Goal: Task Accomplishment & Management: Complete application form

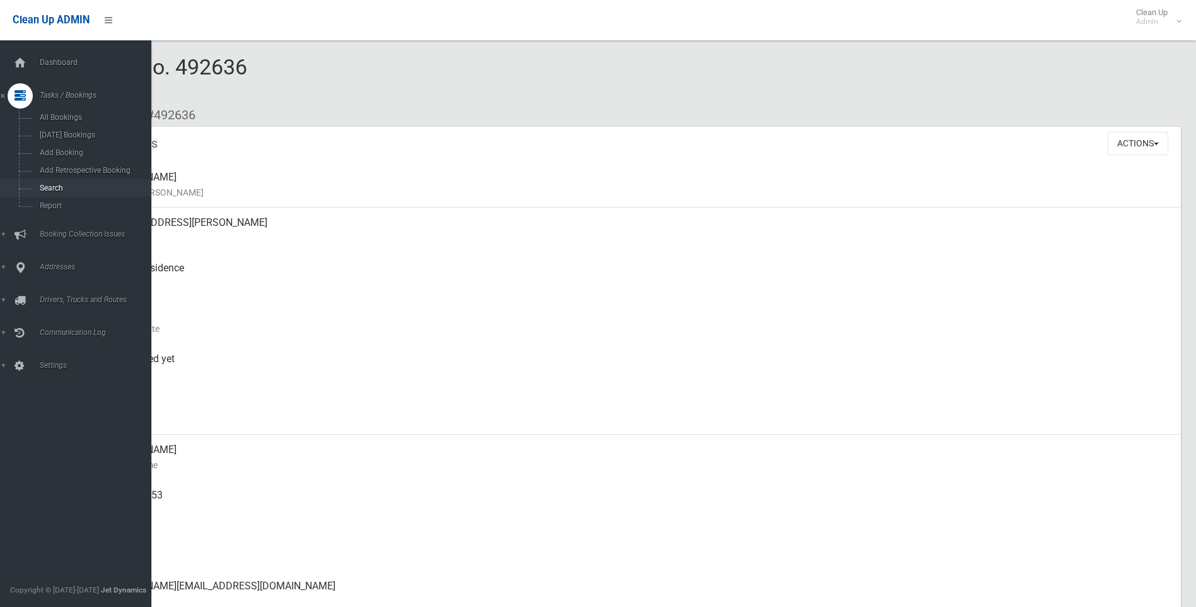
scroll to position [160, 0]
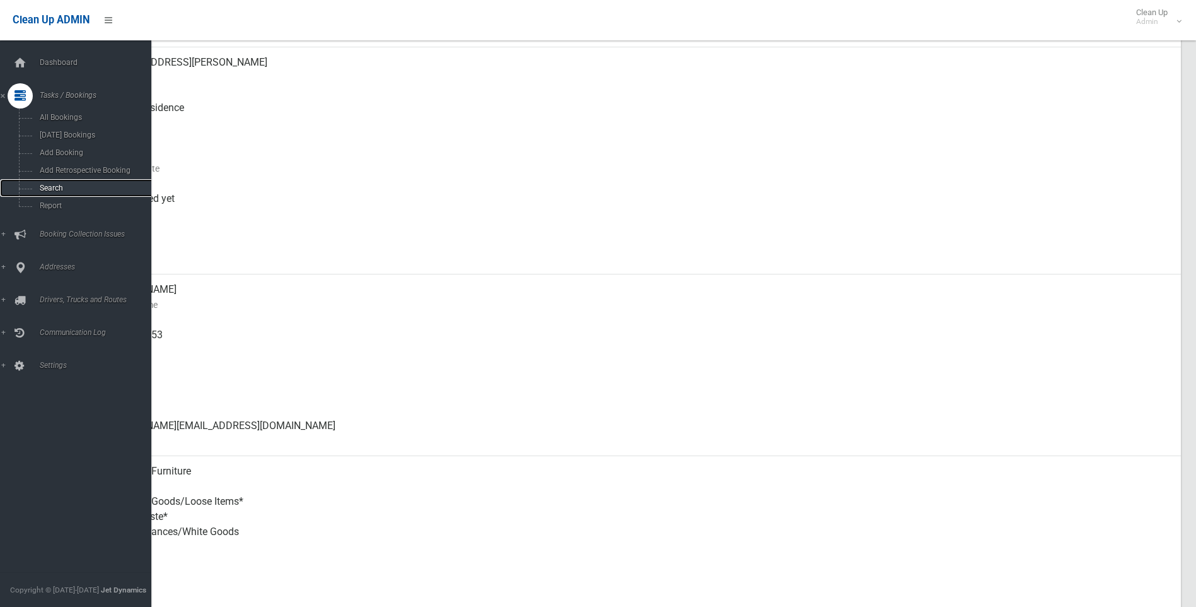
click at [52, 185] on span "Search" at bounding box center [93, 187] width 114 height 9
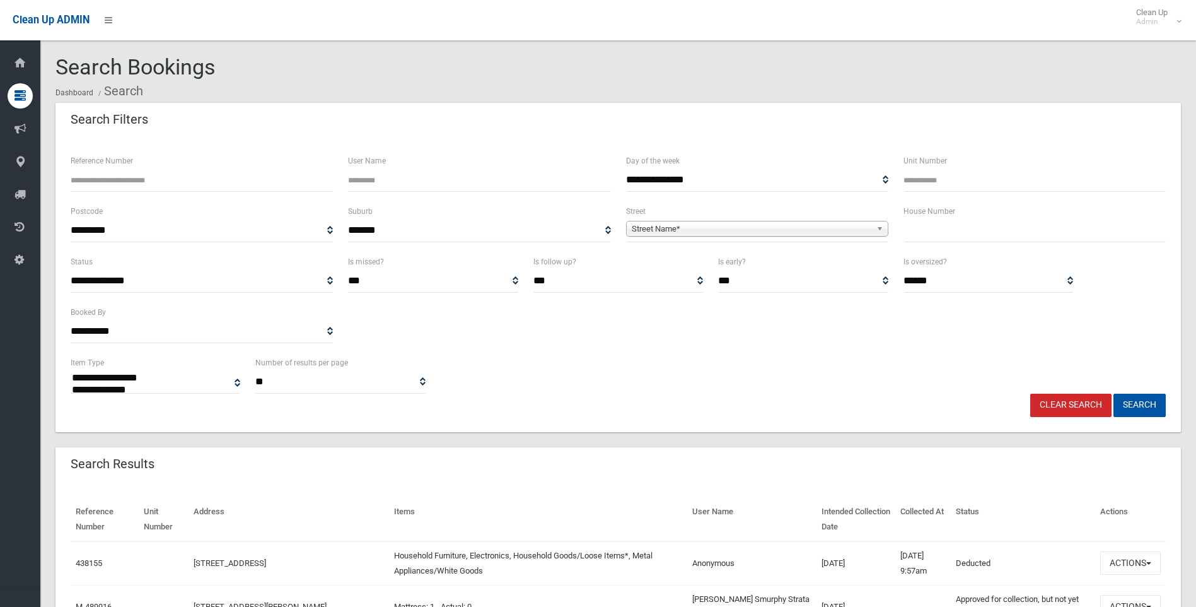
select select
click at [912, 234] on input "text" at bounding box center [1034, 230] width 262 height 23
type input "***"
click at [718, 219] on span "**********" at bounding box center [757, 230] width 262 height 23
click at [701, 226] on span "Street Name*" at bounding box center [752, 228] width 240 height 15
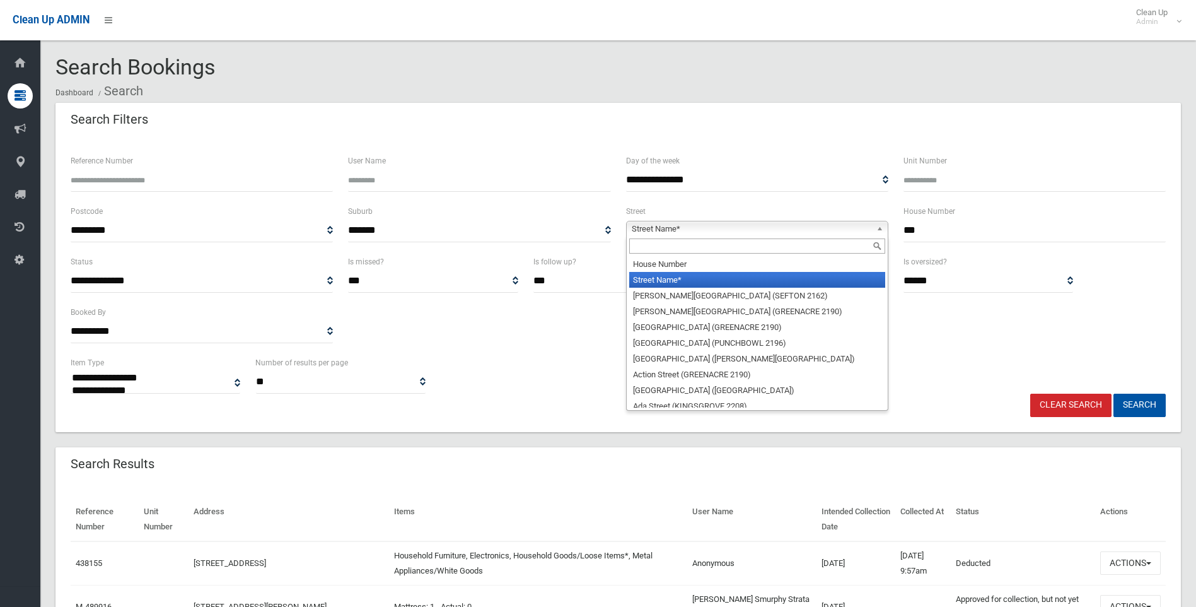
click at [663, 250] on input "text" at bounding box center [757, 245] width 256 height 15
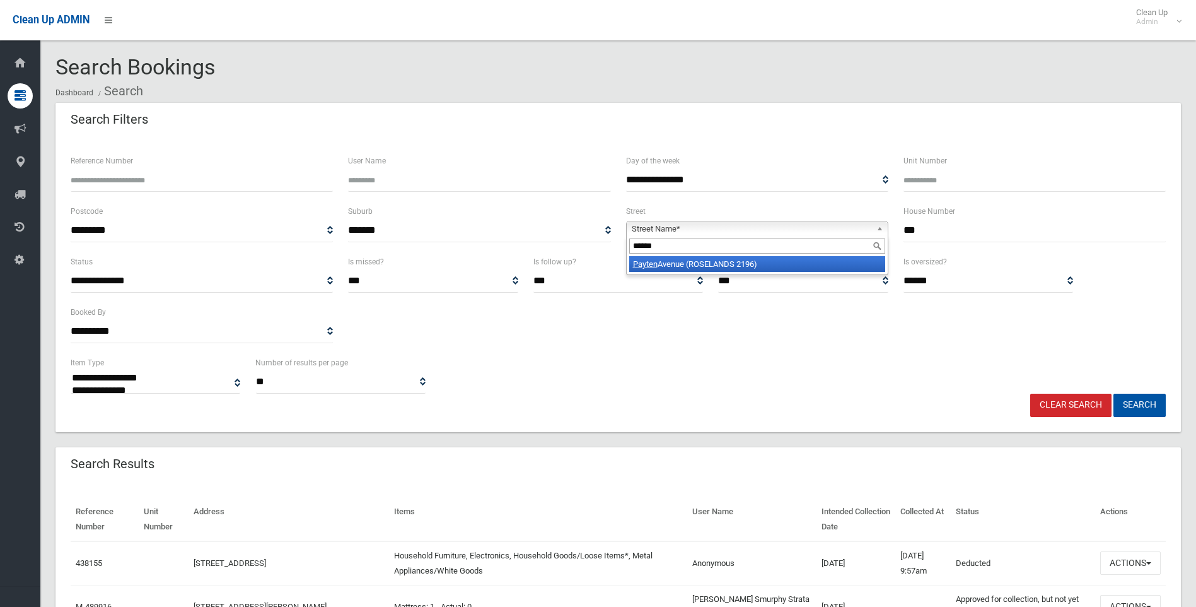
type input "******"
click at [676, 264] on li "Payten Avenue (ROSELANDS 2196)" at bounding box center [757, 264] width 256 height 16
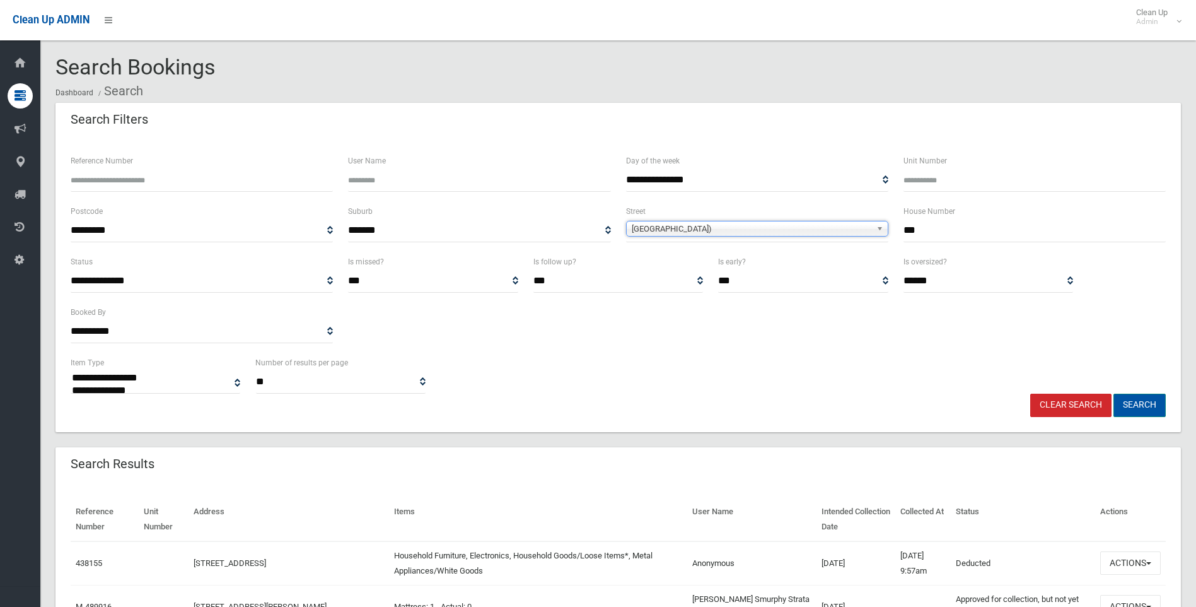
click at [1140, 407] on button "Search" at bounding box center [1139, 404] width 52 height 23
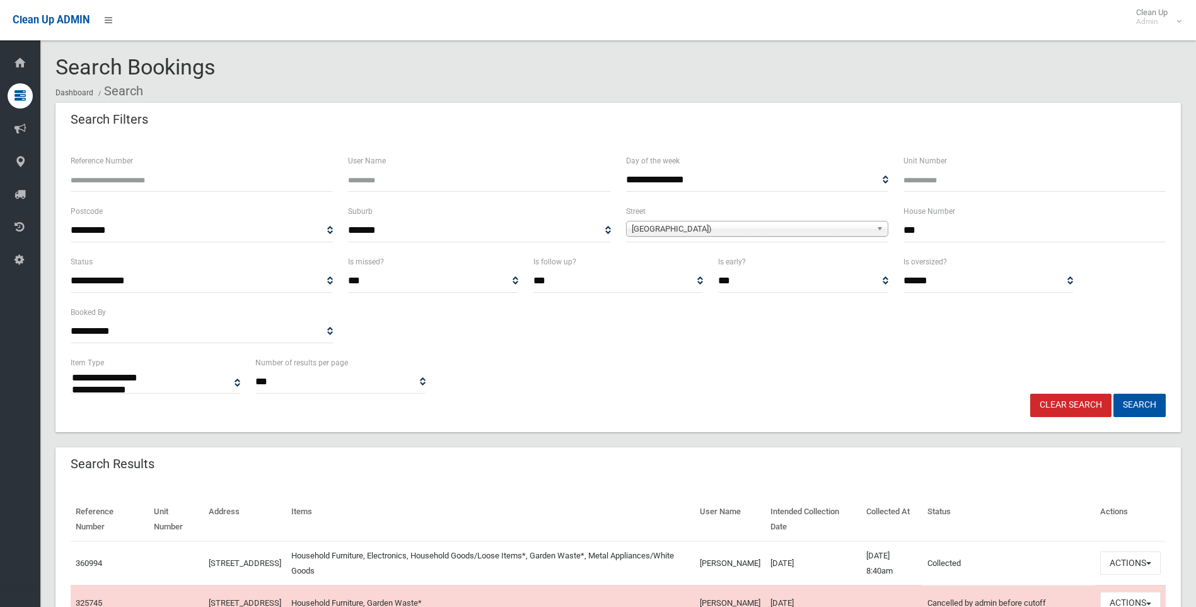
select select
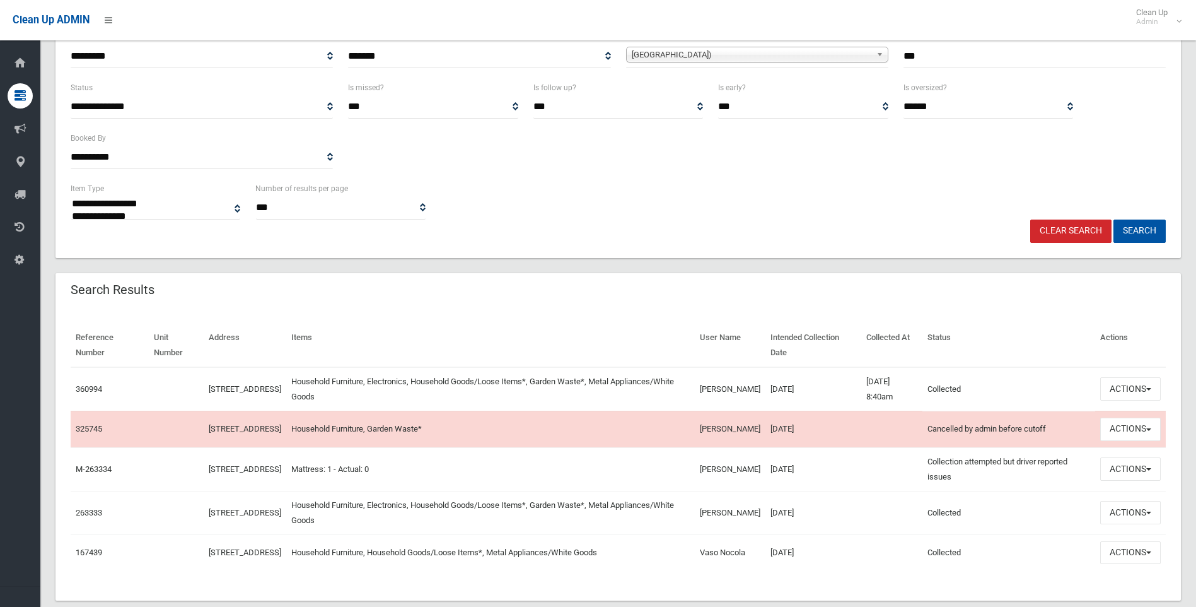
scroll to position [189, 0]
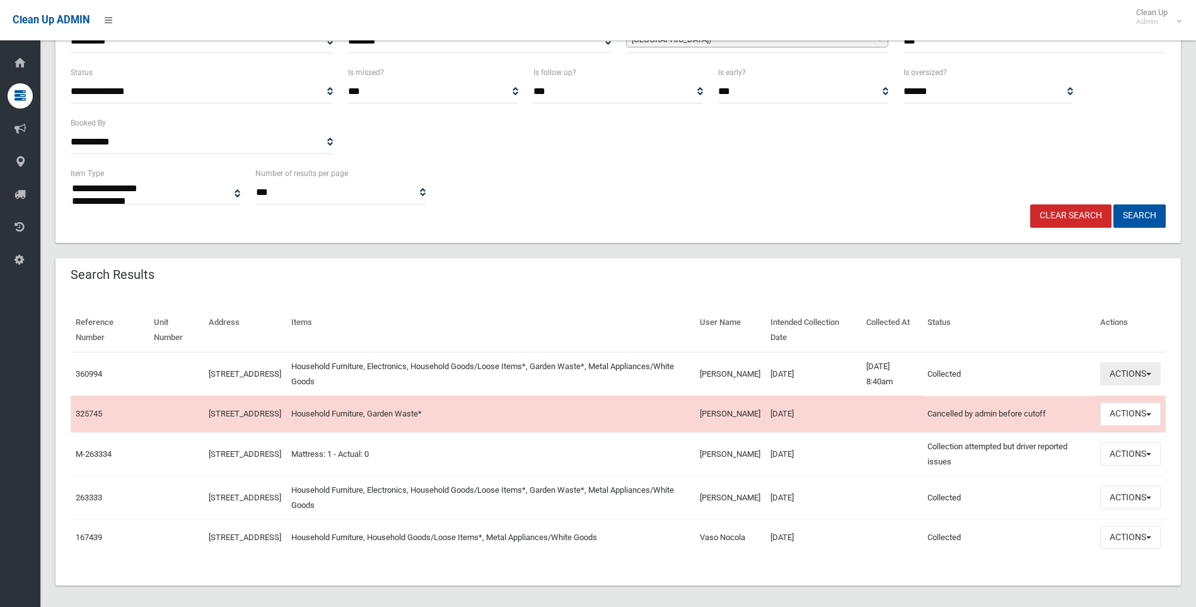
click at [1123, 366] on button "Actions" at bounding box center [1130, 373] width 61 height 23
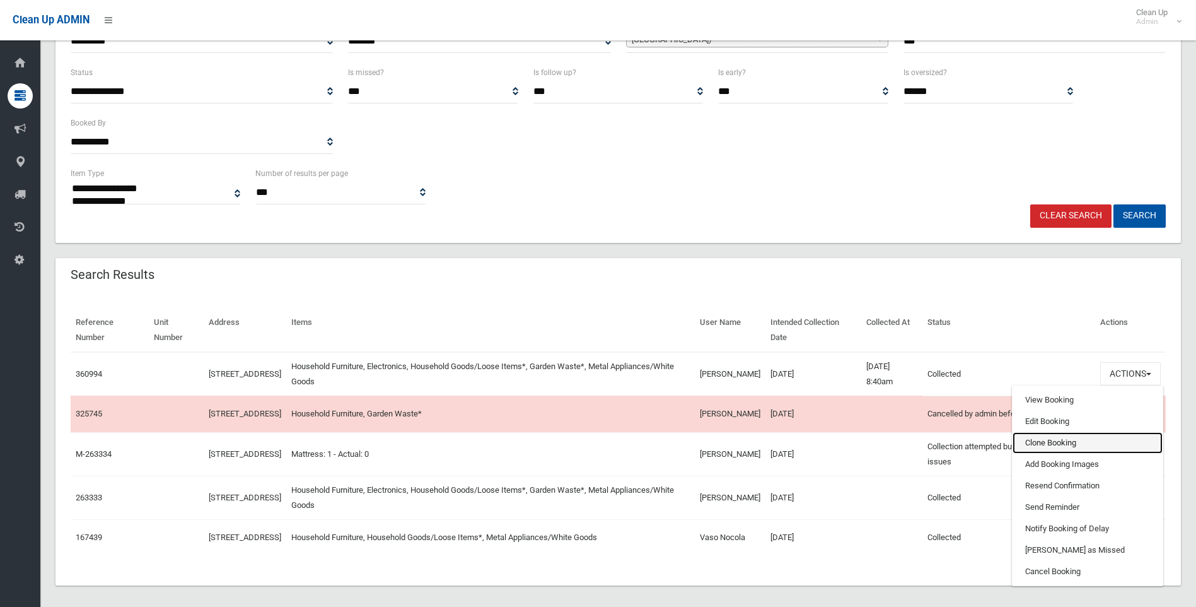
click at [1033, 443] on link "Clone Booking" at bounding box center [1088, 442] width 150 height 21
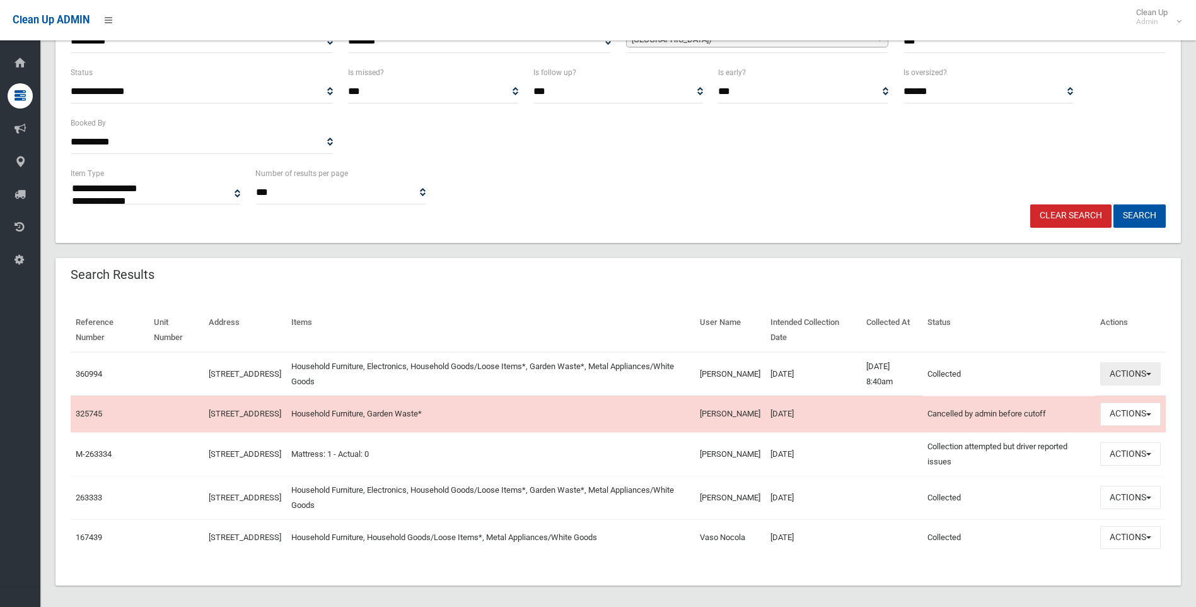
click at [1127, 373] on button "Actions" at bounding box center [1130, 373] width 61 height 23
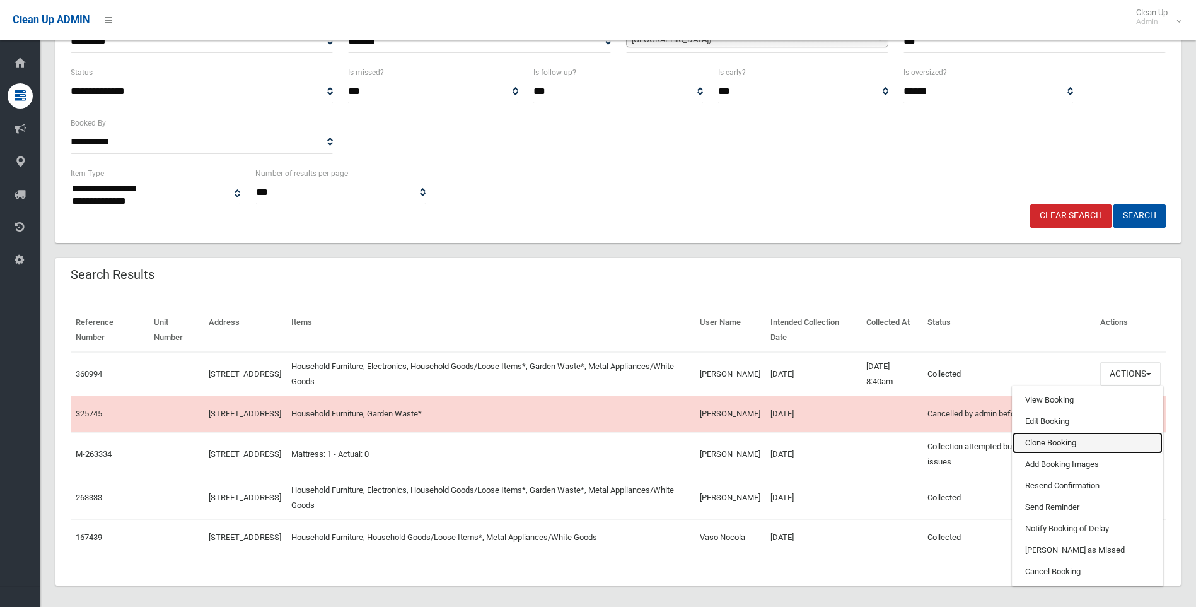
click at [1049, 441] on link "Clone Booking" at bounding box center [1088, 442] width 150 height 21
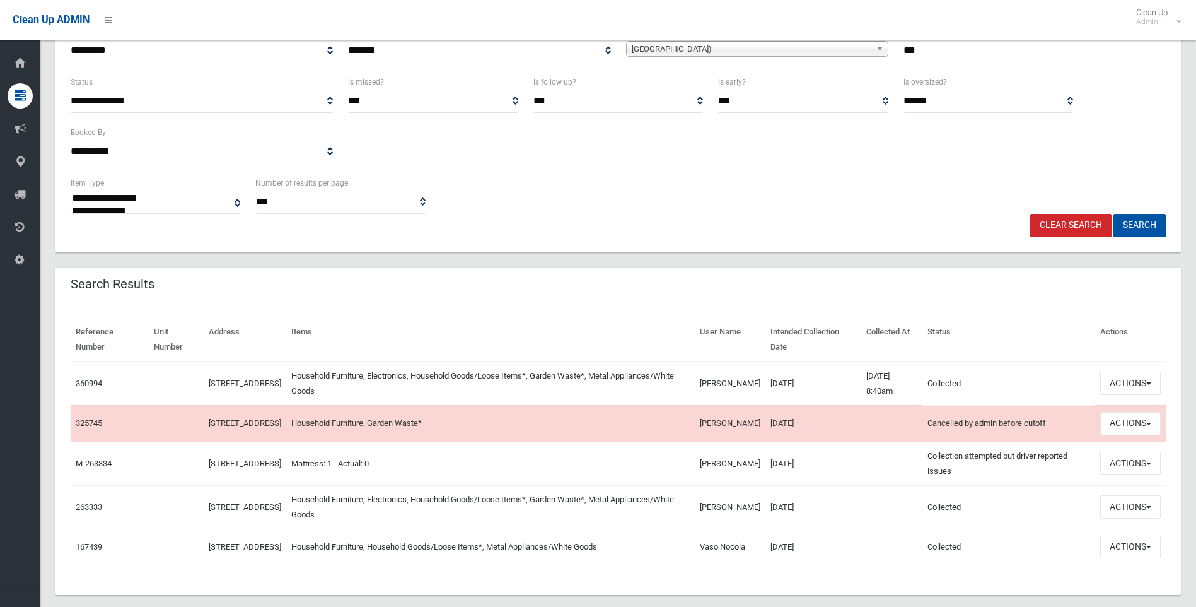
scroll to position [0, 0]
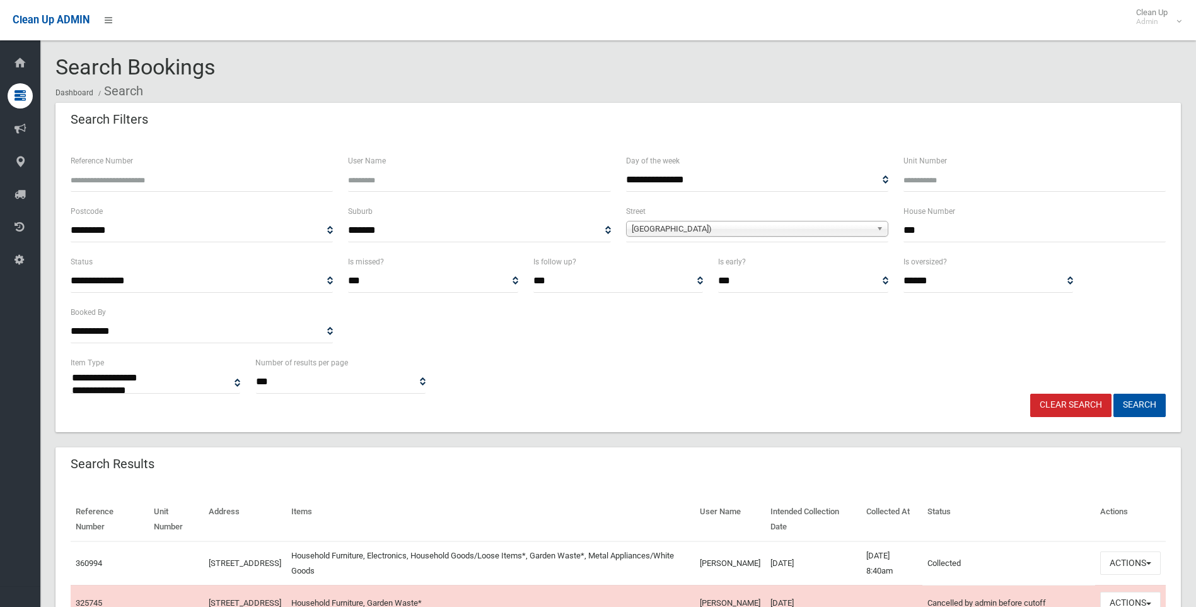
drag, startPoint x: 967, startPoint y: 226, endPoint x: 825, endPoint y: 224, distance: 142.5
click at [825, 224] on div "**********" at bounding box center [618, 229] width 1110 height 50
type input "***"
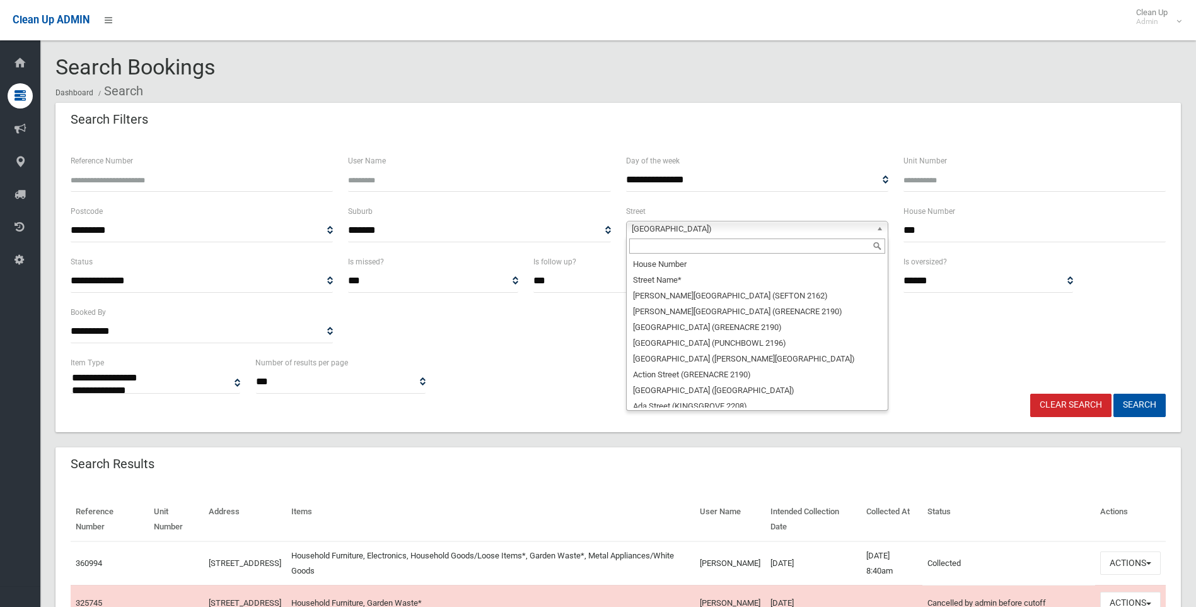
click at [809, 229] on span "[GEOGRAPHIC_DATA])" at bounding box center [752, 228] width 240 height 15
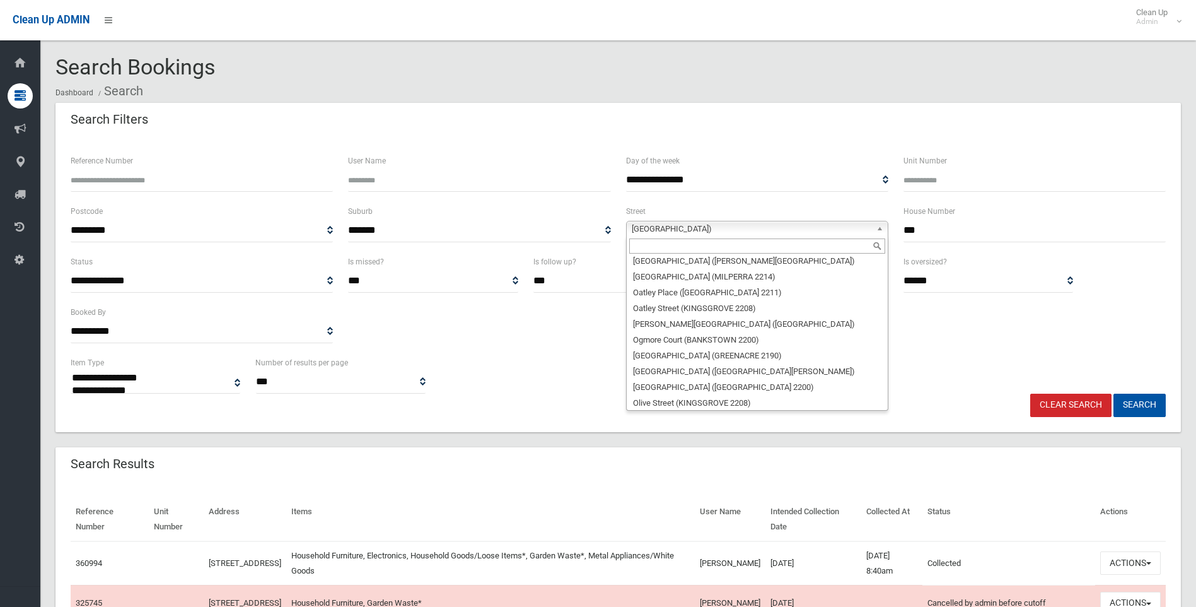
click at [732, 252] on input "text" at bounding box center [757, 245] width 256 height 15
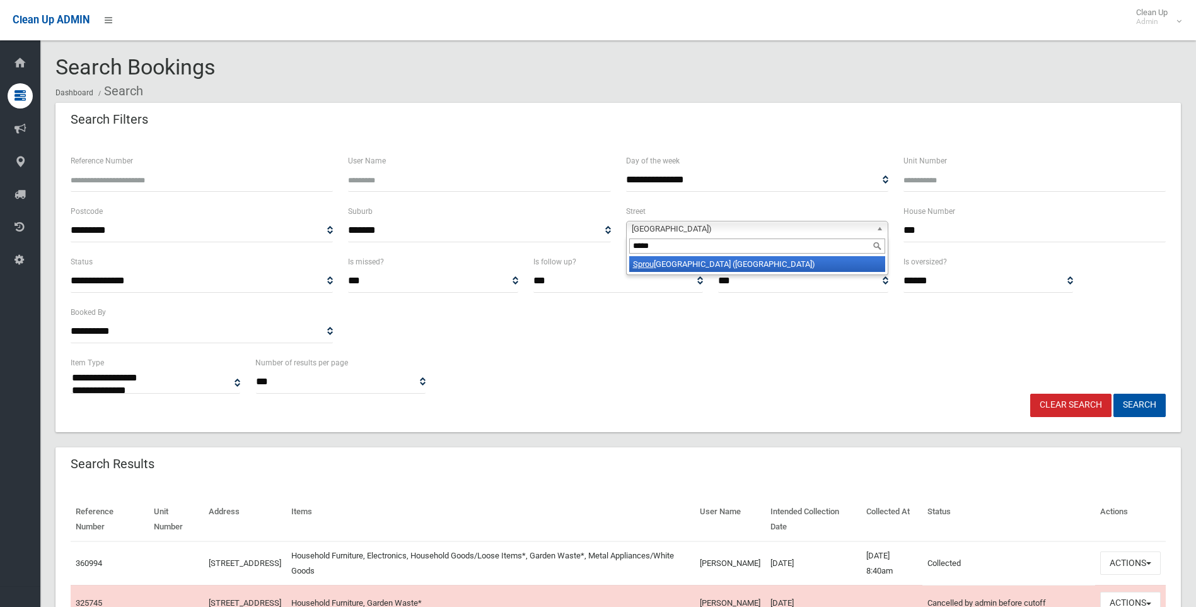
type input "*****"
click at [747, 263] on li "Sprou le Street (LAKEMBA 2195)" at bounding box center [757, 264] width 256 height 16
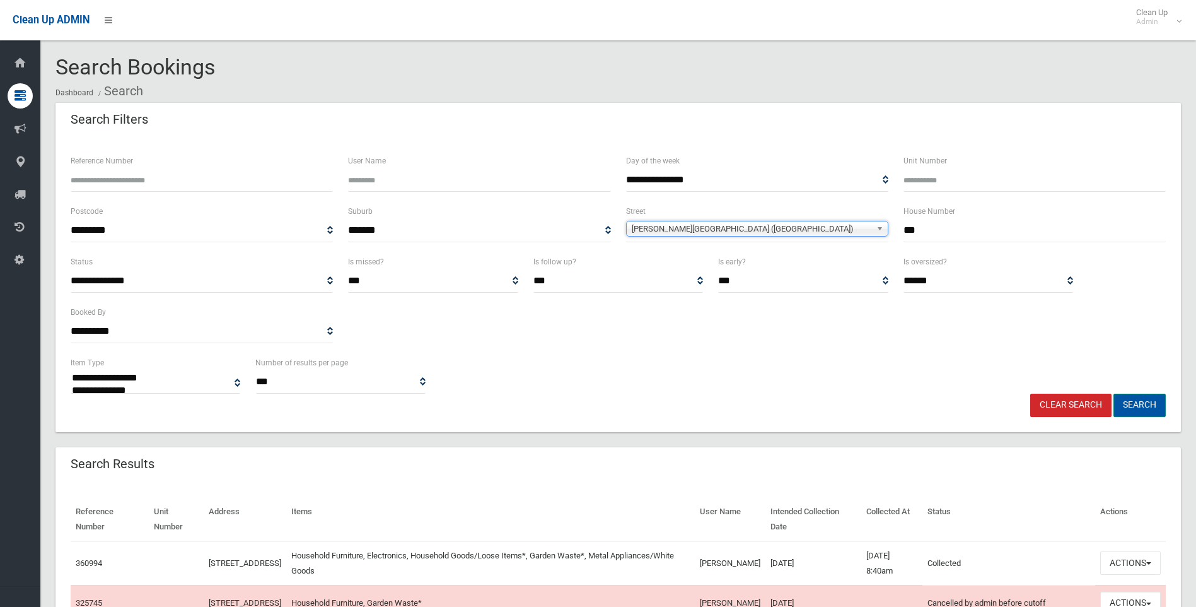
click at [1146, 409] on button "Search" at bounding box center [1139, 404] width 52 height 23
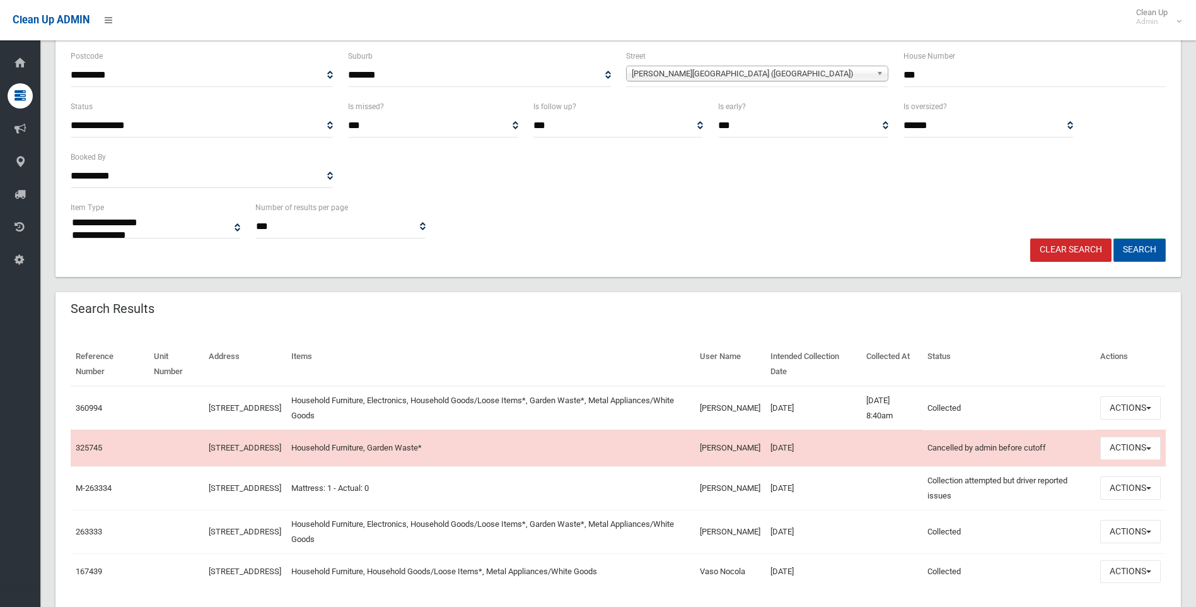
scroll to position [189, 0]
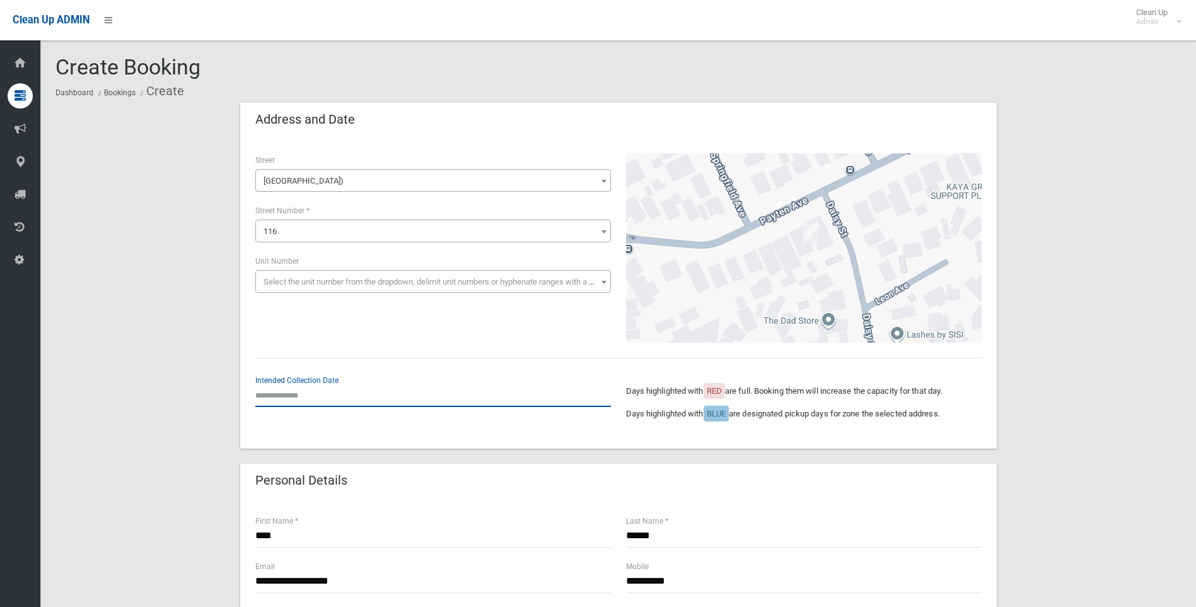
click at [311, 393] on input "text" at bounding box center [433, 394] width 356 height 23
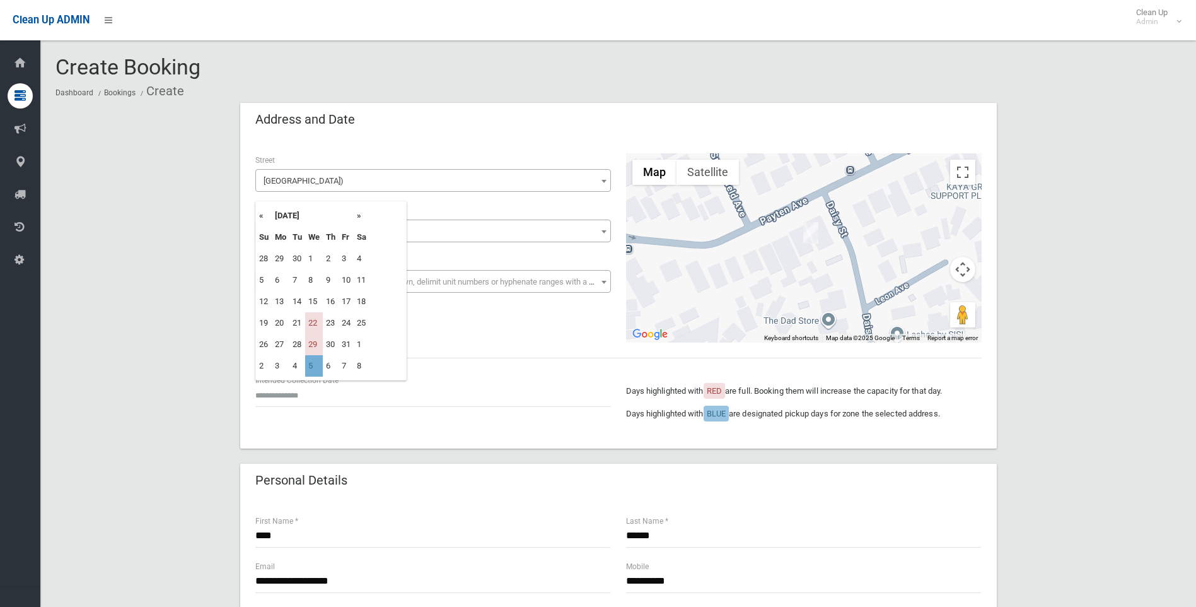
click at [312, 368] on td "5" at bounding box center [314, 365] width 18 height 21
type input "**********"
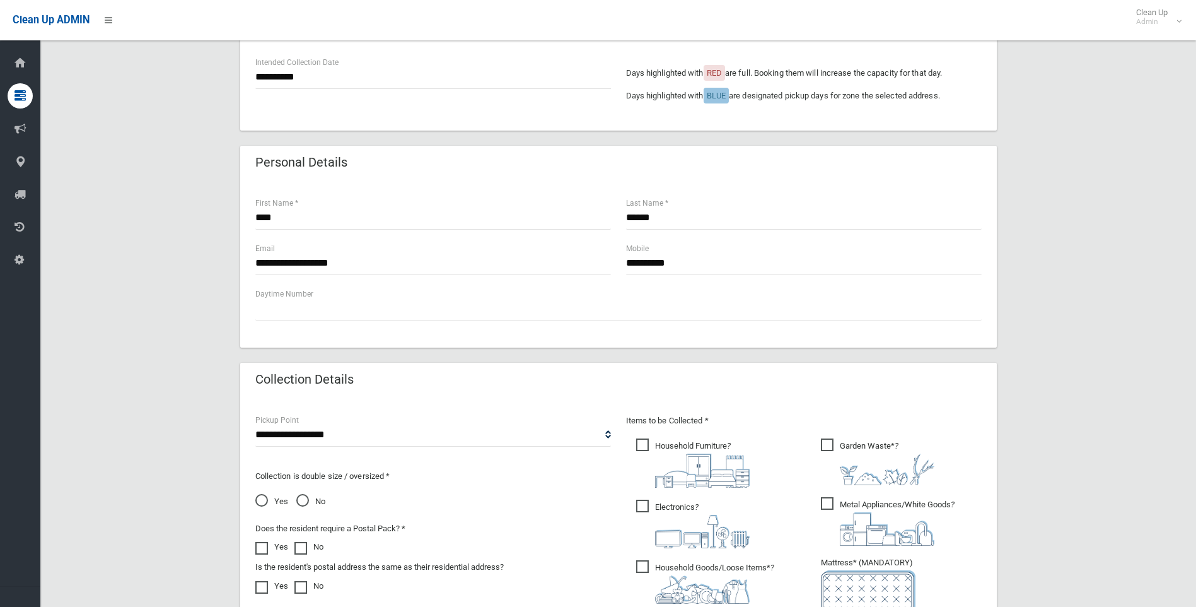
scroll to position [252, 0]
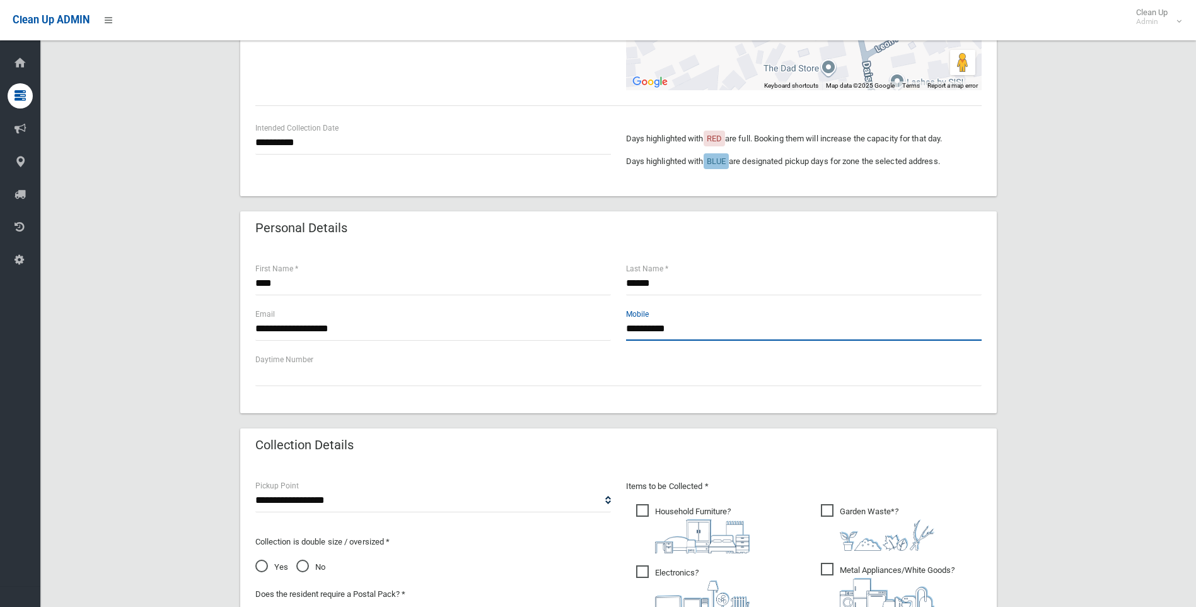
drag, startPoint x: 697, startPoint y: 333, endPoint x: 591, endPoint y: 333, distance: 106.6
click at [590, 332] on div "**********" at bounding box center [618, 329] width 741 height 45
drag, startPoint x: 651, startPoint y: 325, endPoint x: 80, endPoint y: 473, distance: 590.3
click at [80, 473] on div "**********" at bounding box center [617, 401] width 1125 height 1100
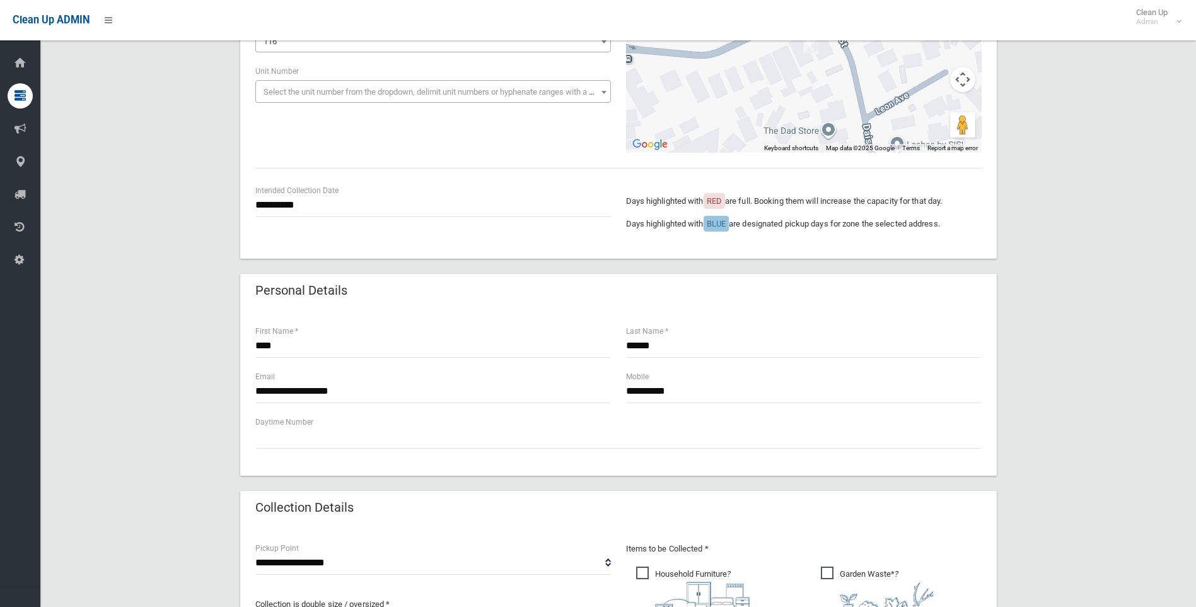
scroll to position [189, 0]
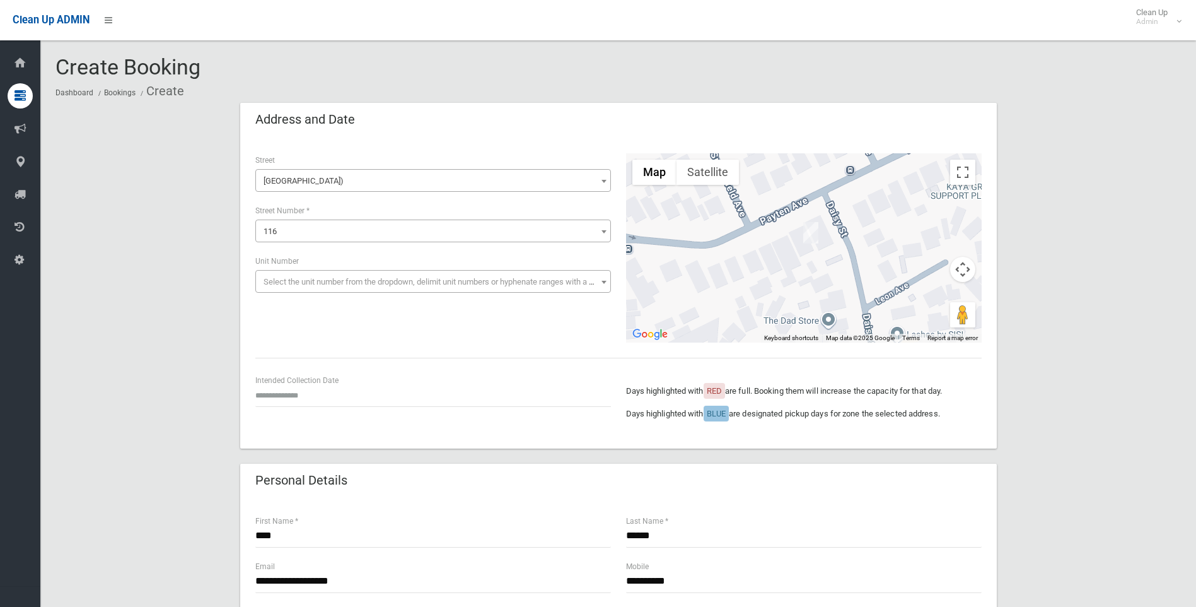
click at [398, 322] on div "**********" at bounding box center [618, 247] width 741 height 189
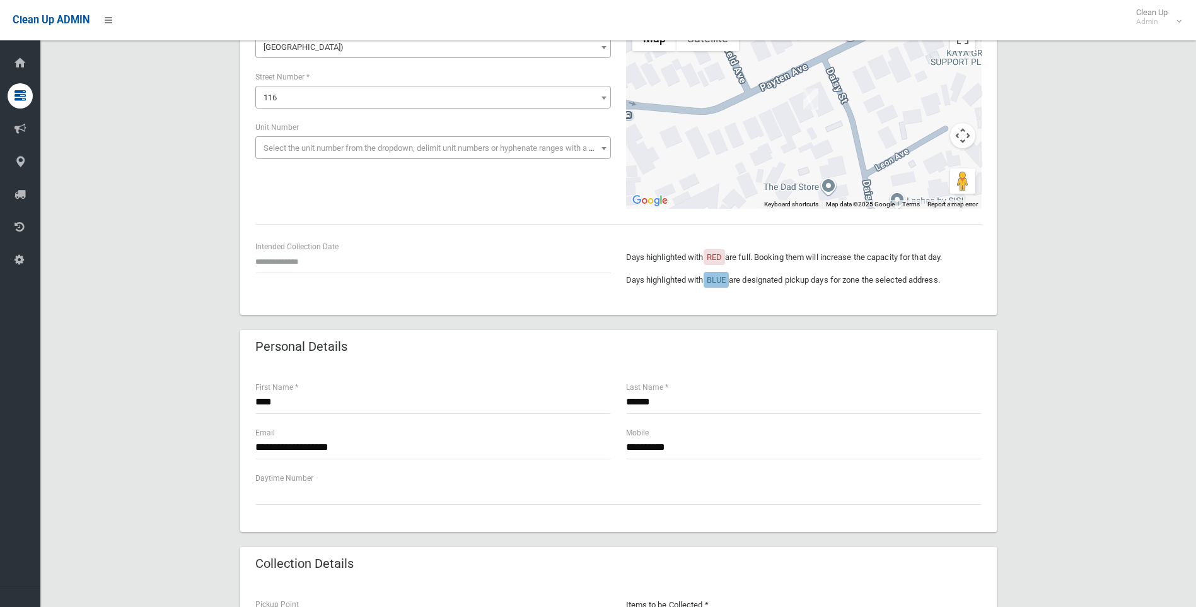
scroll to position [315, 0]
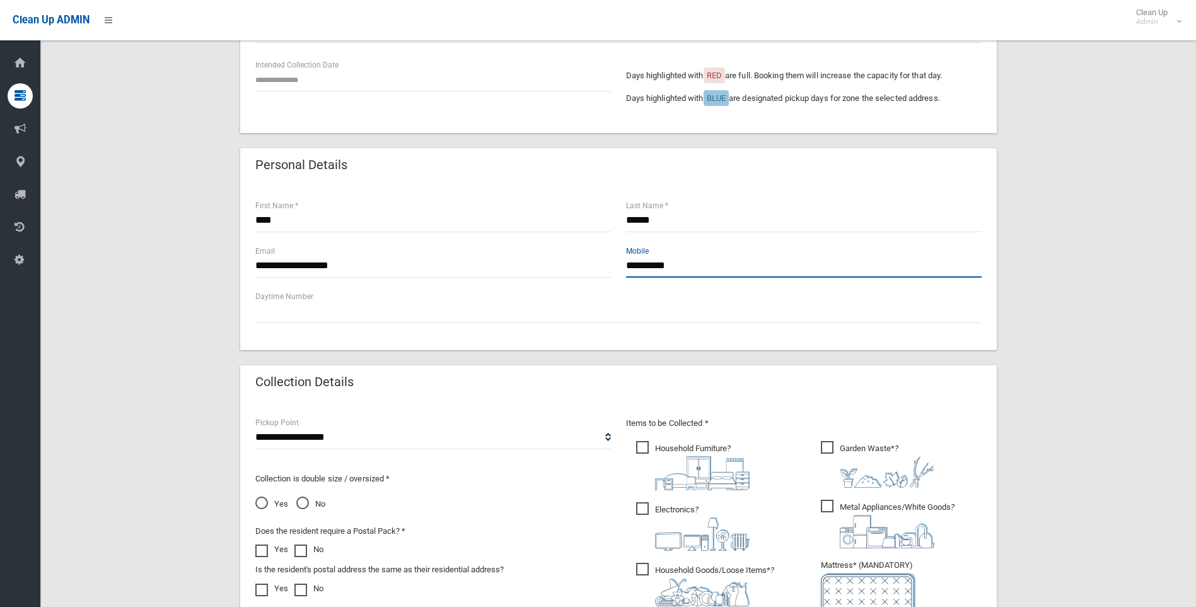
drag, startPoint x: 697, startPoint y: 262, endPoint x: 620, endPoint y: 262, distance: 76.9
click at [620, 262] on div "**********" at bounding box center [803, 266] width 371 height 45
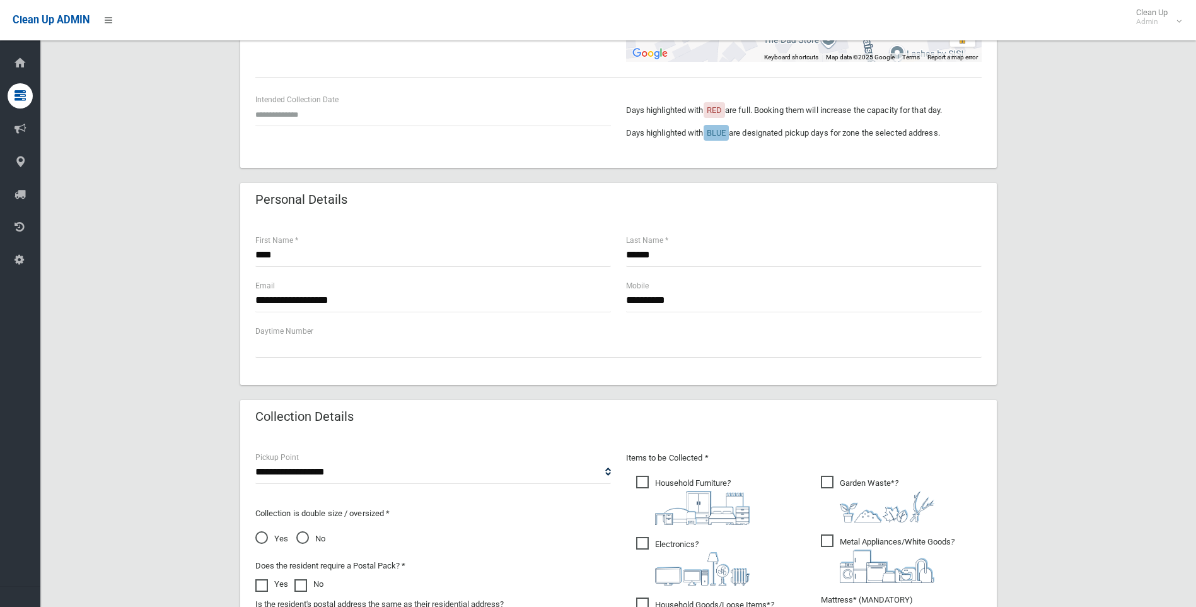
scroll to position [74, 0]
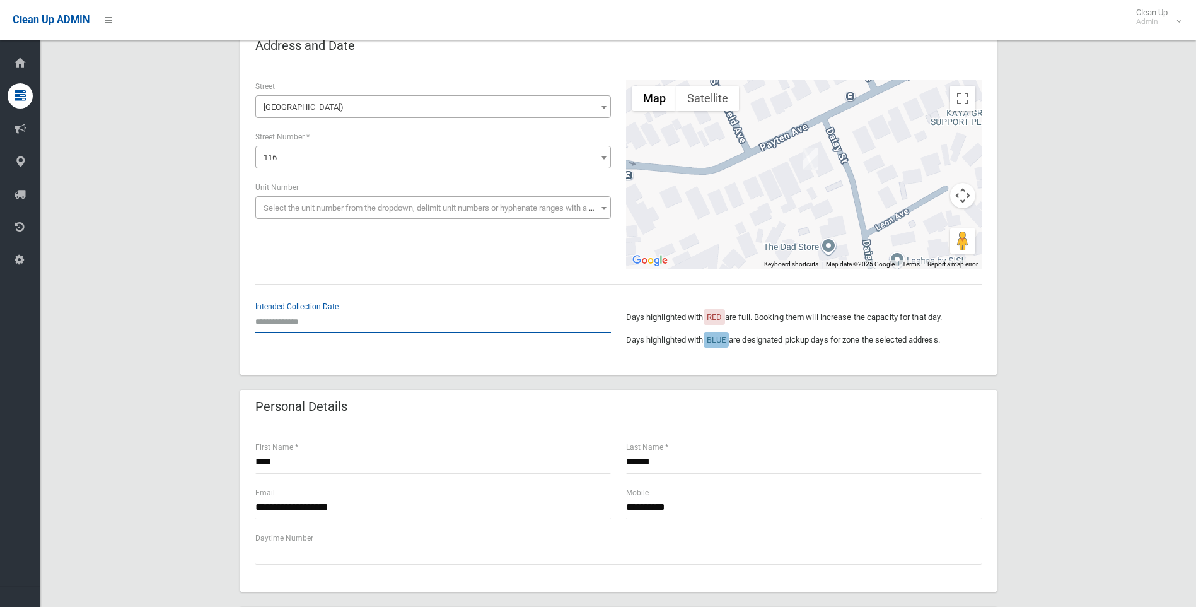
click at [310, 325] on input "text" at bounding box center [433, 321] width 356 height 23
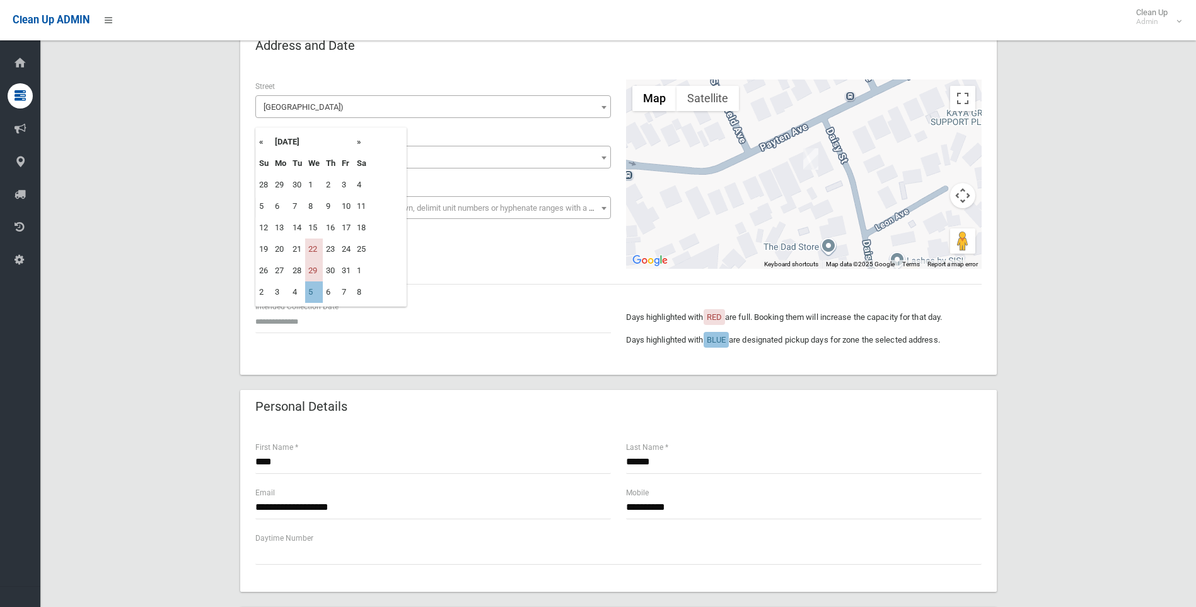
click at [534, 362] on div "**********" at bounding box center [618, 219] width 757 height 310
click at [693, 331] on div "Days highlighted with RED are full. Booking them will increase the capacity for…" at bounding box center [804, 323] width 356 height 48
drag, startPoint x: 693, startPoint y: 331, endPoint x: 822, endPoint y: 342, distance: 129.1
click at [822, 342] on p "Days highlighted with BLUE are designated pickup days for zone the selected add…" at bounding box center [804, 339] width 356 height 15
click at [980, 327] on div "Days highlighted with RED are full. Booking them will increase the capacity for…" at bounding box center [804, 323] width 356 height 48
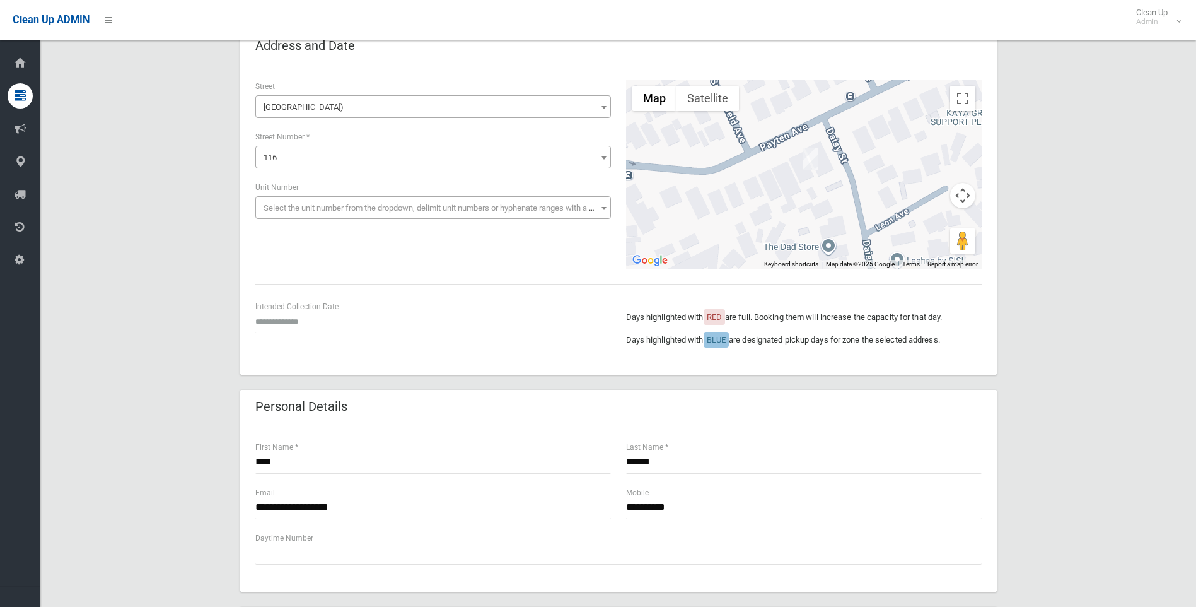
drag, startPoint x: 980, startPoint y: 340, endPoint x: 625, endPoint y: 315, distance: 355.9
click at [625, 315] on div "Days highlighted with RED are full. Booking them will increase the capacity for…" at bounding box center [803, 329] width 371 height 60
drag, startPoint x: 625, startPoint y: 315, endPoint x: 645, endPoint y: 327, distance: 23.8
click at [645, 327] on div "Days highlighted with RED are full. Booking them will increase the capacity for…" at bounding box center [804, 323] width 356 height 48
click at [726, 339] on span "BLUE" at bounding box center [716, 339] width 19 height 9
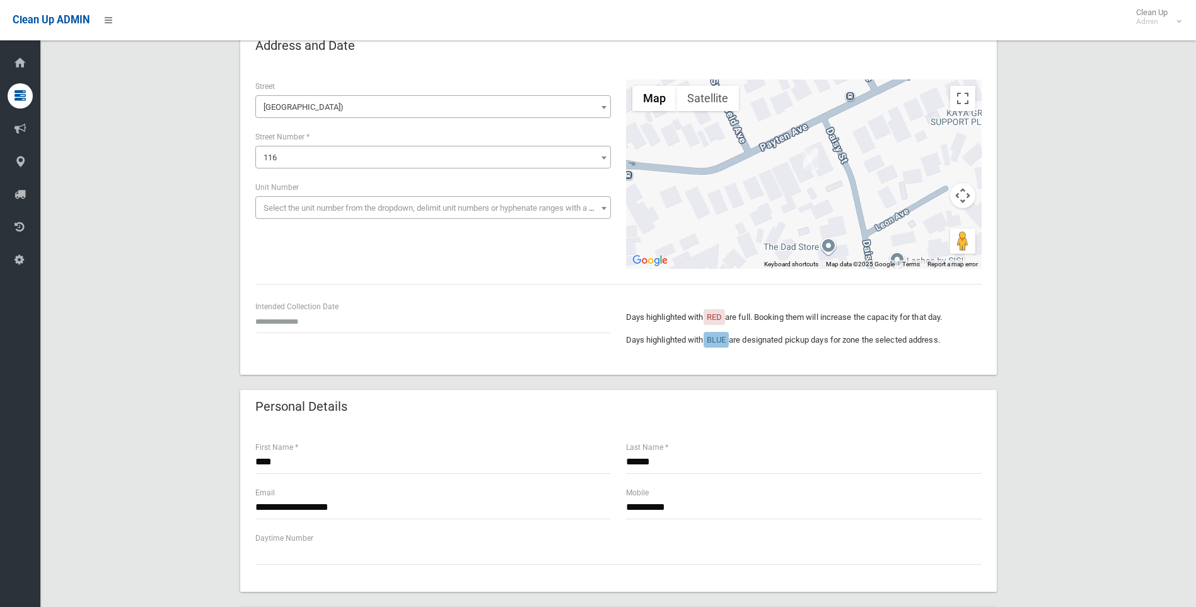
click at [859, 340] on p "Days highlighted with BLUE are designated pickup days for zone the selected add…" at bounding box center [804, 339] width 356 height 15
drag, startPoint x: 953, startPoint y: 339, endPoint x: 612, endPoint y: 308, distance: 343.1
click at [612, 308] on div "Intended Collection Date Days highlighted with RED are full. Booking them will …" at bounding box center [618, 329] width 741 height 60
click at [345, 348] on div "Intended Collection Date Days highlighted with RED are full. Booking them will …" at bounding box center [618, 329] width 741 height 60
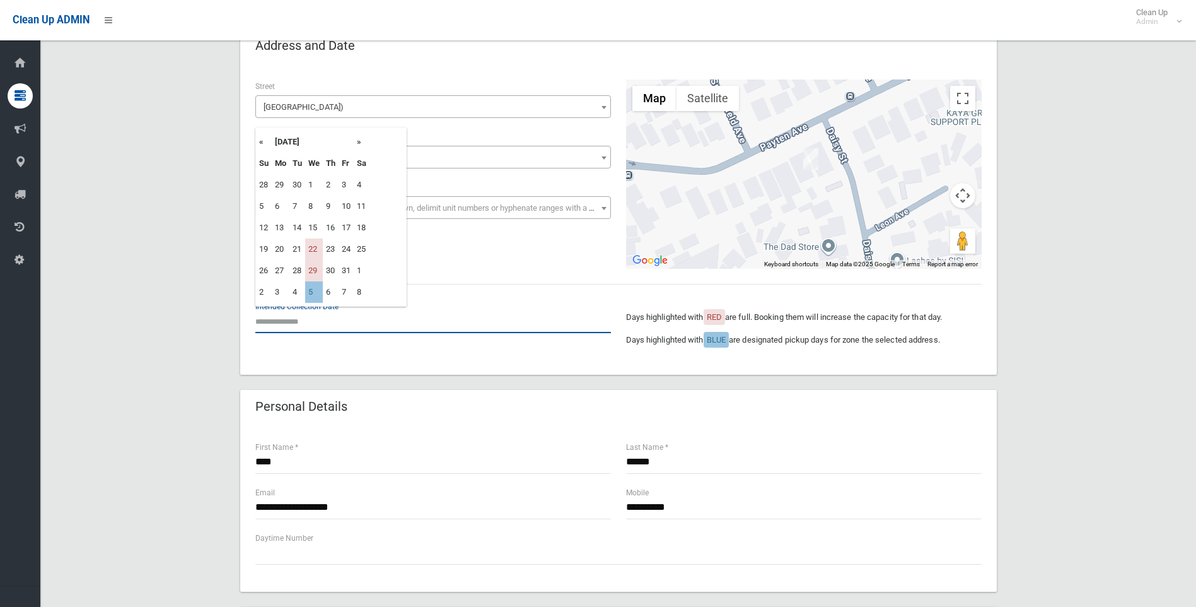
click at [279, 325] on input "text" at bounding box center [433, 321] width 356 height 23
click at [313, 293] on td "5" at bounding box center [314, 291] width 18 height 21
type input "**********"
click at [337, 315] on input "**********" at bounding box center [433, 321] width 356 height 23
click at [403, 332] on input "**********" at bounding box center [433, 321] width 356 height 23
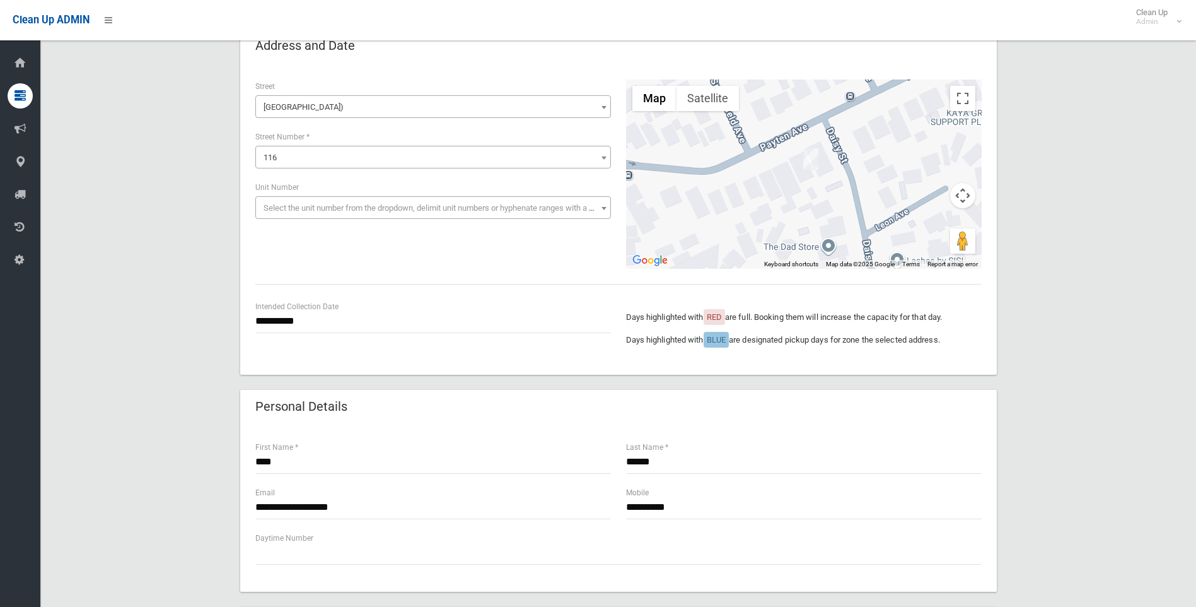
click at [414, 361] on div "**********" at bounding box center [618, 219] width 757 height 310
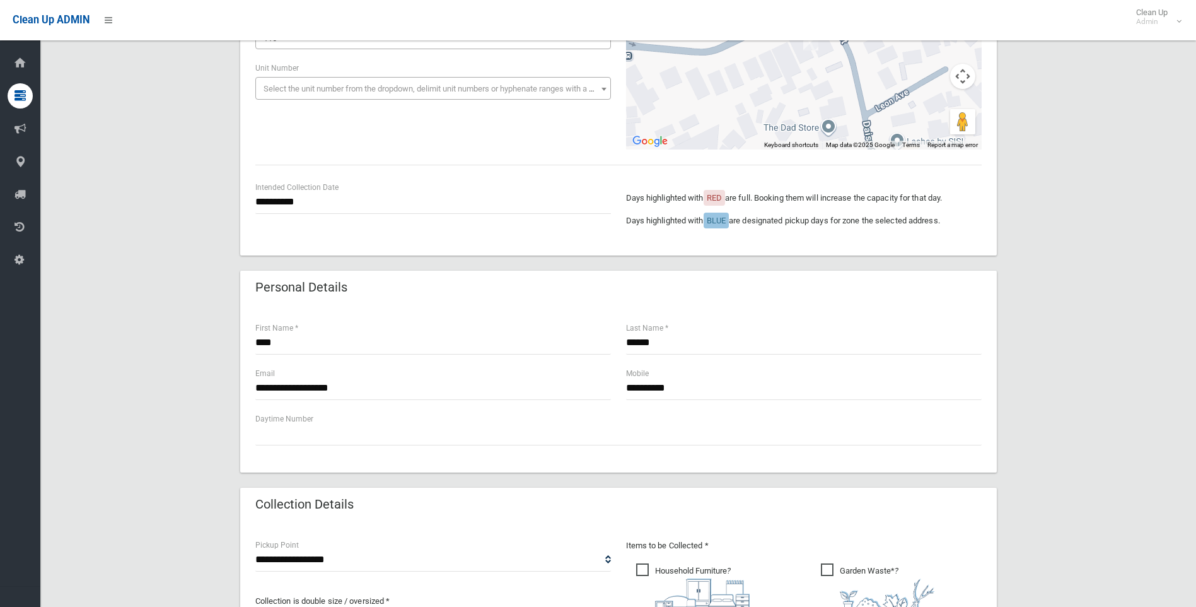
scroll to position [137, 0]
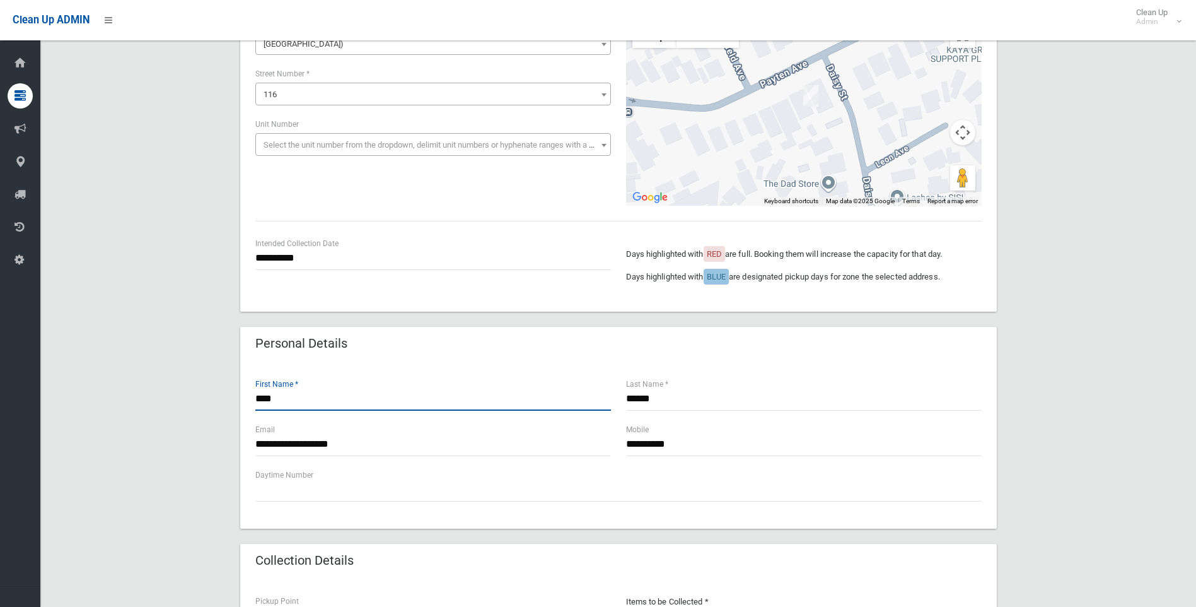
drag, startPoint x: 295, startPoint y: 397, endPoint x: 233, endPoint y: 417, distance: 65.6
click at [210, 400] on div "**********" at bounding box center [617, 516] width 1125 height 1100
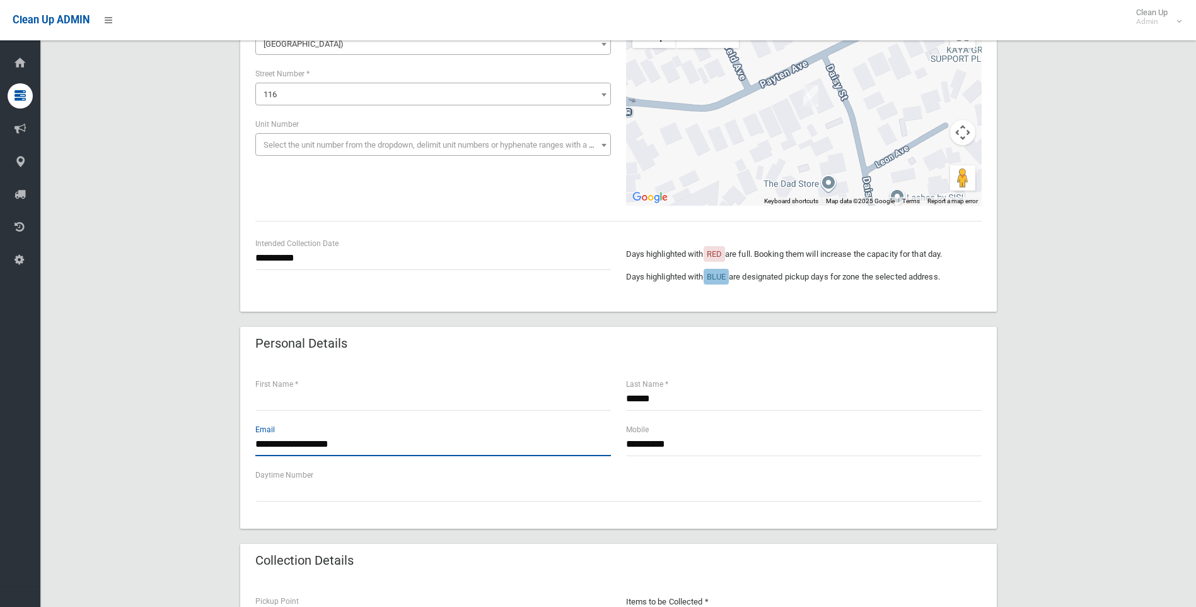
drag, startPoint x: 380, startPoint y: 443, endPoint x: 232, endPoint y: 443, distance: 148.2
click at [232, 443] on div "**********" at bounding box center [617, 516] width 1125 height 1100
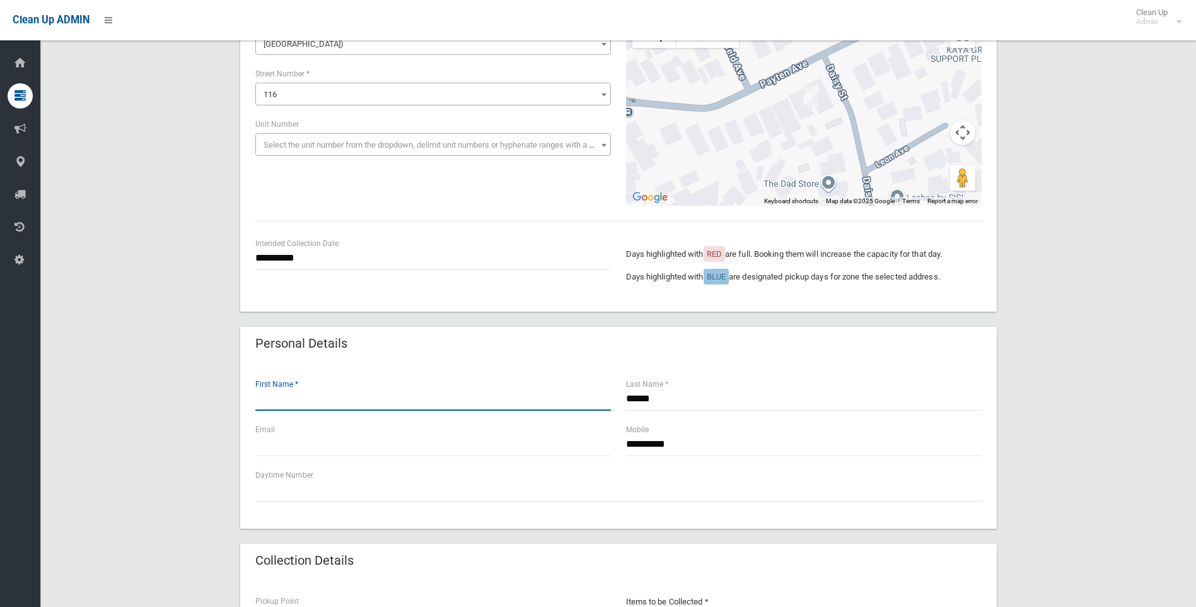
click at [287, 403] on input "text" at bounding box center [433, 398] width 356 height 23
click at [356, 401] on input "text" at bounding box center [433, 398] width 356 height 23
type input "****"
click at [630, 401] on input "******" at bounding box center [804, 398] width 356 height 23
type input "******"
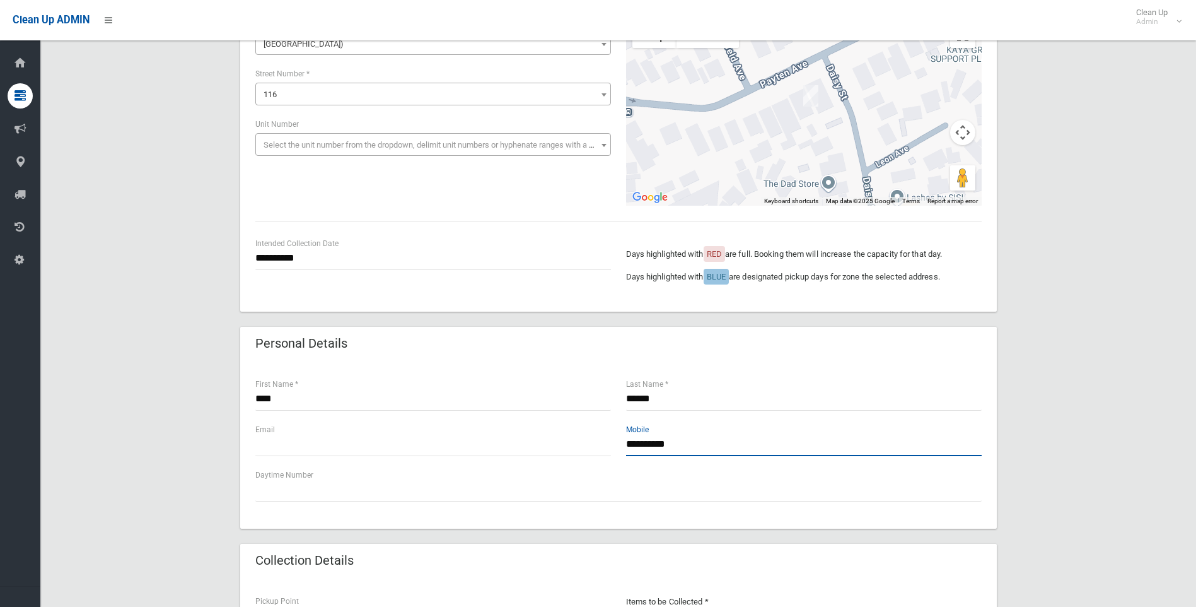
drag, startPoint x: 694, startPoint y: 446, endPoint x: 595, endPoint y: 446, distance: 99.0
click at [595, 446] on div "**********" at bounding box center [618, 444] width 741 height 45
drag, startPoint x: 687, startPoint y: 450, endPoint x: 587, endPoint y: 437, distance: 100.4
click at [588, 438] on div "Email * Mobile" at bounding box center [618, 444] width 741 height 45
paste input "**********"
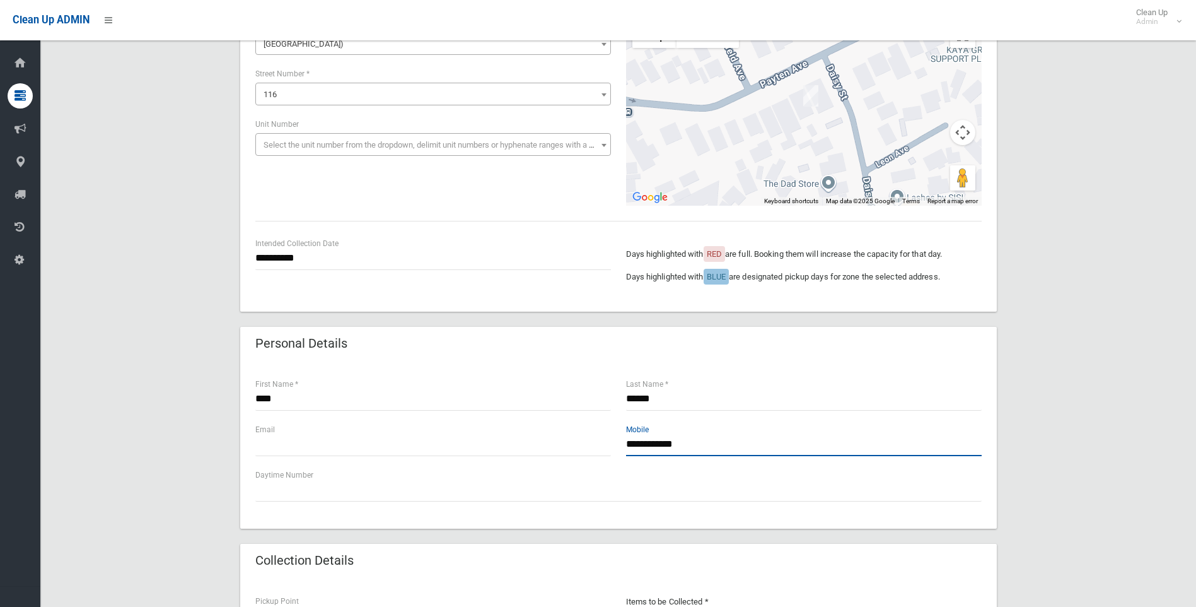
type input "**********"
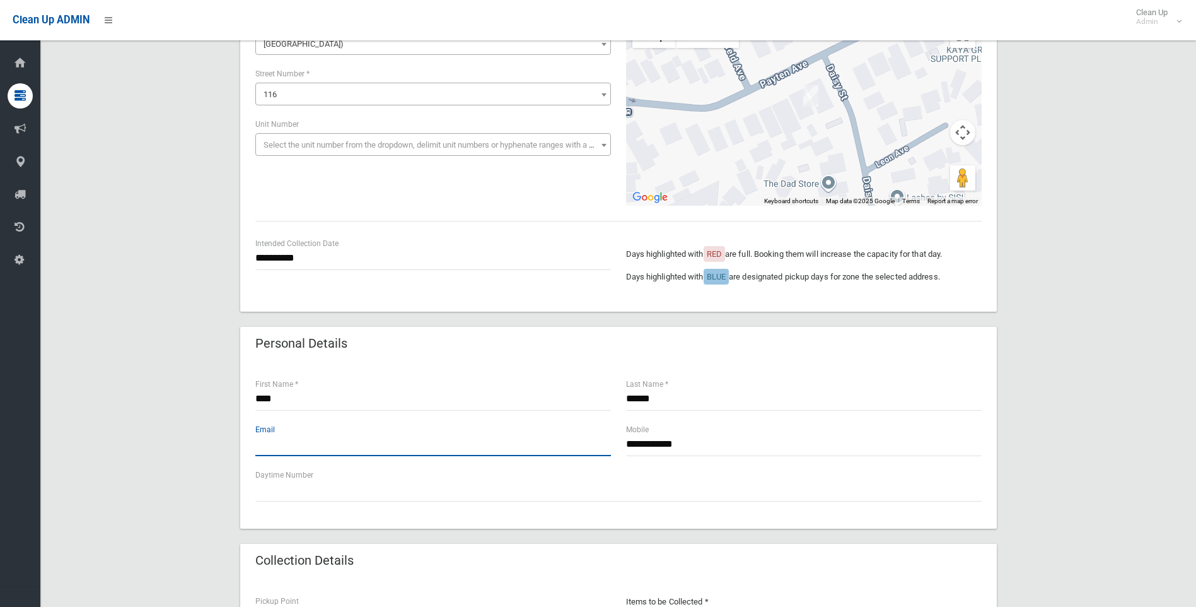
click at [371, 446] on input "text" at bounding box center [433, 444] width 356 height 23
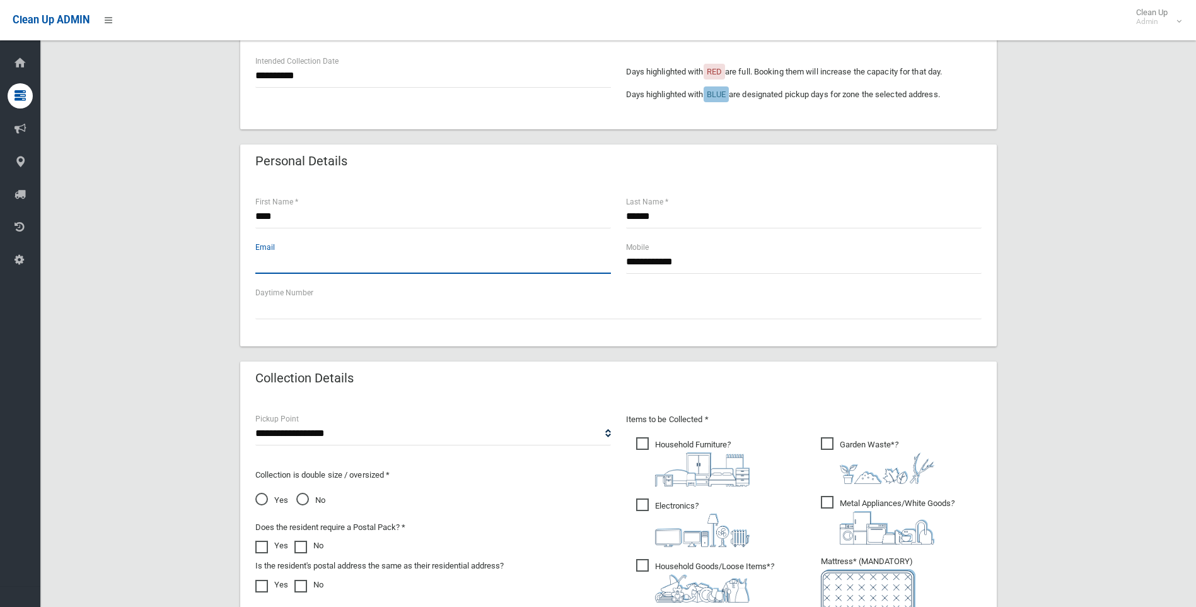
scroll to position [326, 0]
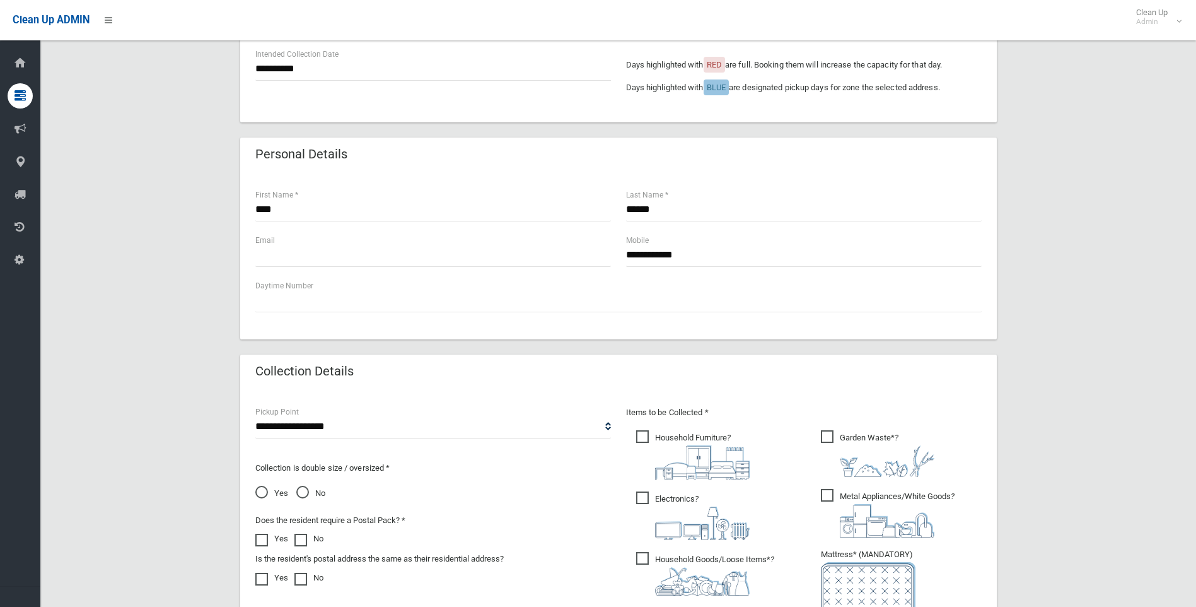
click at [649, 431] on span "Household Furniture ?" at bounding box center [692, 454] width 113 height 49
click at [647, 498] on span "Electronics ?" at bounding box center [692, 515] width 113 height 49
click at [349, 255] on input "text" at bounding box center [433, 254] width 356 height 23
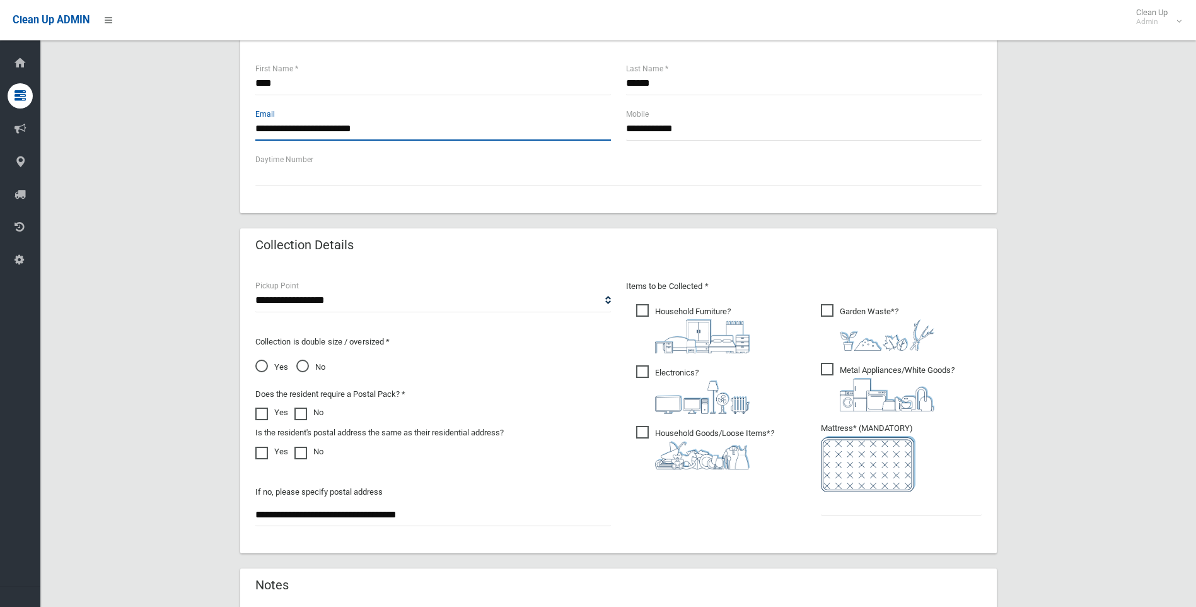
scroll to position [515, 0]
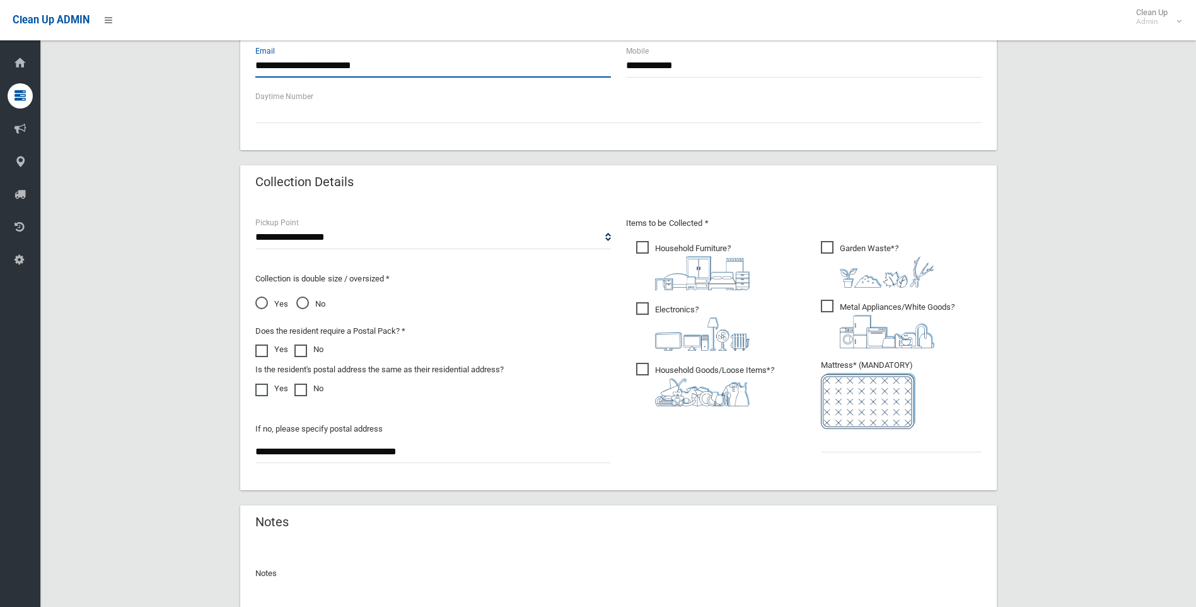
type input "**********"
click at [826, 305] on span "Metal Appliances/White Goods ?" at bounding box center [888, 323] width 134 height 49
click at [828, 247] on span "Garden Waste* ?" at bounding box center [877, 264] width 113 height 47
click at [639, 368] on span "Household Goods/Loose Items* ?" at bounding box center [705, 385] width 138 height 44
click at [854, 446] on input "text" at bounding box center [901, 440] width 161 height 23
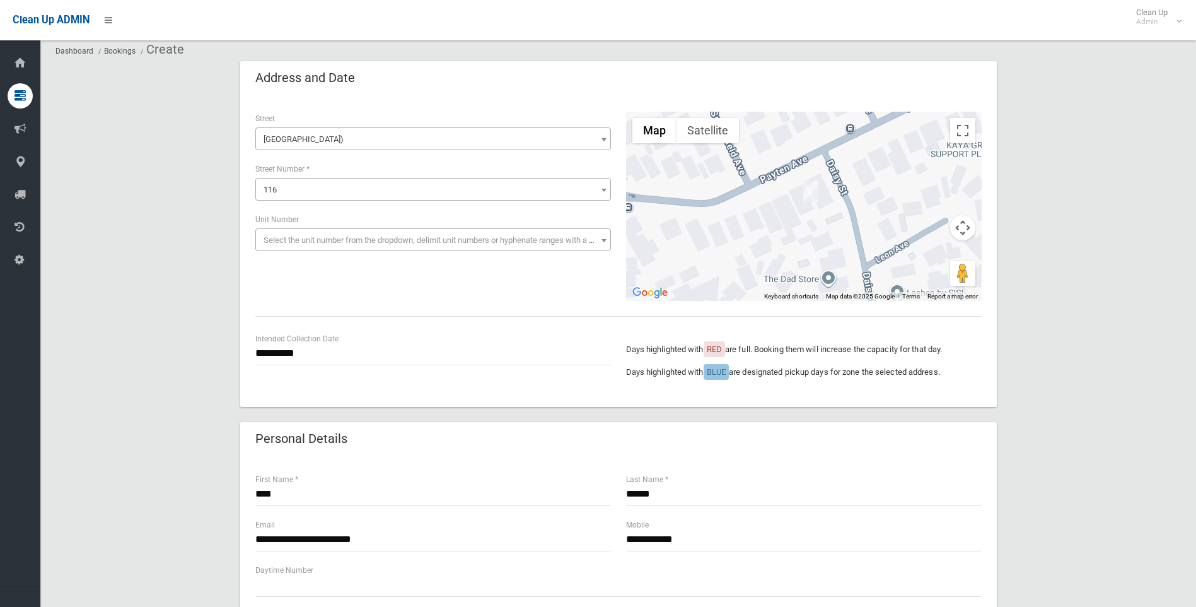
scroll to position [0, 0]
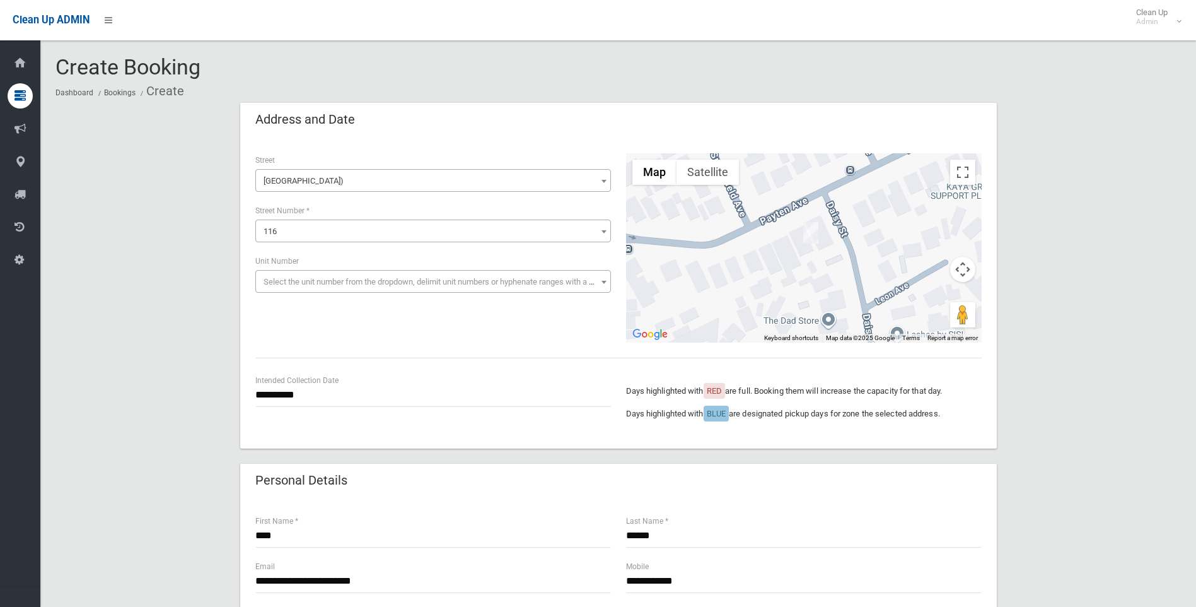
type input "*"
click at [834, 390] on p "Days highlighted with RED are full. Booking them will increase the capacity for…" at bounding box center [804, 390] width 356 height 15
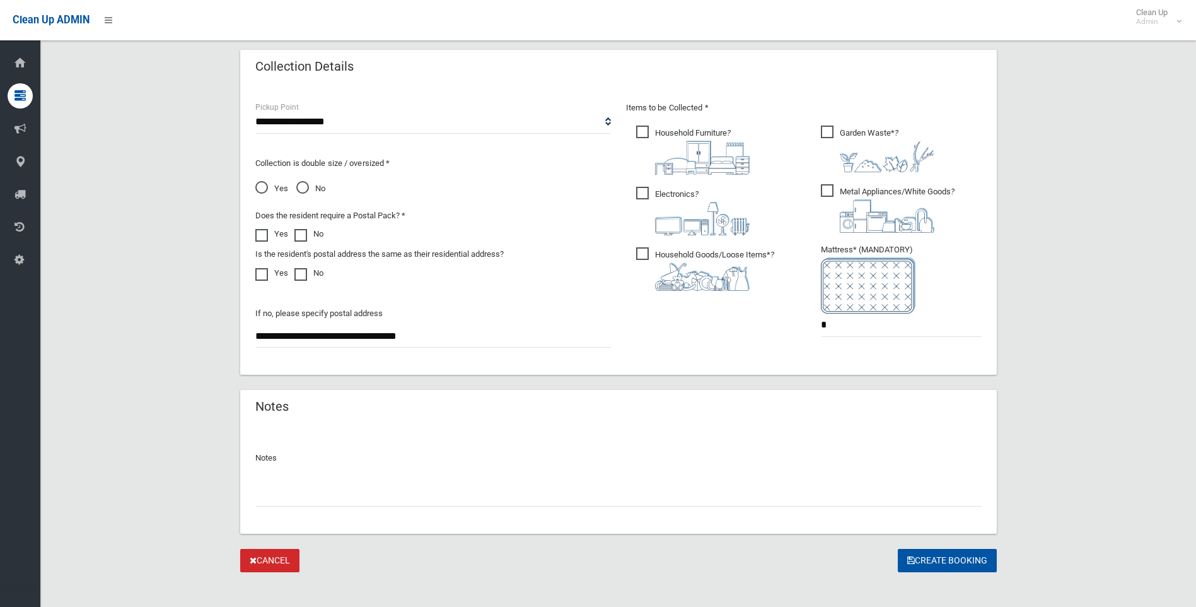
scroll to position [641, 0]
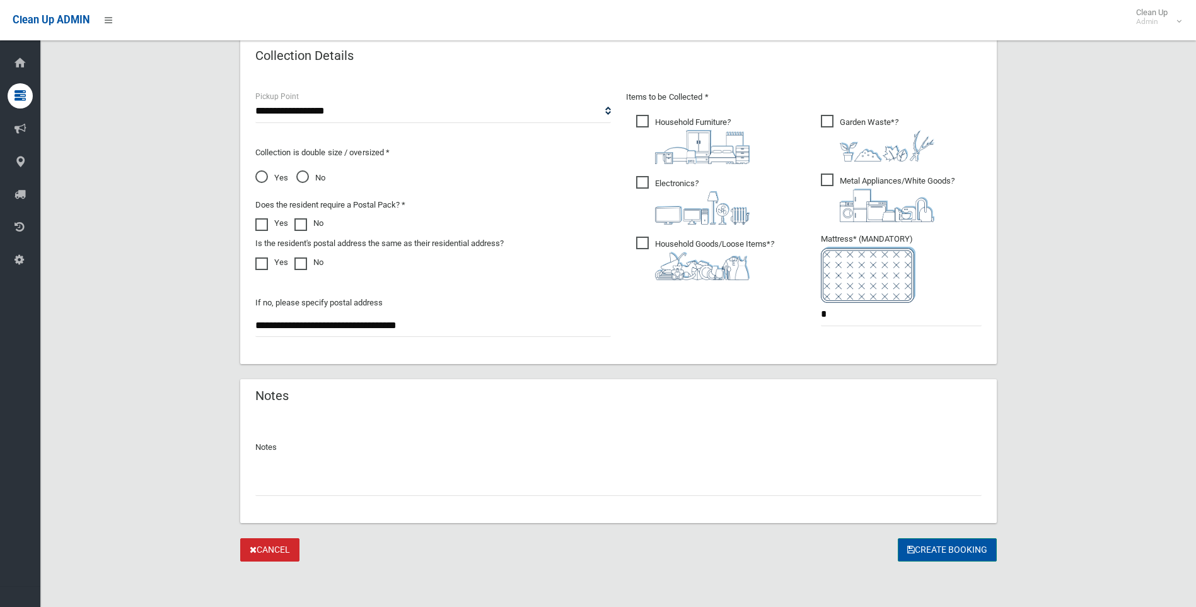
click at [930, 556] on button "Create Booking" at bounding box center [947, 549] width 99 height 23
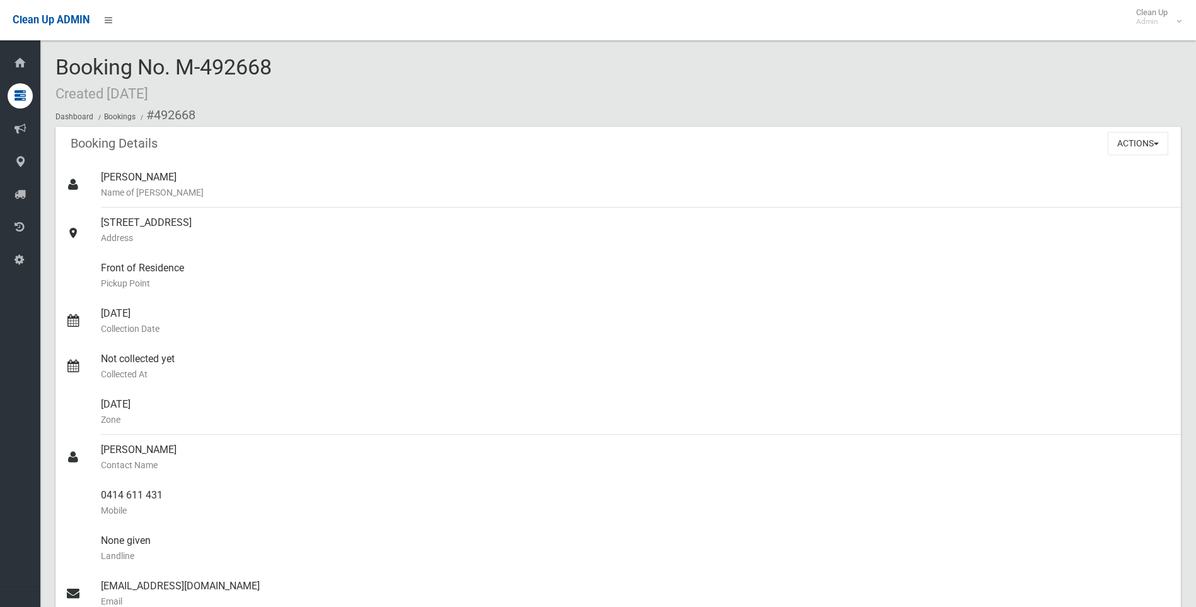
click at [304, 96] on div "Booking No. M-492668 Created [DATE] Dashboard Bookings #492668" at bounding box center [617, 90] width 1125 height 71
drag, startPoint x: 254, startPoint y: 67, endPoint x: 42, endPoint y: 57, distance: 212.1
click at [42, 57] on section "Booking No. M-492668 Created [DATE] Dashboard Bookings #492668 Booking Details …" at bounding box center [618, 491] width 1156 height 872
drag, startPoint x: 42, startPoint y: 57, endPoint x: 239, endPoint y: 77, distance: 197.7
click at [239, 77] on span "Booking No. M-492668 Created [DATE]" at bounding box center [163, 78] width 216 height 49
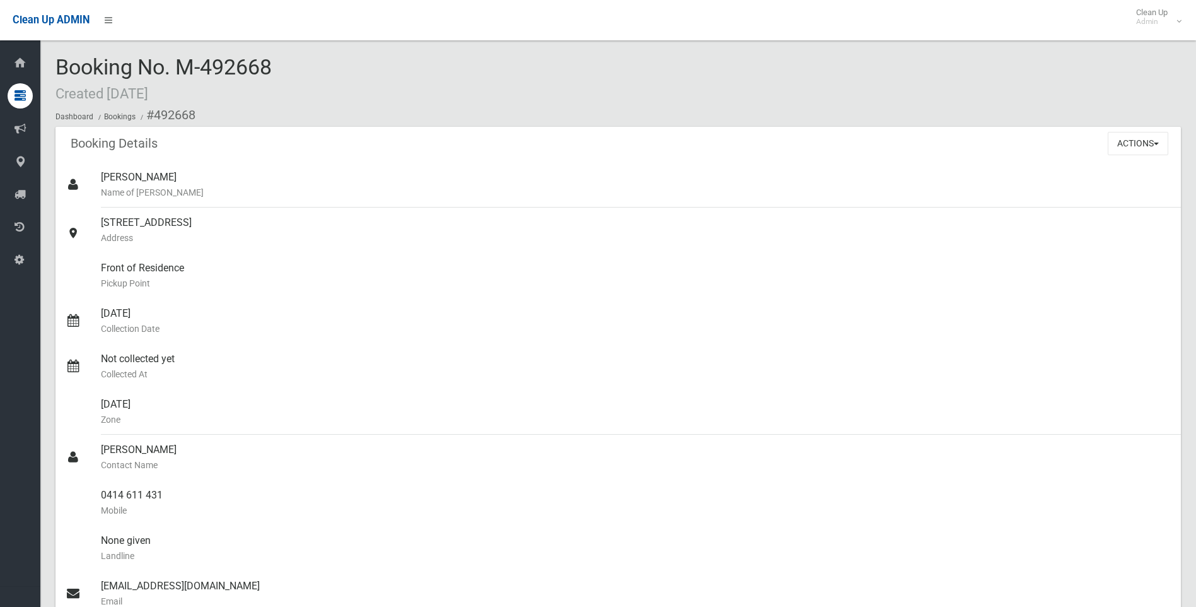
drag, startPoint x: 294, startPoint y: 80, endPoint x: 82, endPoint y: 75, distance: 211.9
click at [82, 75] on div "Booking No. M-492668 Created [DATE] Dashboard Bookings #492668" at bounding box center [617, 90] width 1125 height 71
drag, startPoint x: 82, startPoint y: 75, endPoint x: 337, endPoint y: 84, distance: 254.9
click at [337, 84] on div "Booking No. M-492668 Created 13/10/2025 Dashboard Bookings #492668" at bounding box center [617, 90] width 1125 height 71
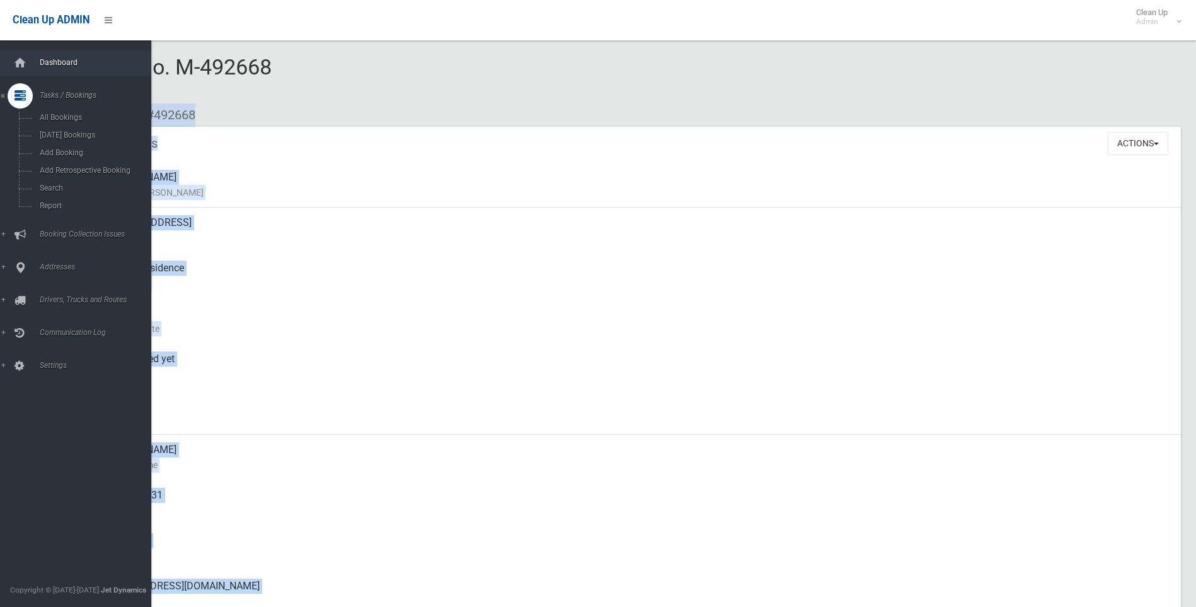
drag, startPoint x: 375, startPoint y: 84, endPoint x: 31, endPoint y: 75, distance: 343.7
click at [31, 75] on div "Booking No. M-492668 Created 13/10/2025 Dashboard Bookings #492668 Booking Deta…" at bounding box center [598, 471] width 1196 height 912
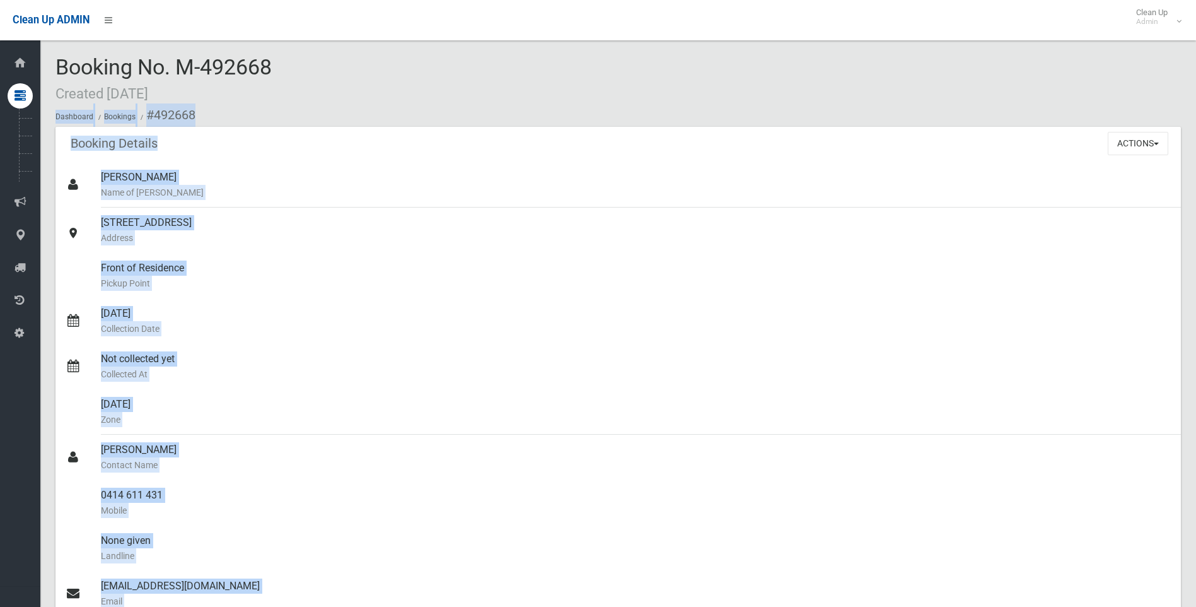
drag, startPoint x: 31, startPoint y: 75, endPoint x: 312, endPoint y: 84, distance: 281.4
click at [312, 84] on div "Booking No. M-492668 Created 13/10/2025 Dashboard Bookings #492668" at bounding box center [617, 90] width 1125 height 71
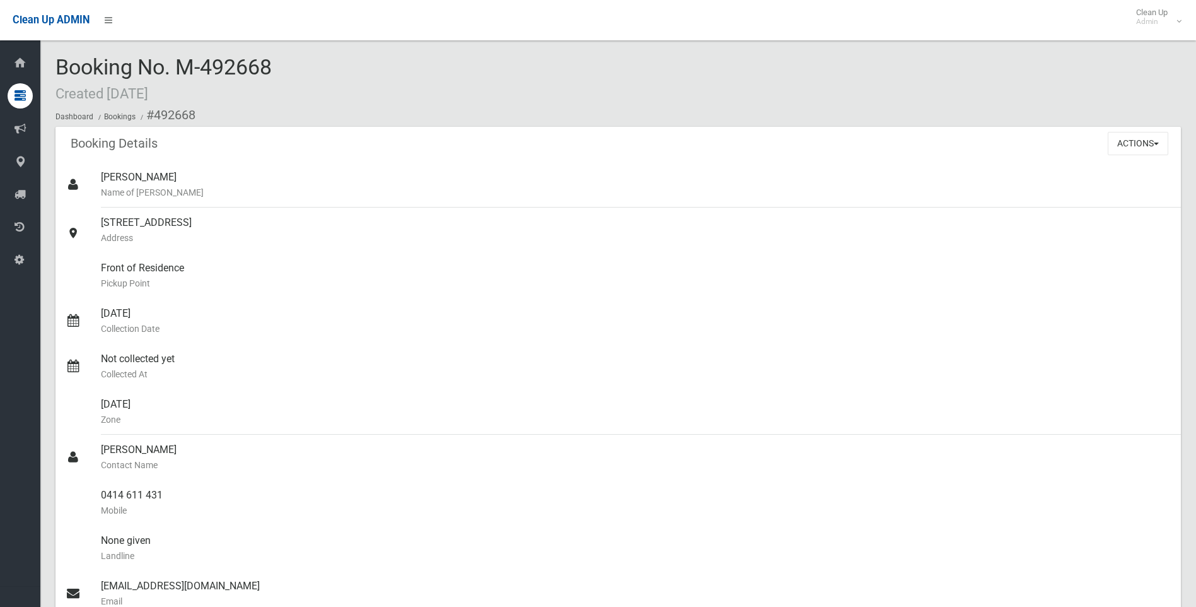
drag, startPoint x: 307, startPoint y: 71, endPoint x: 51, endPoint y: 62, distance: 256.1
click at [51, 62] on section "Booking No. M-492668 Created 13/10/2025 Dashboard Bookings #492668 Booking Deta…" at bounding box center [618, 491] width 1156 height 872
drag, startPoint x: 240, startPoint y: 72, endPoint x: 279, endPoint y: 76, distance: 40.0
click at [241, 73] on span "Booking No. M-492668 Created 13/10/2025" at bounding box center [163, 78] width 216 height 49
click at [308, 78] on div "Booking No. M-492668 Created 13/10/2025 Dashboard Bookings #492668" at bounding box center [617, 90] width 1125 height 71
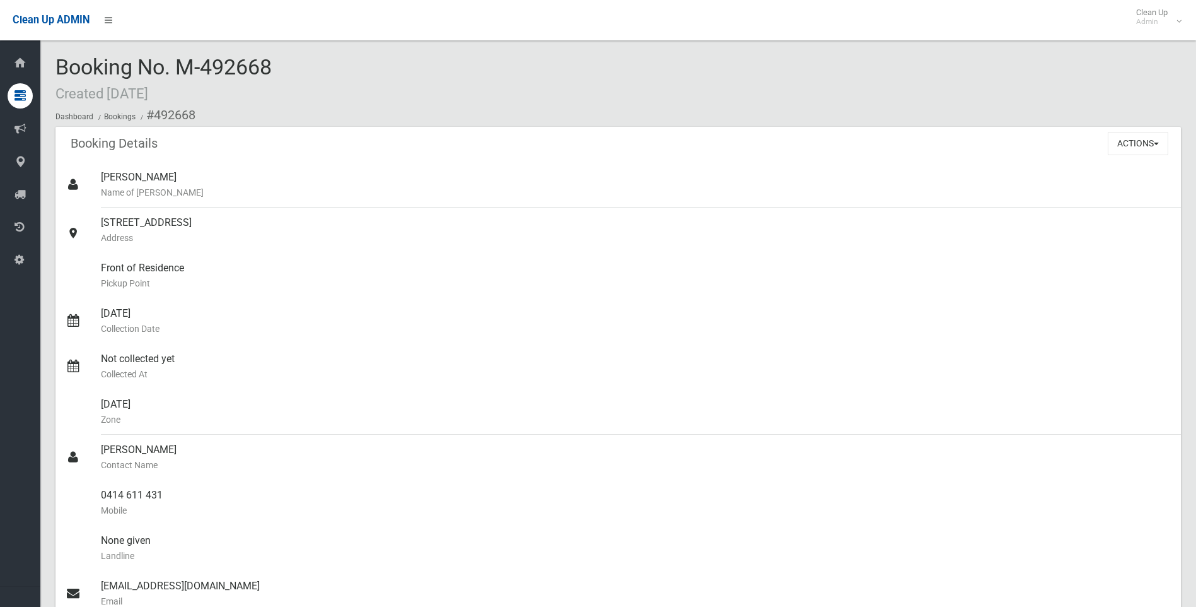
click at [325, 78] on div "Booking No. M-492668 Created 13/10/2025 Dashboard Bookings #492668" at bounding box center [617, 90] width 1125 height 71
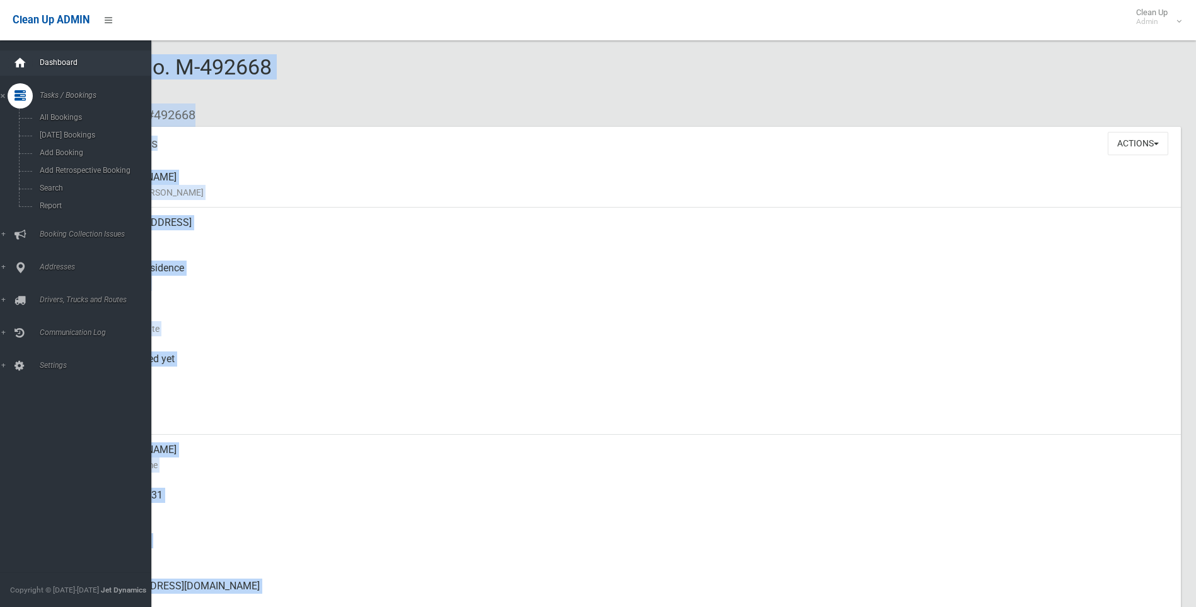
drag, startPoint x: 335, startPoint y: 76, endPoint x: 32, endPoint y: 66, distance: 302.8
click at [32, 66] on div "Booking No. M-492668 Created 13/10/2025 Dashboard Bookings #492668 Booking Deta…" at bounding box center [598, 471] width 1196 height 912
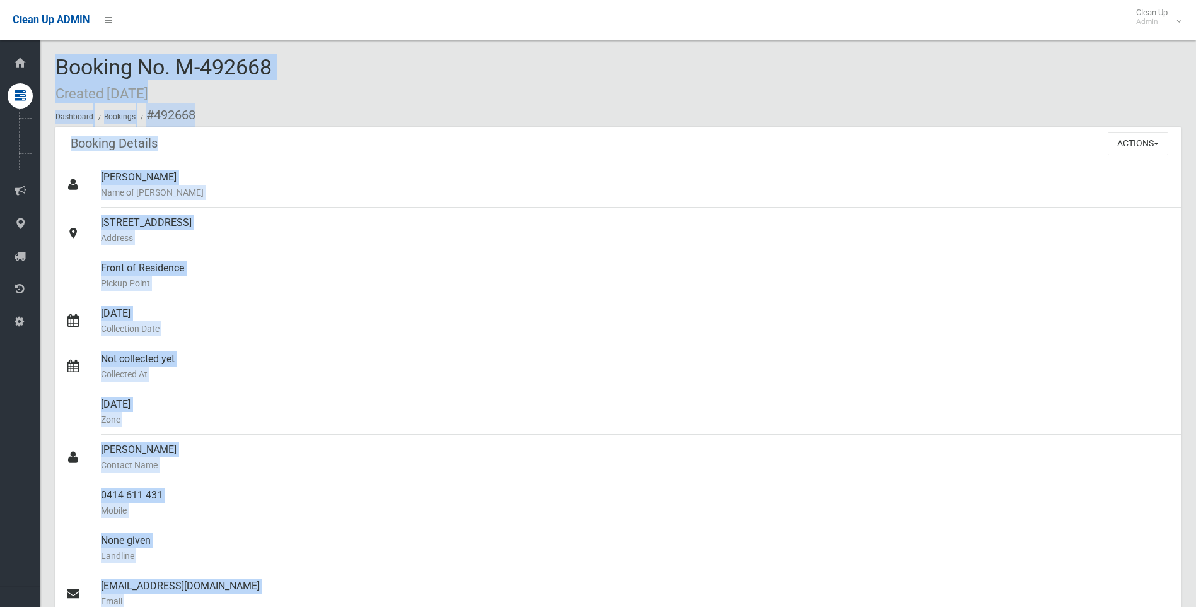
drag, startPoint x: 32, startPoint y: 66, endPoint x: 317, endPoint y: 74, distance: 285.1
click at [369, 84] on div "Booking No. M-492668 Created 13/10/2025 Dashboard Bookings #492668" at bounding box center [617, 90] width 1125 height 71
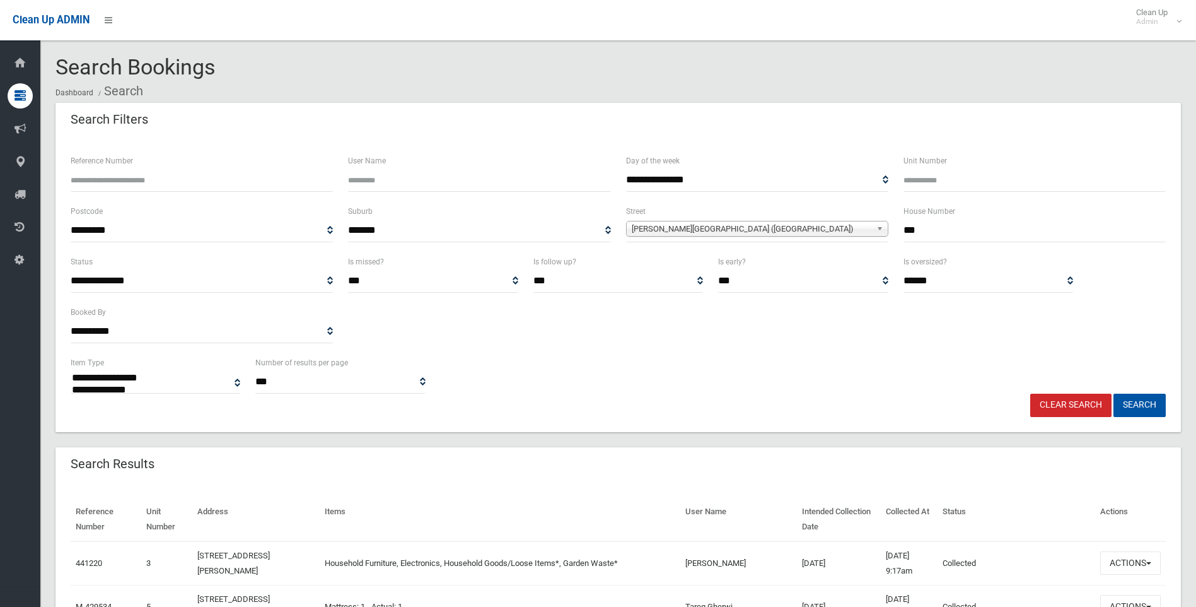
select select
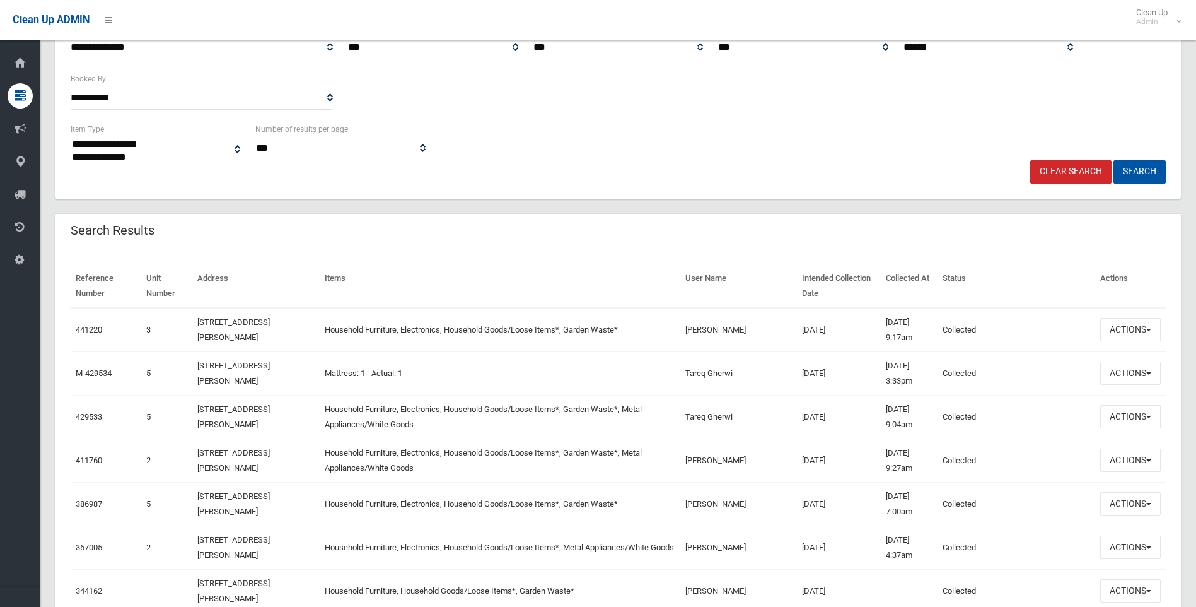
scroll to position [252, 0]
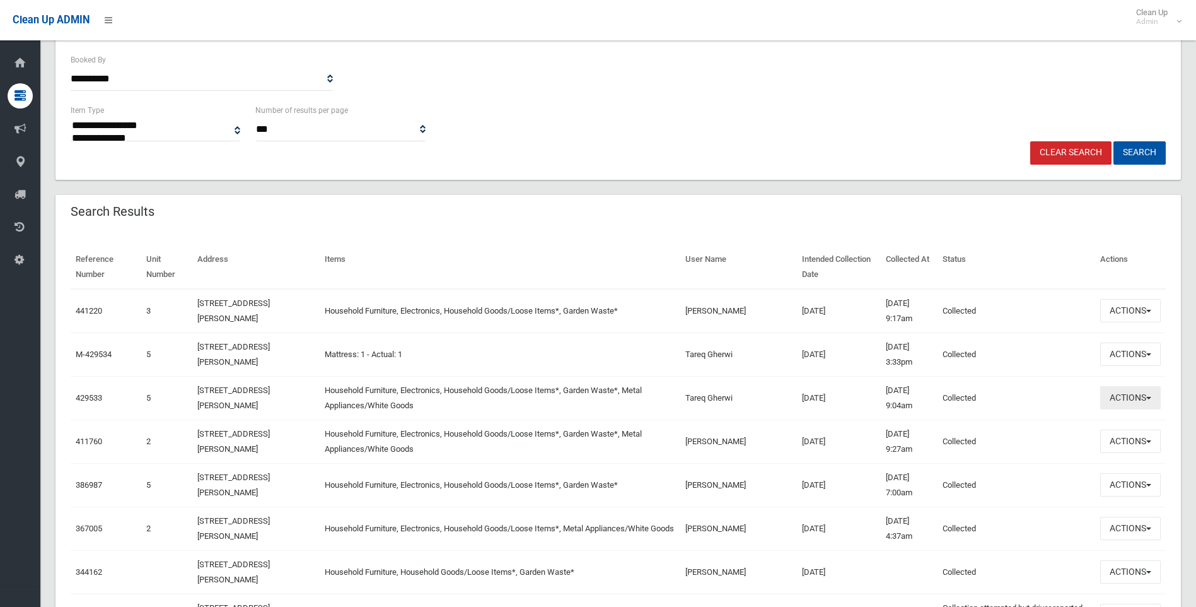
click at [1154, 404] on button "Actions" at bounding box center [1130, 397] width 61 height 23
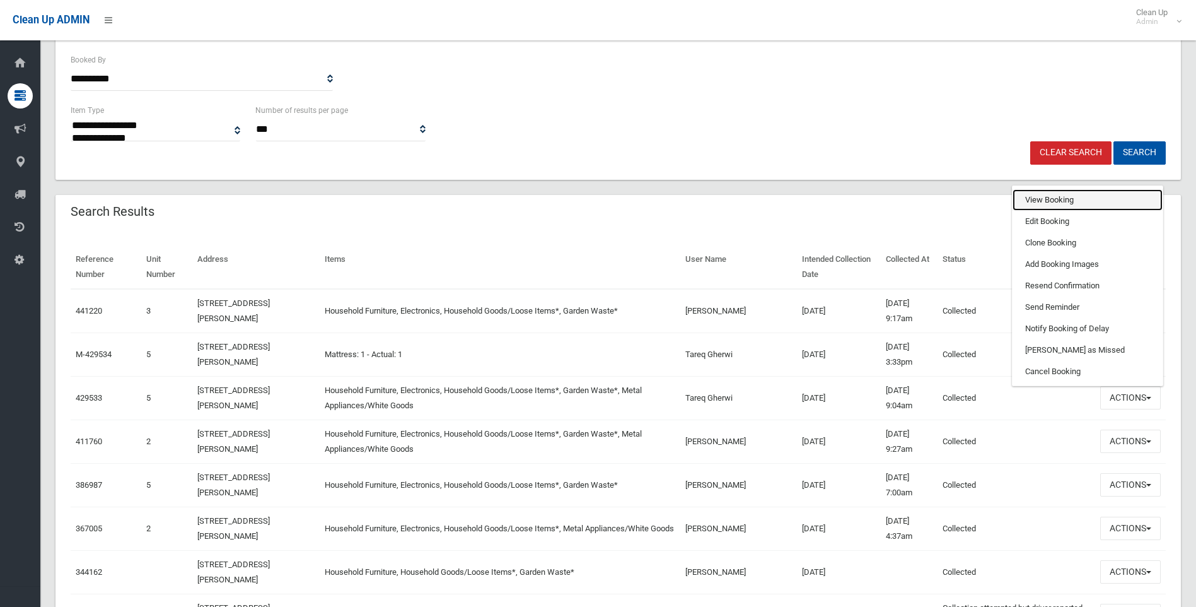
click at [1060, 203] on link "View Booking" at bounding box center [1088, 199] width 150 height 21
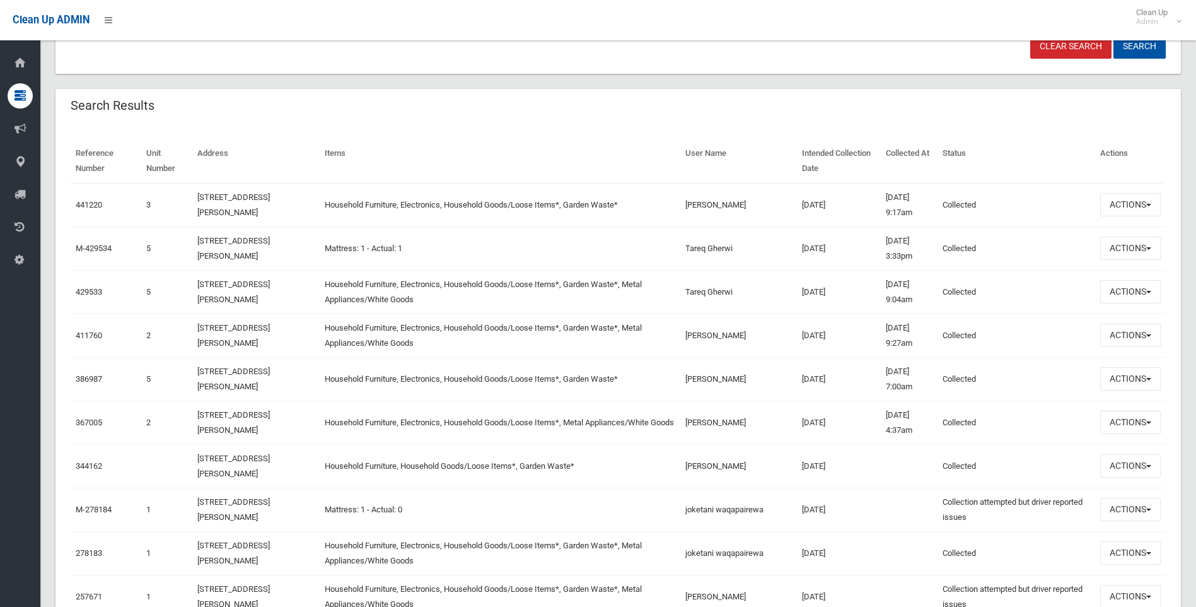
scroll to position [378, 0]
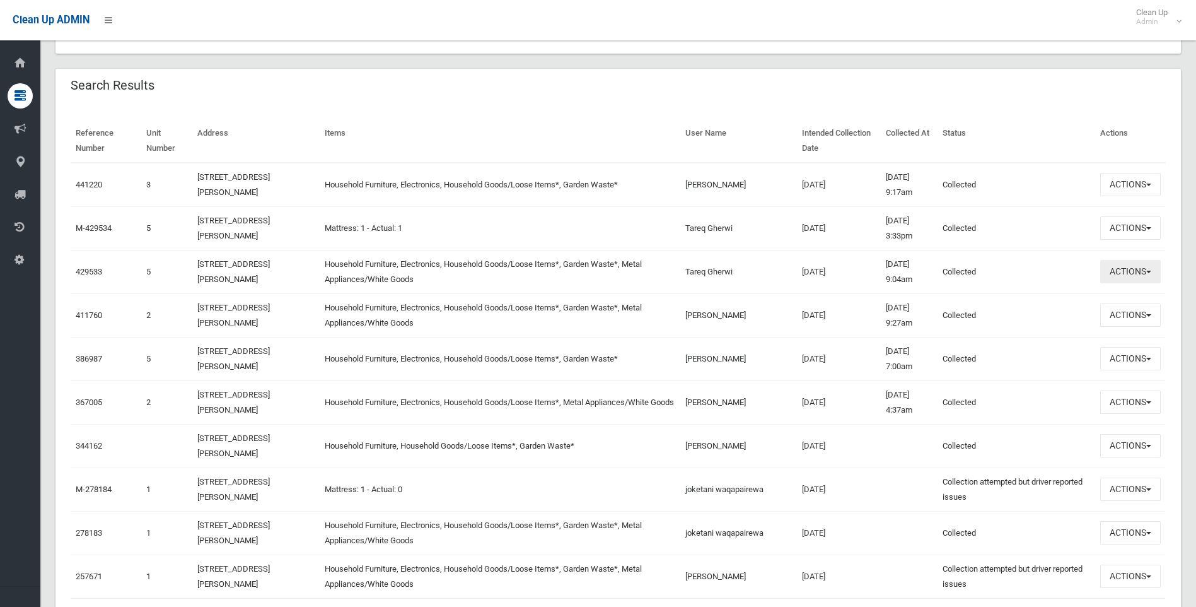
click at [1127, 274] on button "Actions" at bounding box center [1130, 271] width 61 height 23
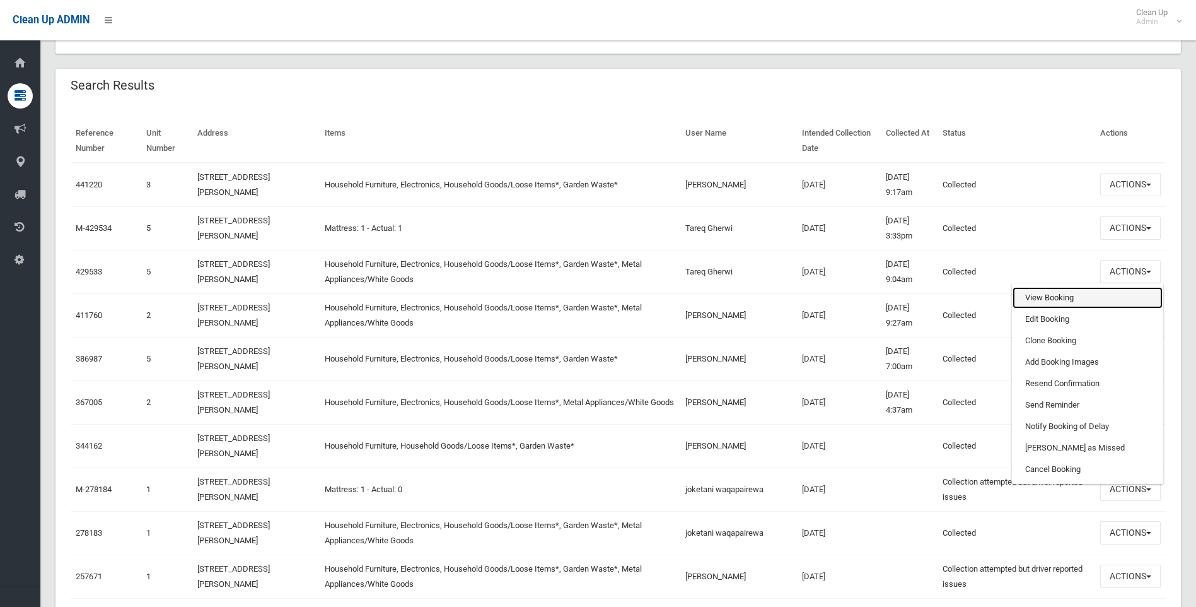
click at [1055, 298] on link "View Booking" at bounding box center [1088, 297] width 150 height 21
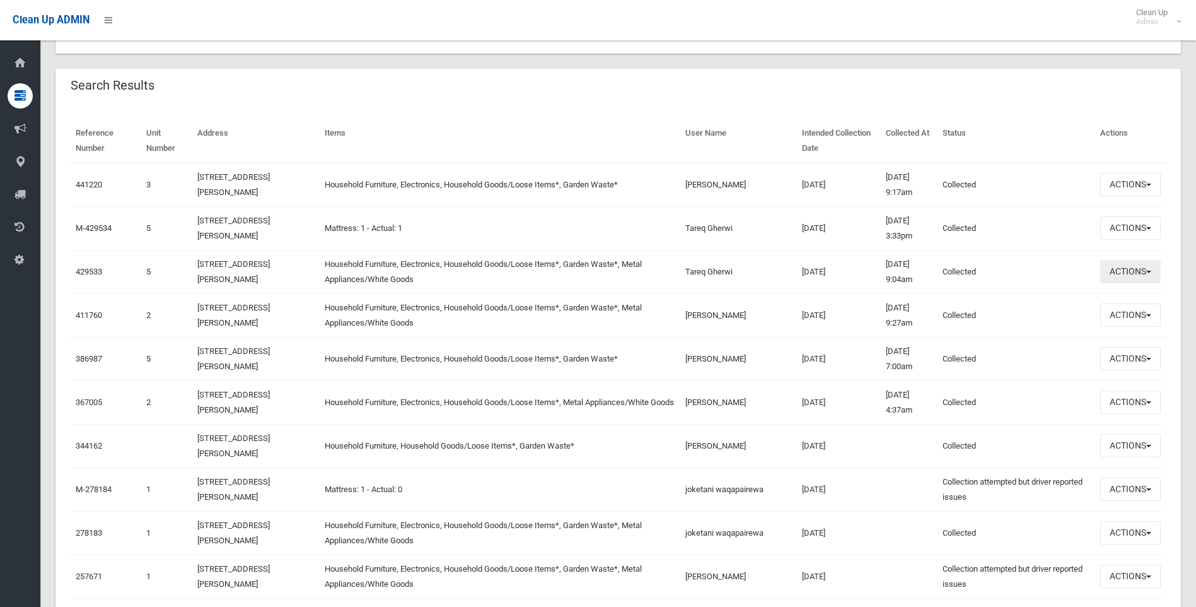
click at [1116, 269] on button "Actions" at bounding box center [1130, 271] width 61 height 23
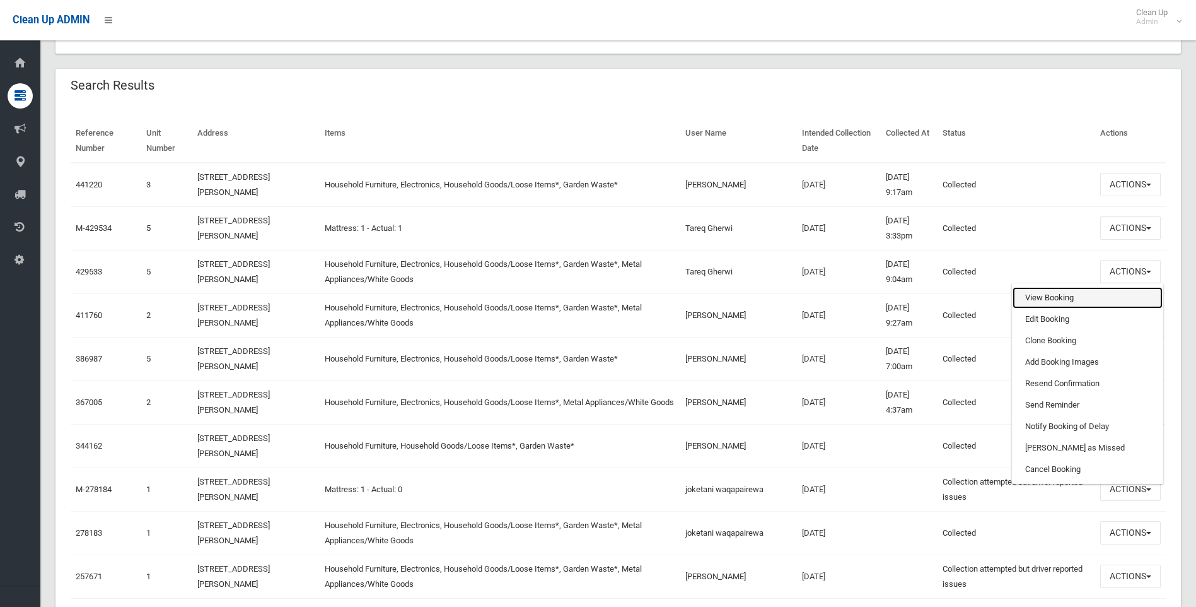
click at [1084, 302] on link "View Booking" at bounding box center [1088, 297] width 150 height 21
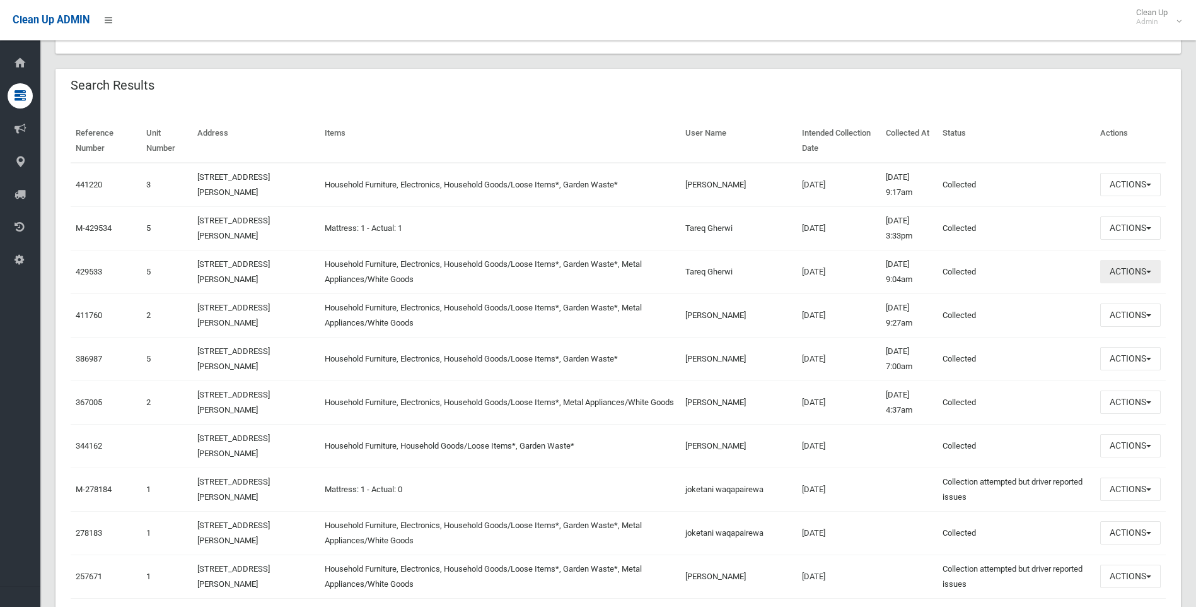
click at [1142, 278] on button "Actions" at bounding box center [1130, 271] width 61 height 23
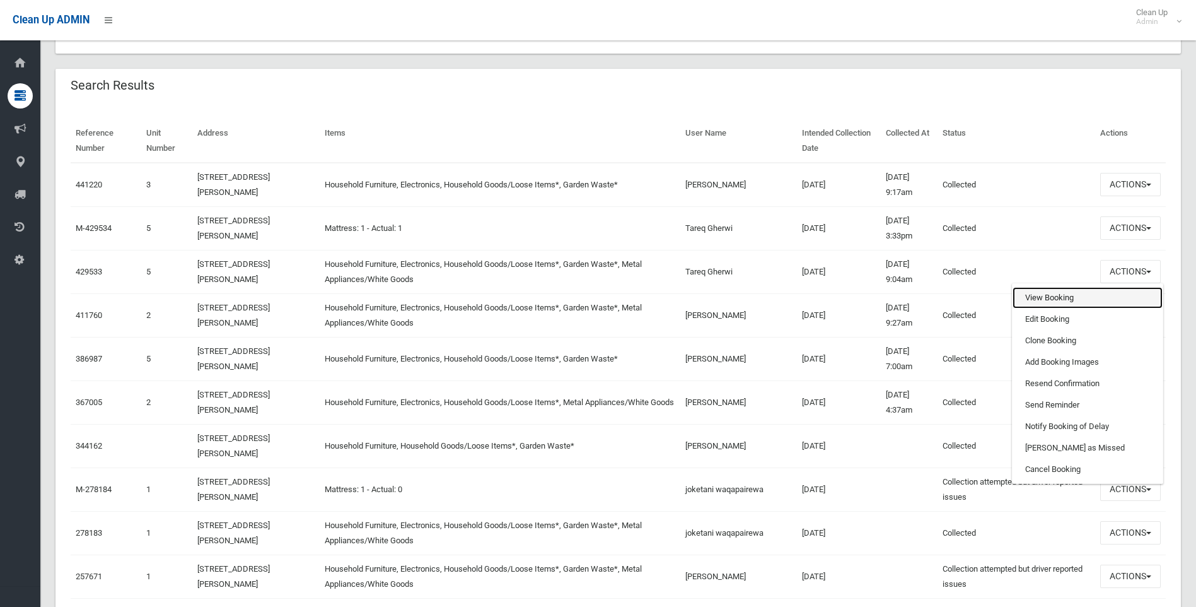
click at [1075, 303] on link "View Booking" at bounding box center [1088, 297] width 150 height 21
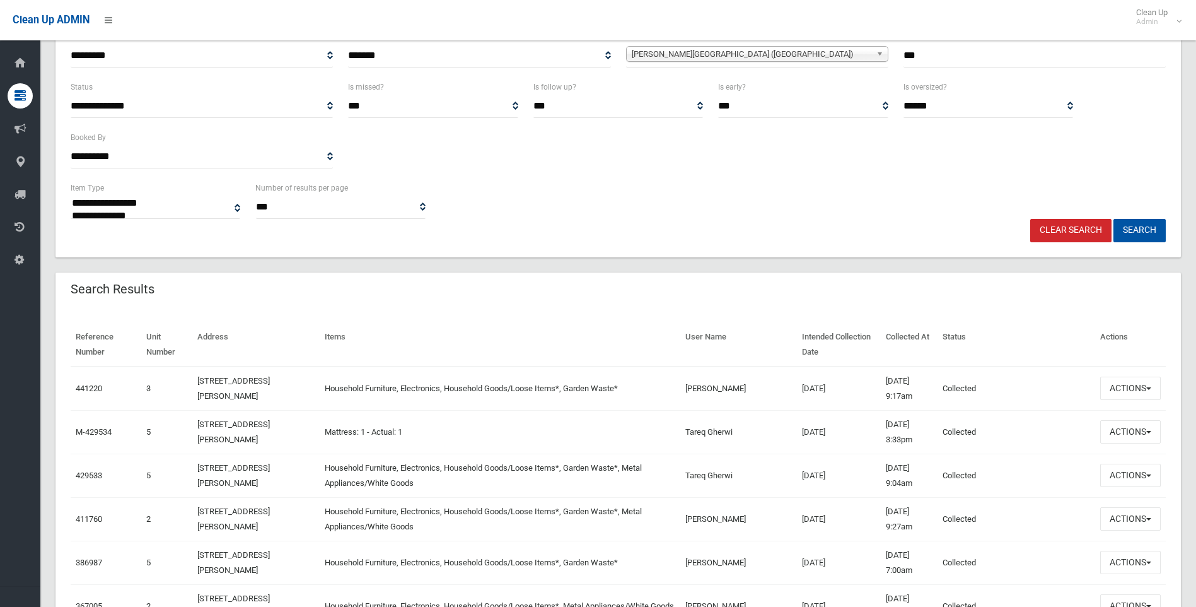
scroll to position [0, 0]
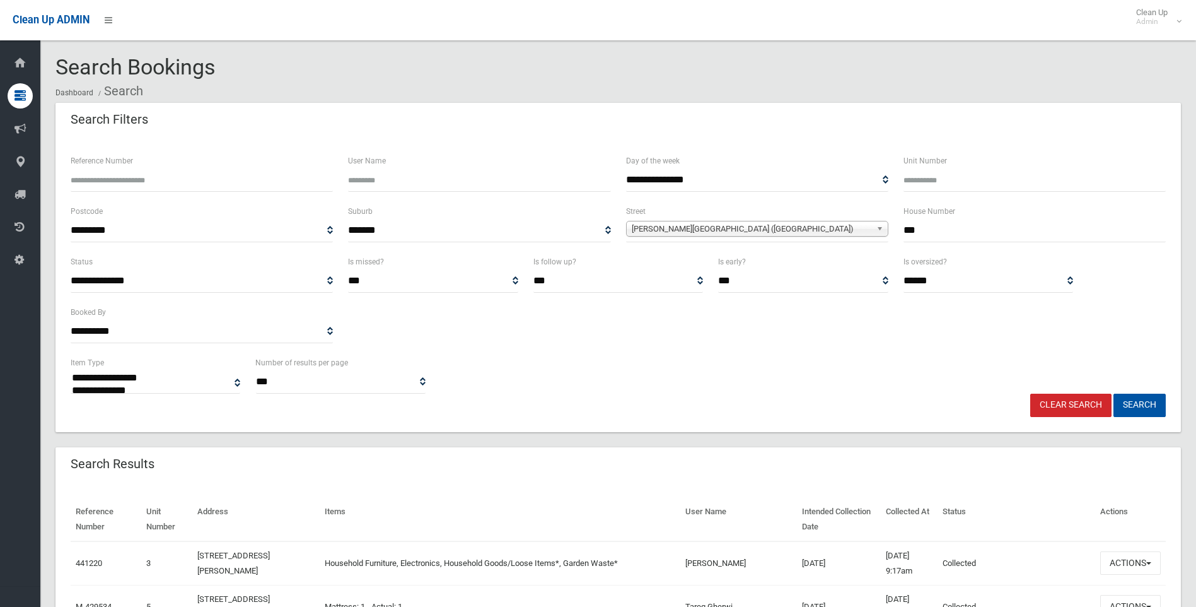
drag, startPoint x: 947, startPoint y: 232, endPoint x: 738, endPoint y: 231, distance: 209.3
click at [738, 231] on div "**********" at bounding box center [618, 229] width 1110 height 50
type input "**"
click at [697, 232] on span "[PERSON_NAME][GEOGRAPHIC_DATA] ([GEOGRAPHIC_DATA])" at bounding box center [752, 228] width 240 height 15
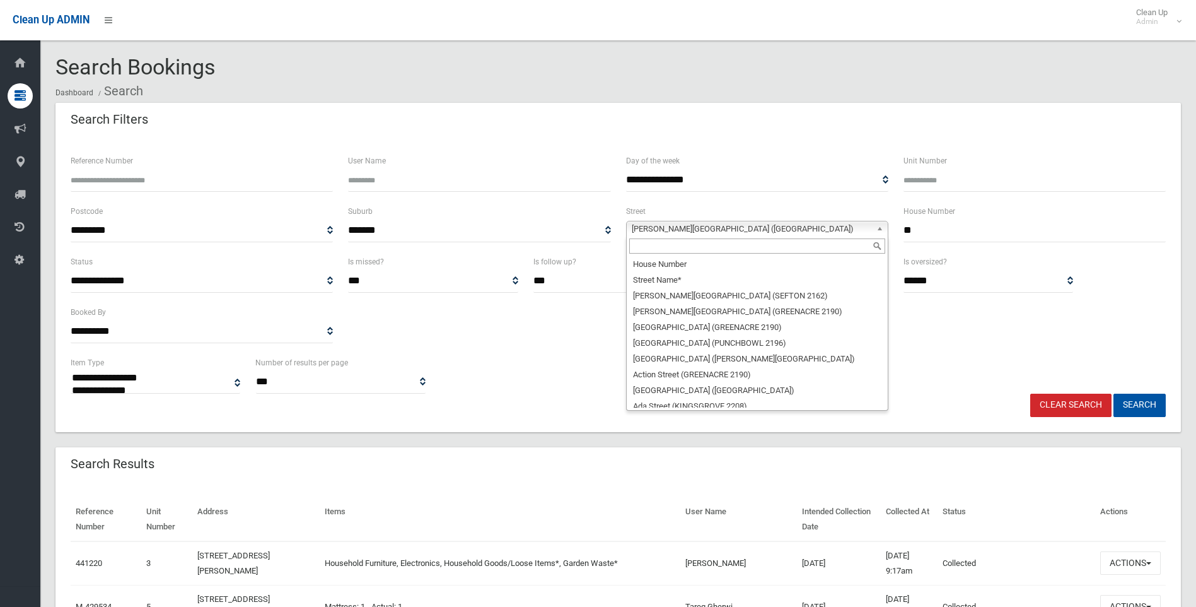
scroll to position [30726, 0]
click at [655, 241] on input "text" at bounding box center [757, 245] width 256 height 15
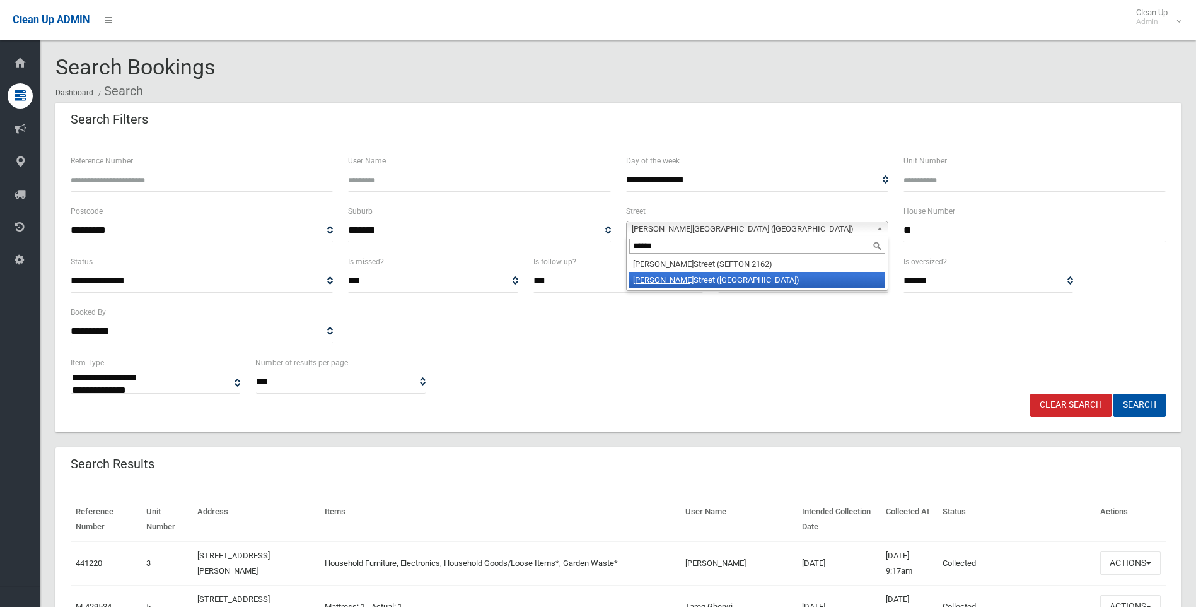
type input "******"
click at [707, 279] on li "Ernest Street (LAKEMBA 2195)" at bounding box center [757, 280] width 256 height 16
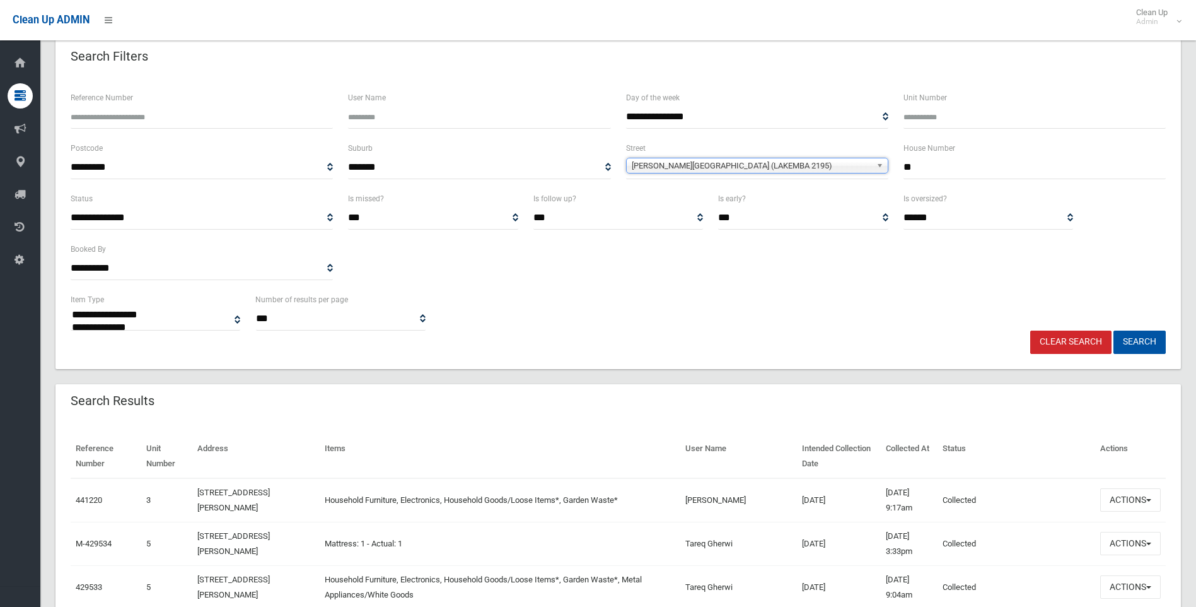
scroll to position [189, 0]
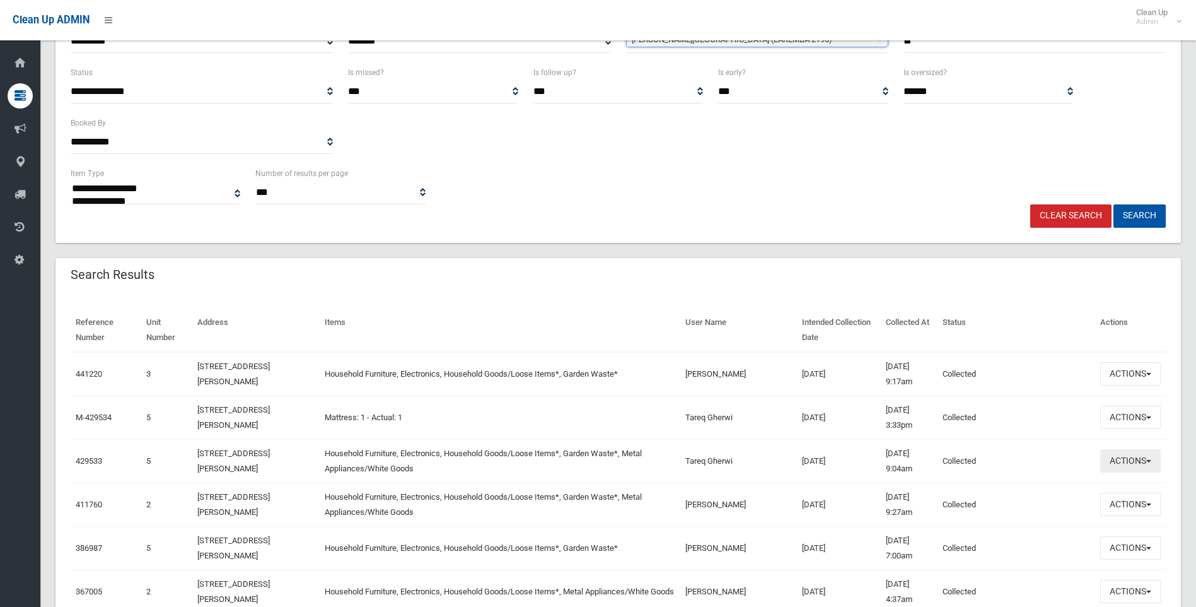
click at [1112, 457] on button "Actions" at bounding box center [1130, 460] width 61 height 23
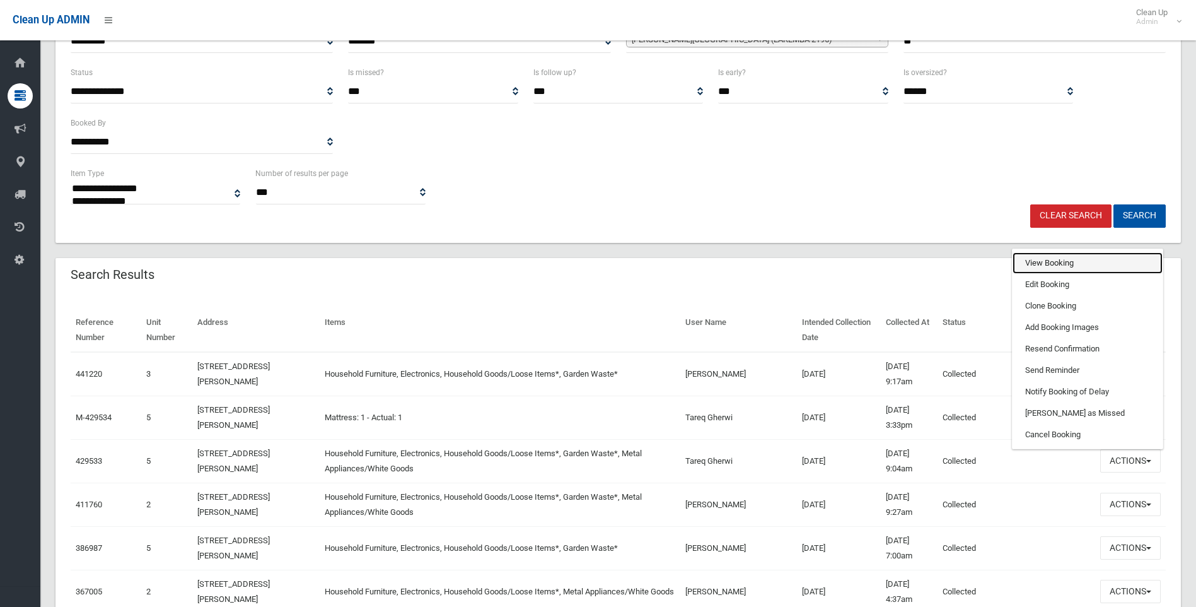
click at [1047, 265] on link "View Booking" at bounding box center [1088, 262] width 150 height 21
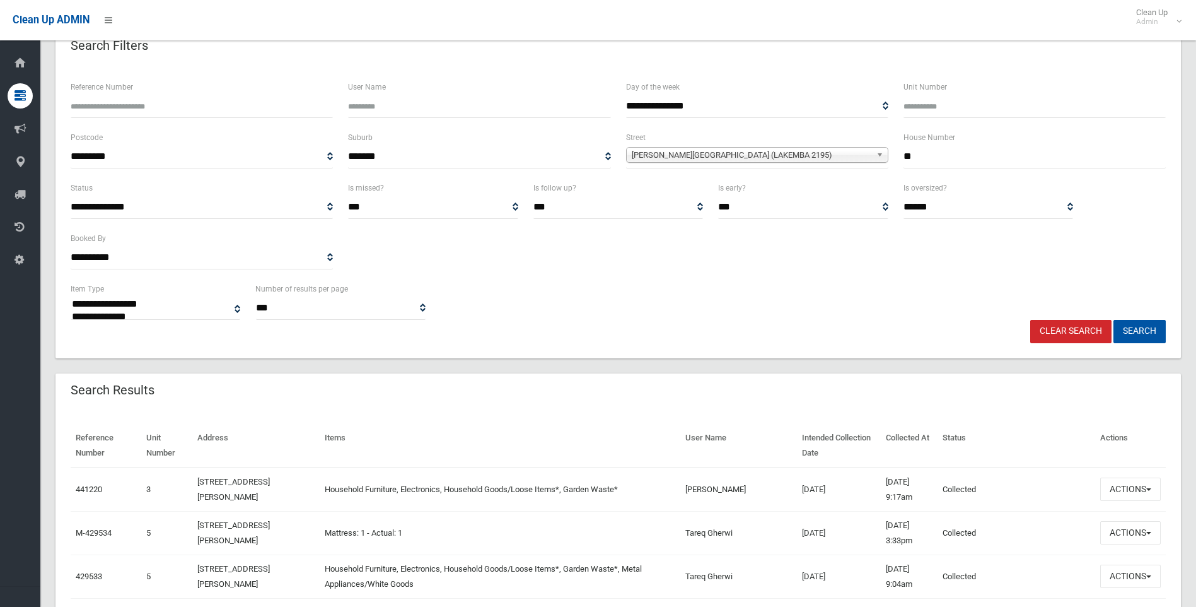
scroll to position [63, 0]
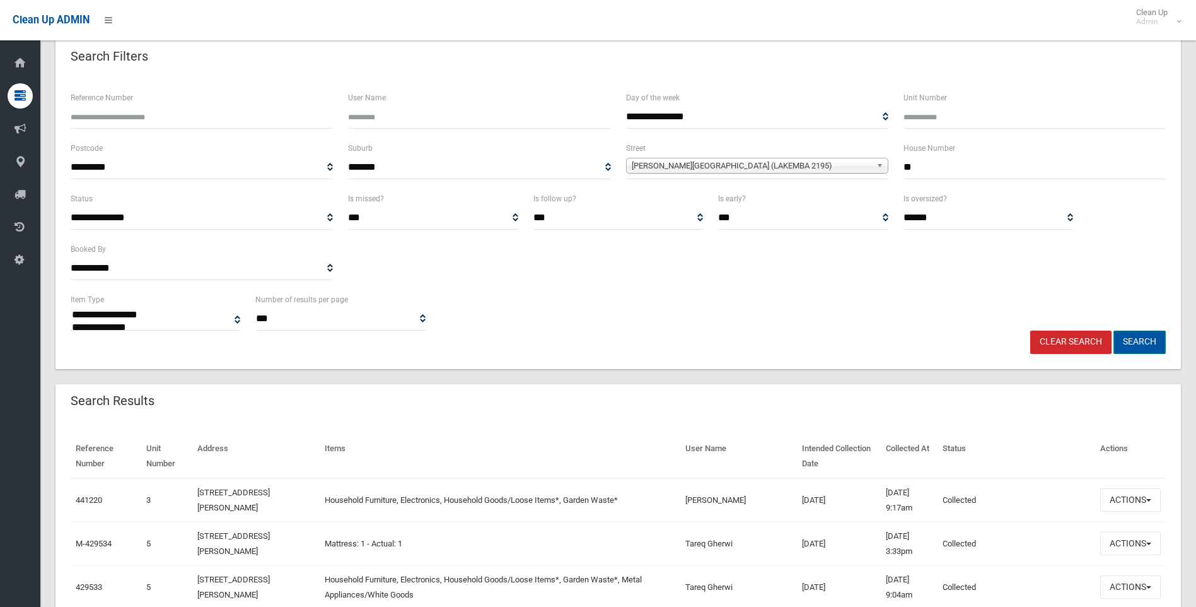
click at [1139, 339] on button "Search" at bounding box center [1139, 341] width 52 height 23
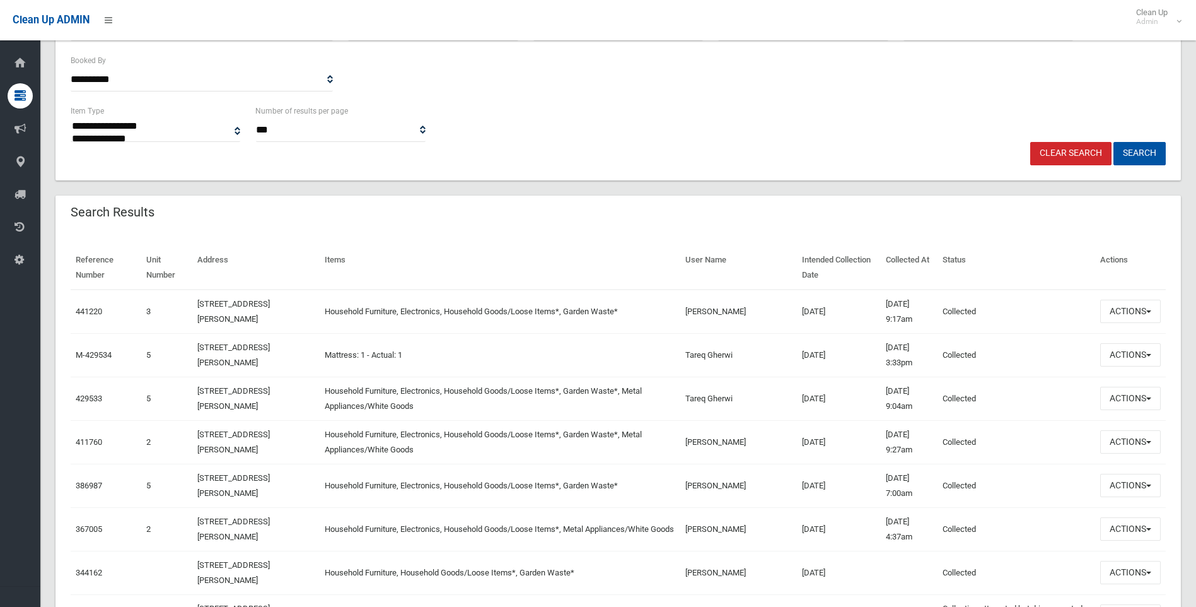
scroll to position [252, 0]
click at [1135, 400] on button "Actions" at bounding box center [1130, 397] width 61 height 23
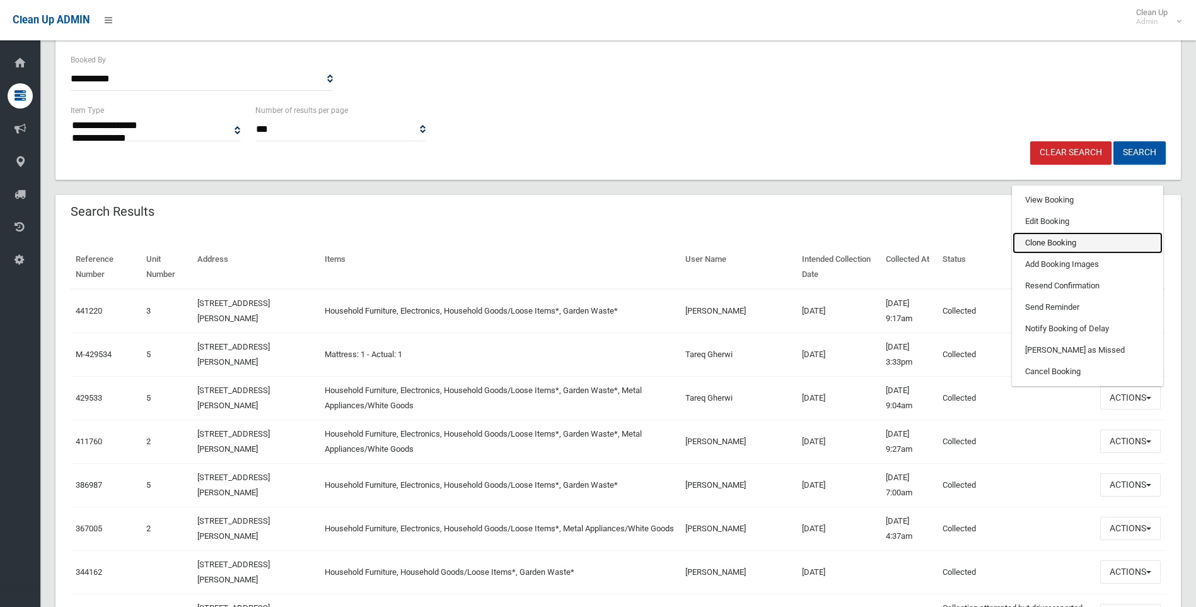
click at [1057, 240] on link "Clone Booking" at bounding box center [1088, 242] width 150 height 21
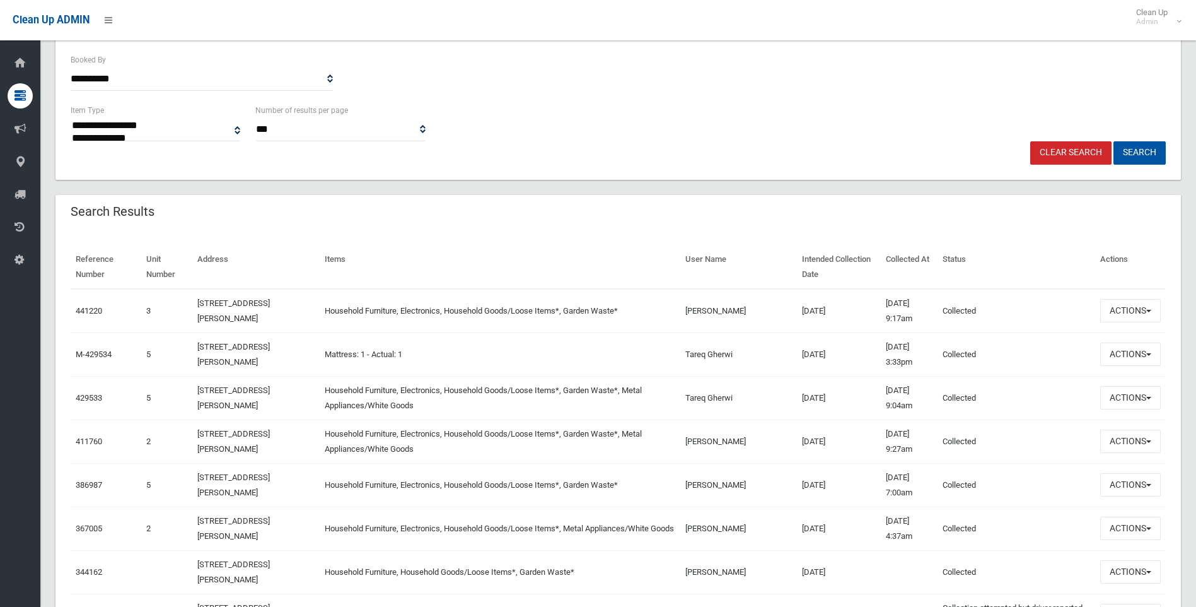
drag, startPoint x: 429, startPoint y: 411, endPoint x: 57, endPoint y: 258, distance: 402.6
drag, startPoint x: 57, startPoint y: 258, endPoint x: 209, endPoint y: 252, distance: 152.1
click at [209, 252] on th "Address" at bounding box center [255, 267] width 127 height 44
click at [398, 265] on th "Items" at bounding box center [500, 267] width 361 height 44
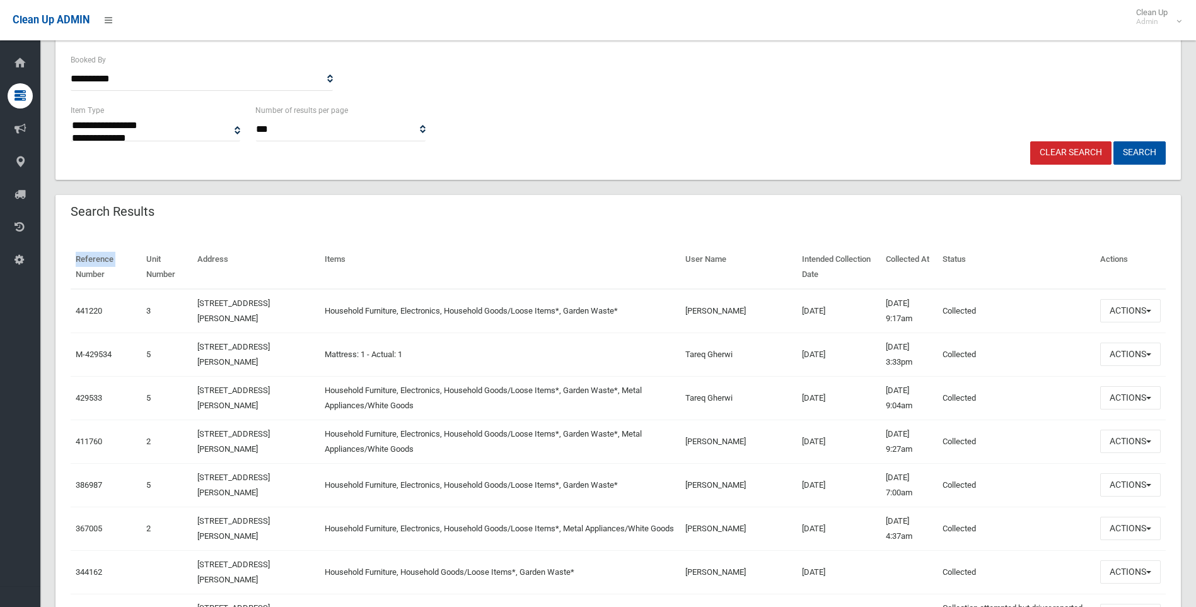
drag, startPoint x: 81, startPoint y: 267, endPoint x: 1171, endPoint y: 424, distance: 1101.3
click at [933, 107] on div "**********" at bounding box center [618, 122] width 1110 height 38
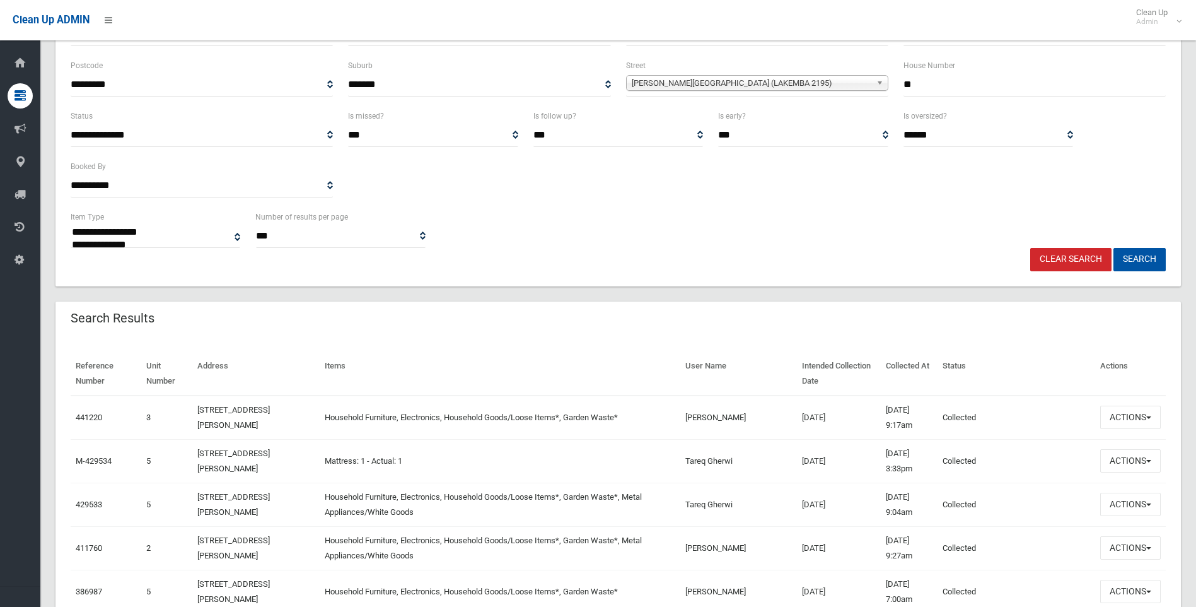
scroll to position [126, 0]
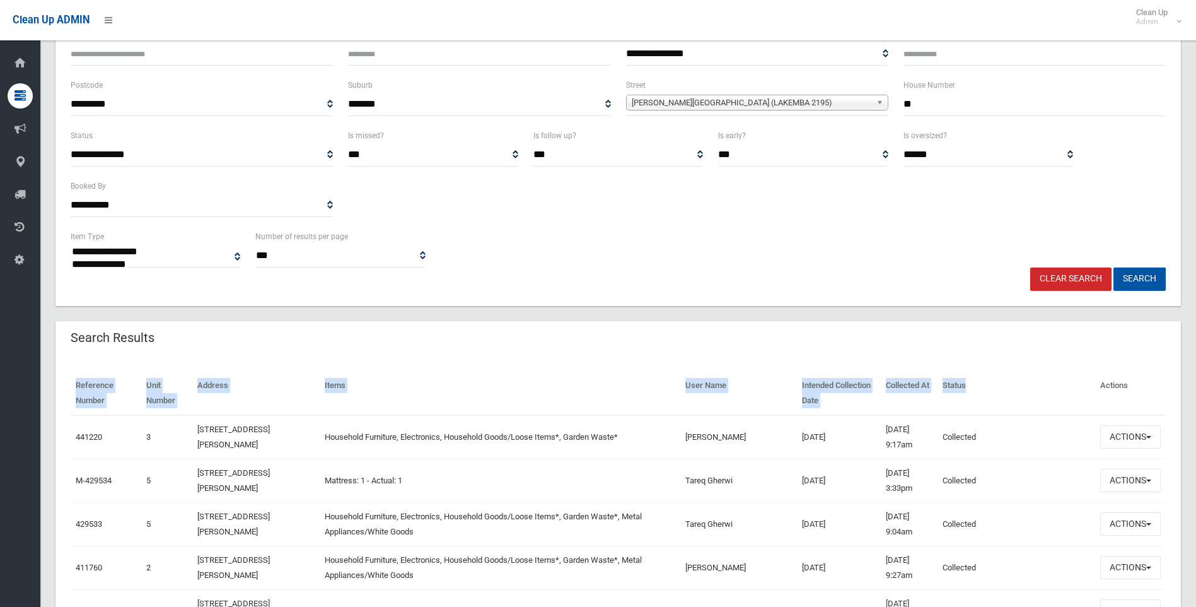
drag, startPoint x: 993, startPoint y: 400, endPoint x: 55, endPoint y: 388, distance: 938.2
drag, startPoint x: 55, startPoint y: 388, endPoint x: 154, endPoint y: 397, distance: 100.0
click at [154, 397] on th "Unit Number" at bounding box center [166, 393] width 51 height 44
drag, startPoint x: 70, startPoint y: 385, endPoint x: 1129, endPoint y: 402, distance: 1059.3
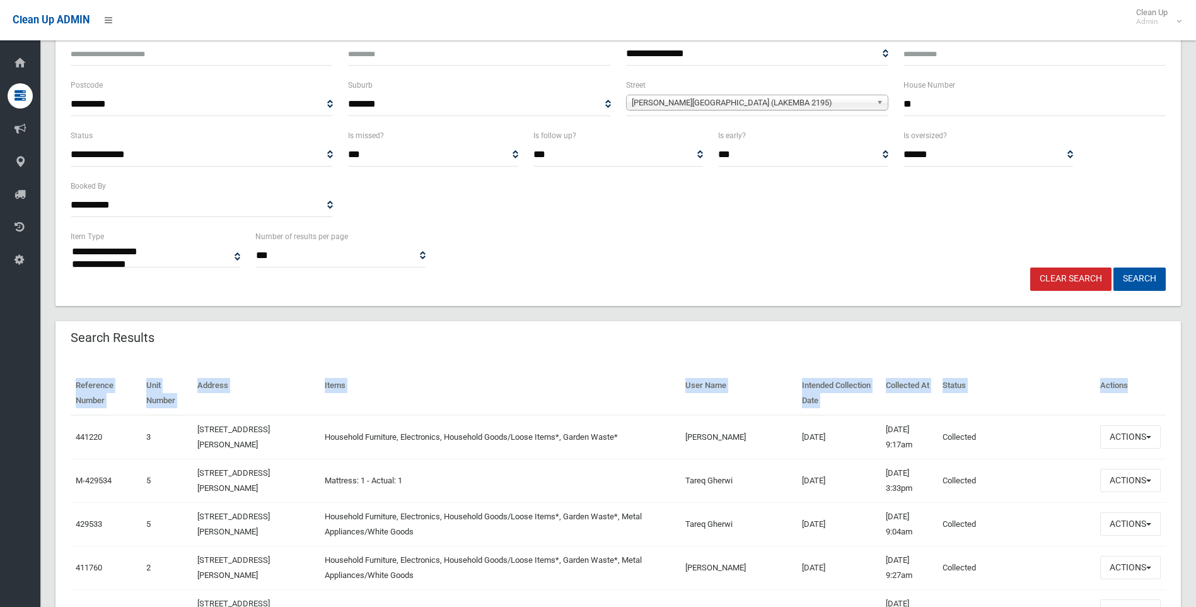
drag, startPoint x: 1129, startPoint y: 402, endPoint x: 1036, endPoint y: 398, distance: 93.4
click at [1036, 398] on th "Status" at bounding box center [1017, 393] width 158 height 44
drag, startPoint x: 1141, startPoint y: 394, endPoint x: 66, endPoint y: 390, distance: 1074.3
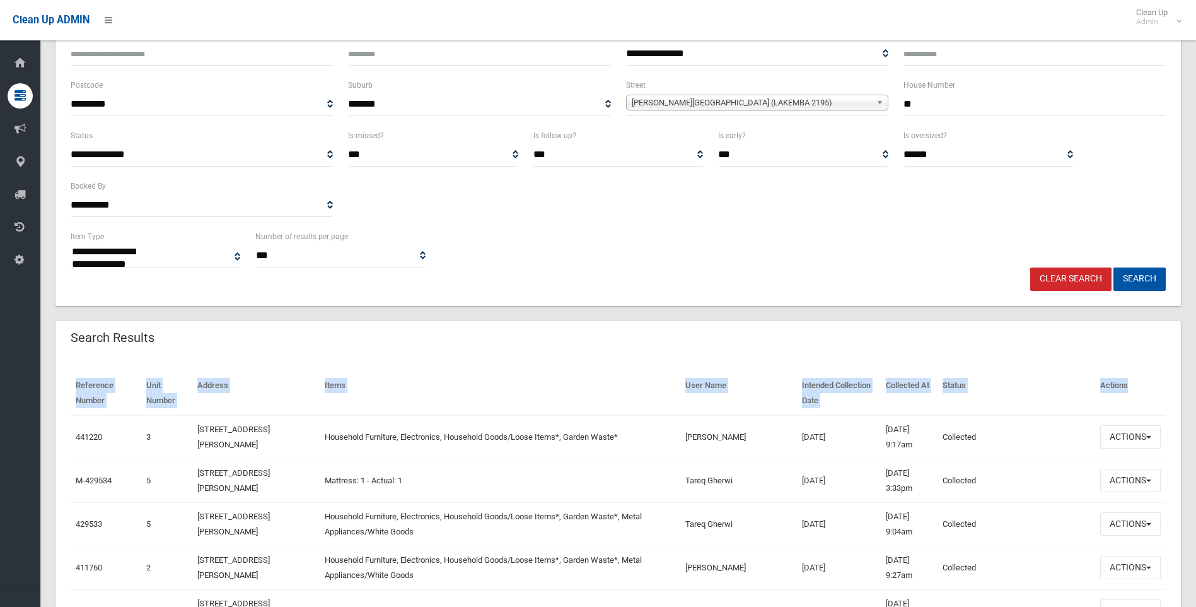
click at [406, 371] on th "Items" at bounding box center [500, 393] width 361 height 44
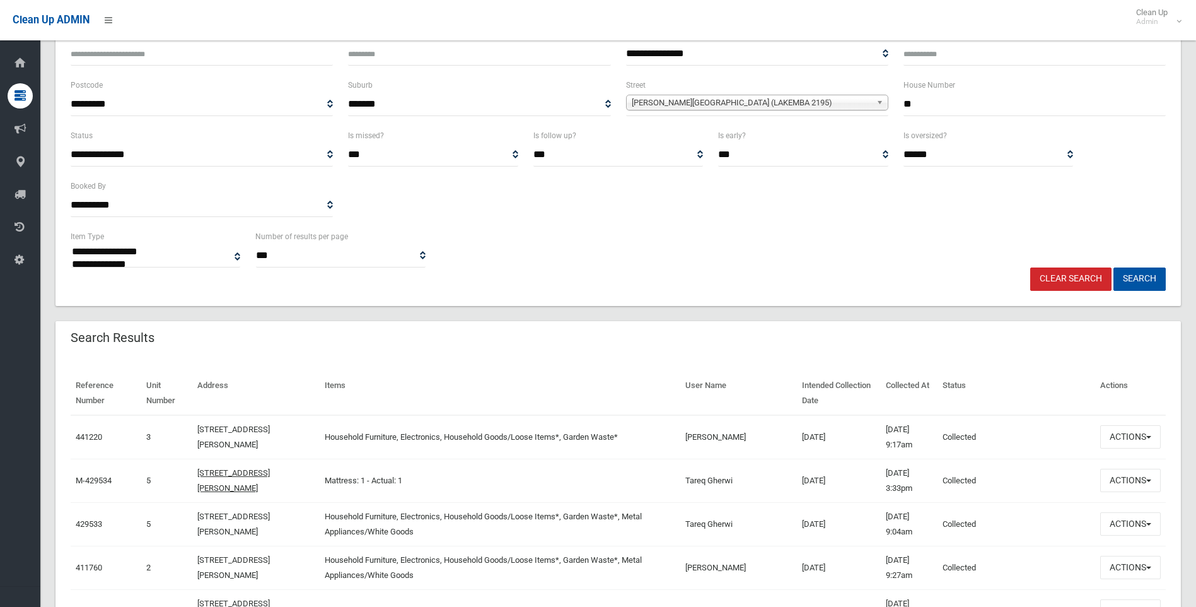
drag, startPoint x: 250, startPoint y: 490, endPoint x: 197, endPoint y: 475, distance: 55.5
click at [197, 475] on td "5/102 Sproule Street, LAKEMBA NSW 2195" at bounding box center [255, 480] width 127 height 44
drag, startPoint x: 197, startPoint y: 475, endPoint x: 203, endPoint y: 476, distance: 6.3
copy link "5/102 Sproule Street, LAKEMBA NSW 2195"
drag, startPoint x: 1145, startPoint y: 279, endPoint x: 1124, endPoint y: 286, distance: 22.7
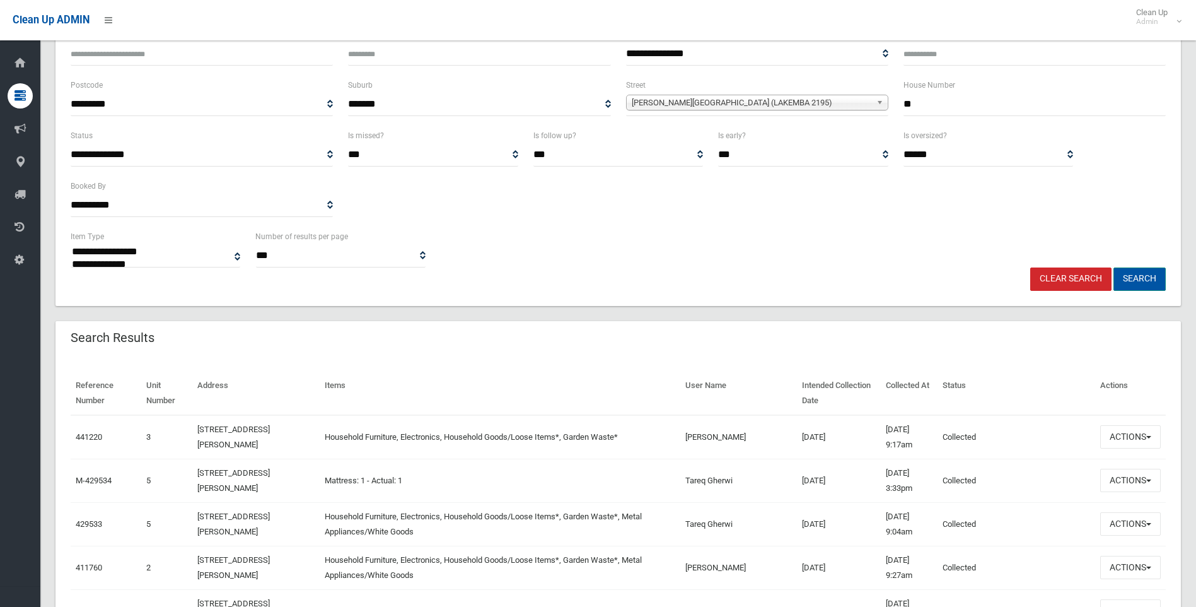
click at [1146, 279] on button "Search" at bounding box center [1139, 278] width 52 height 23
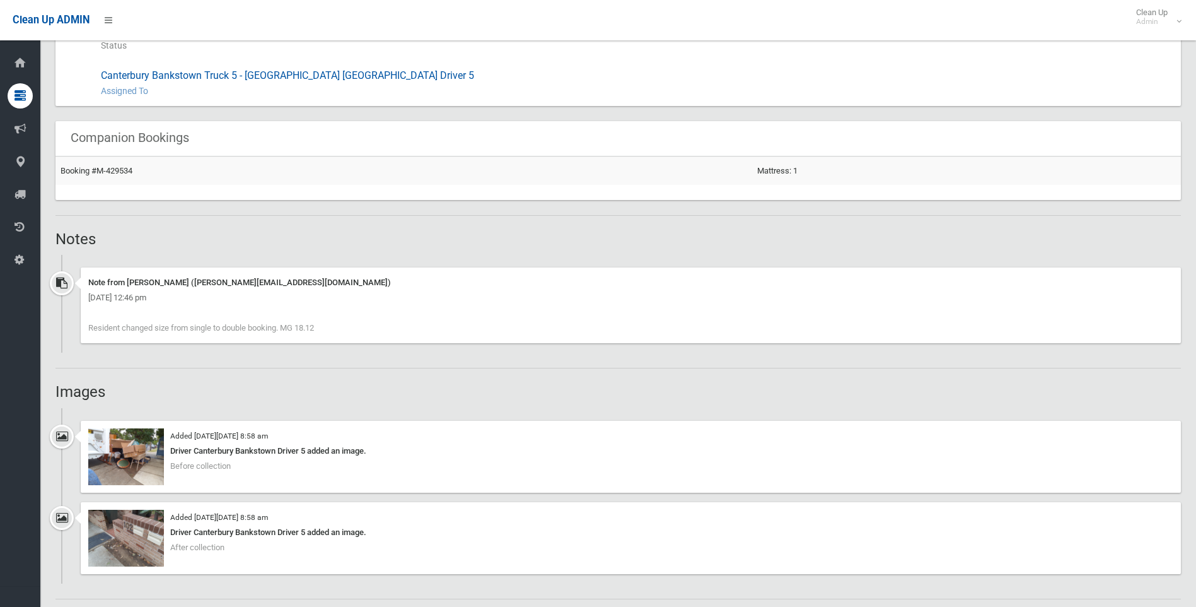
scroll to position [757, 0]
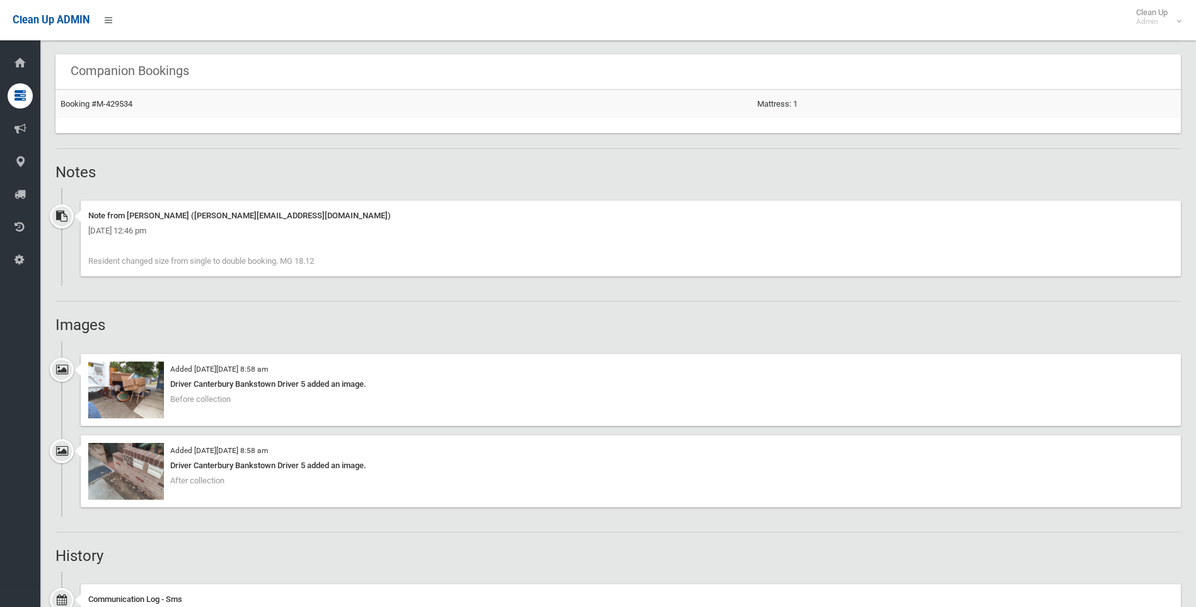
scroll to position [820, 0]
click at [112, 391] on img at bounding box center [126, 389] width 76 height 57
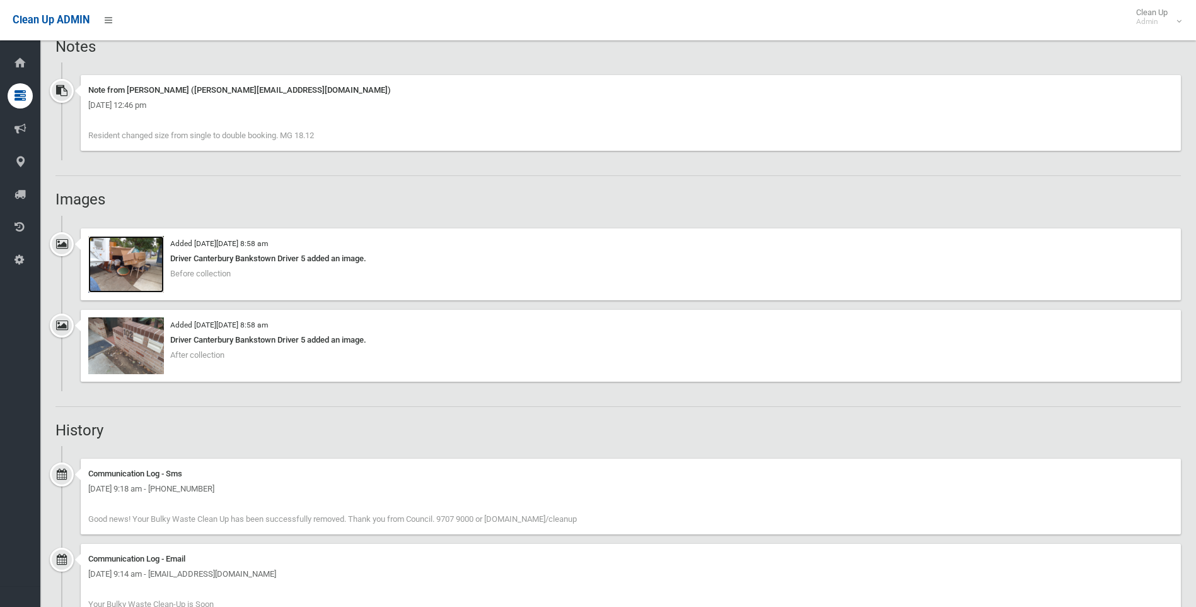
scroll to position [757, 0]
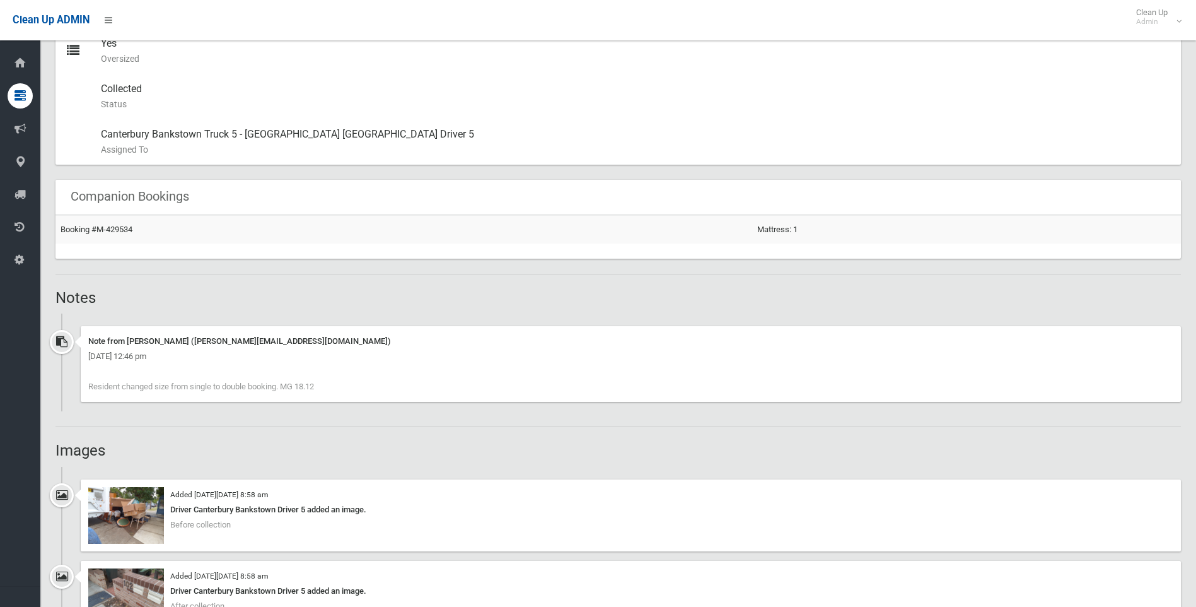
scroll to position [946, 0]
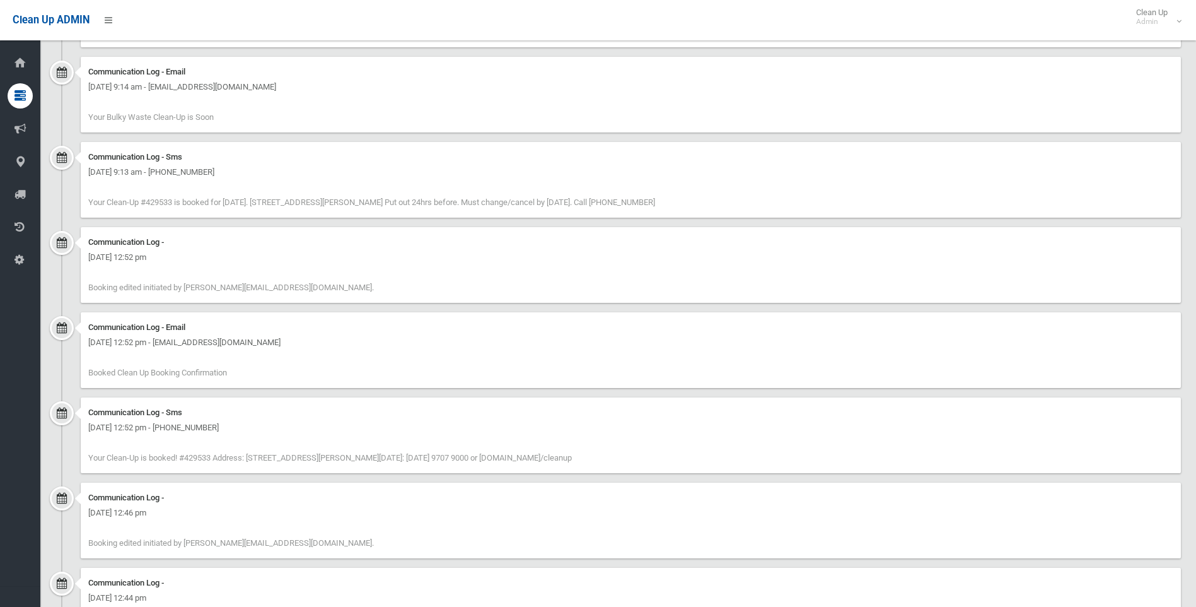
scroll to position [1418, 0]
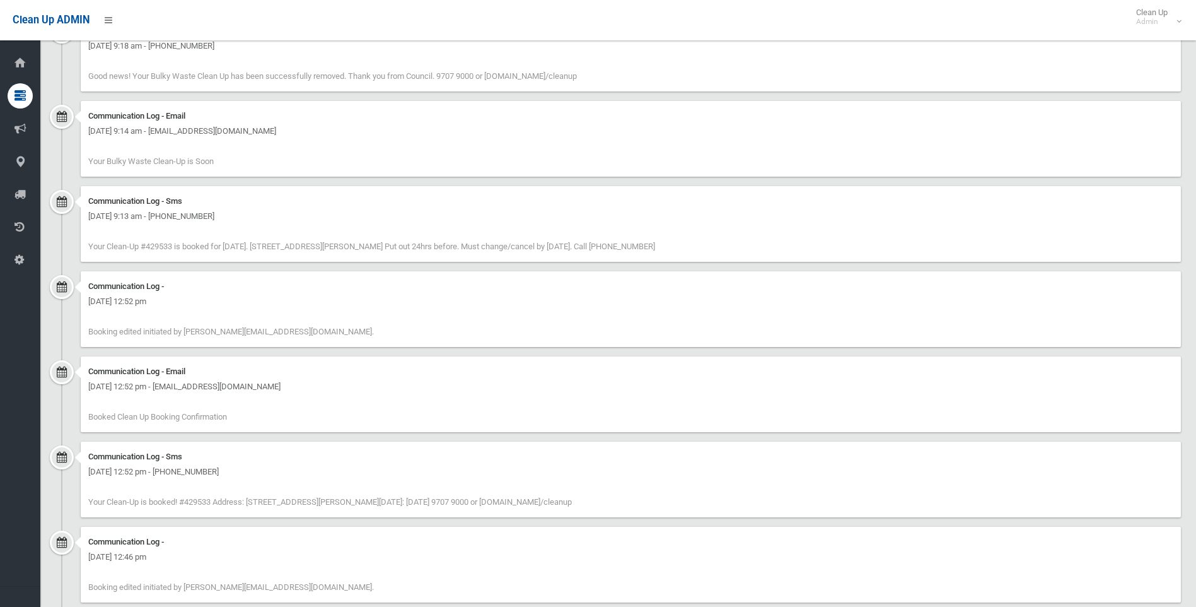
scroll to position [1670, 0]
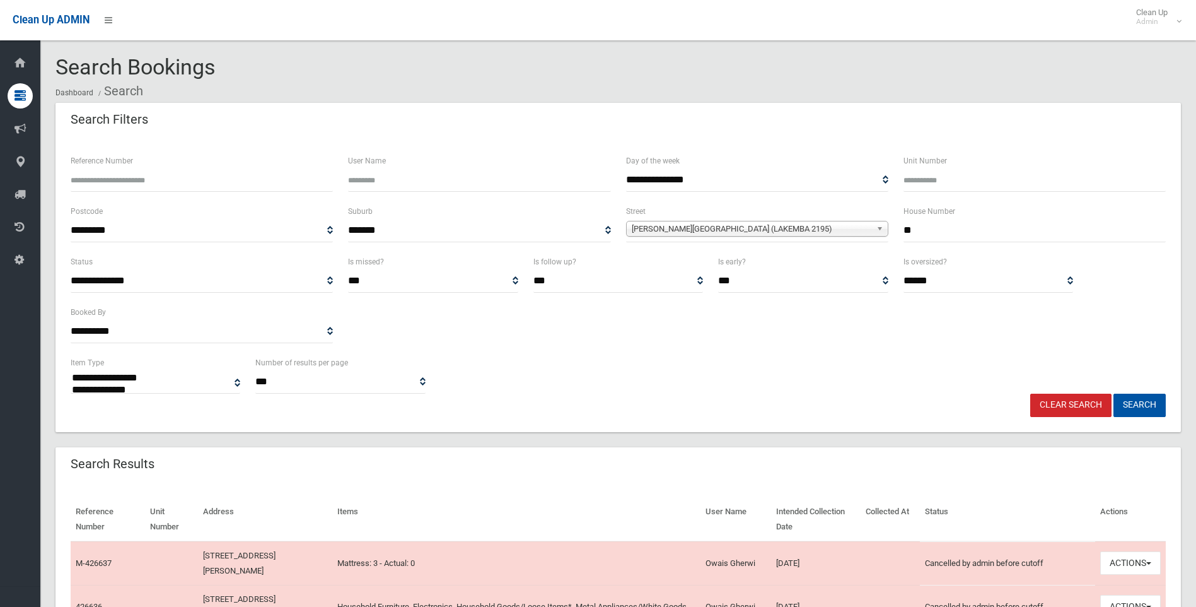
select select
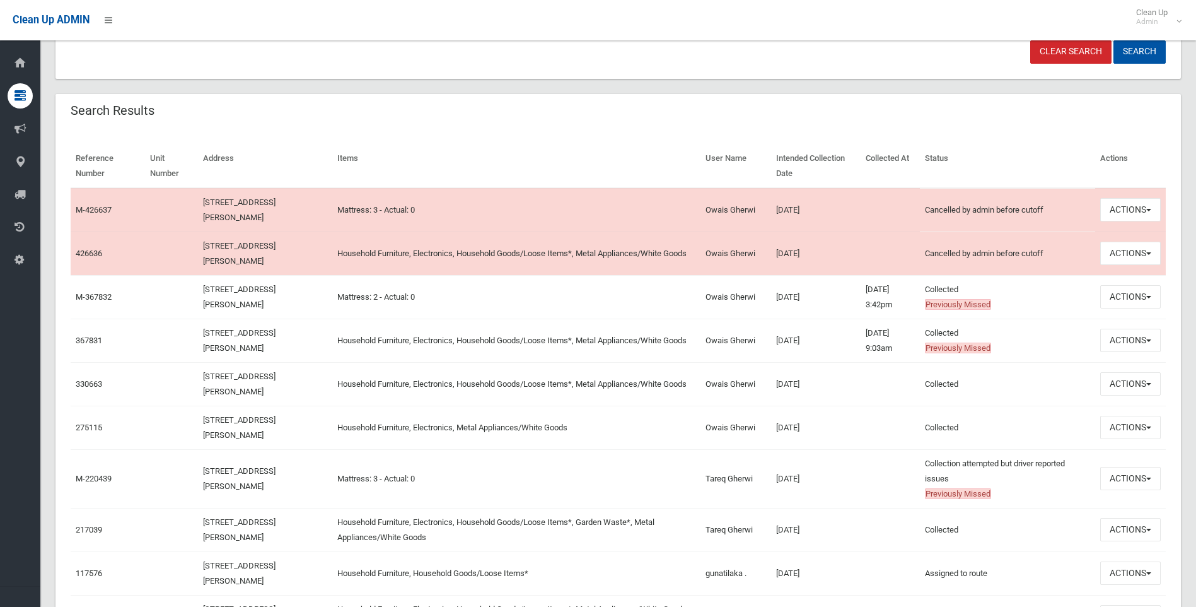
scroll to position [378, 0]
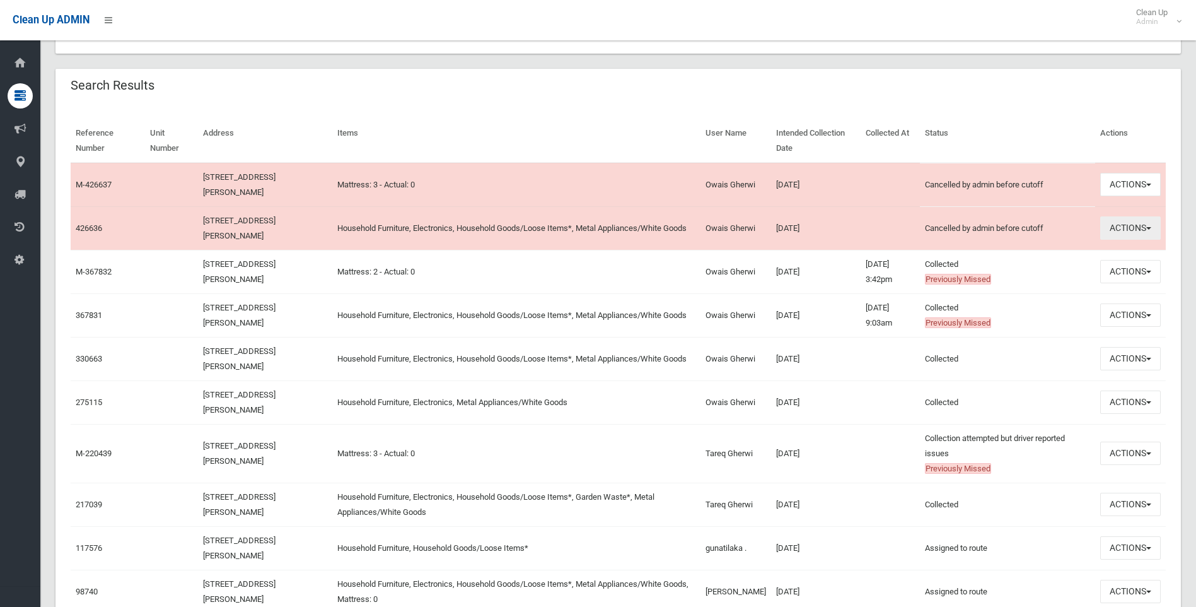
click at [1150, 228] on span "button" at bounding box center [1148, 228] width 5 height 3
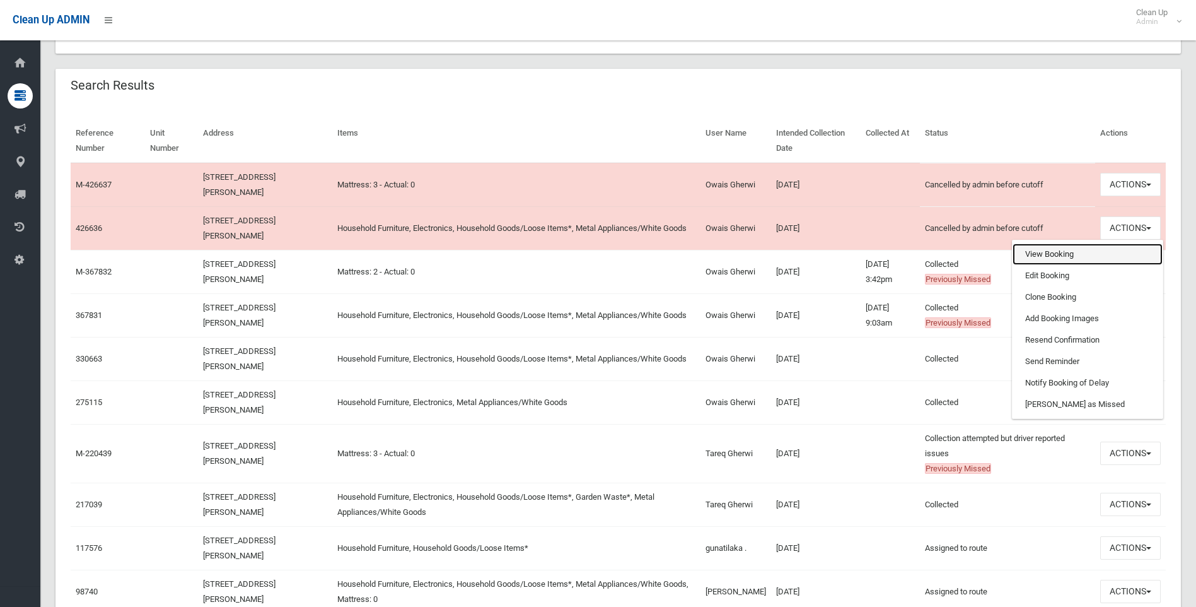
click at [1066, 260] on link "View Booking" at bounding box center [1088, 253] width 150 height 21
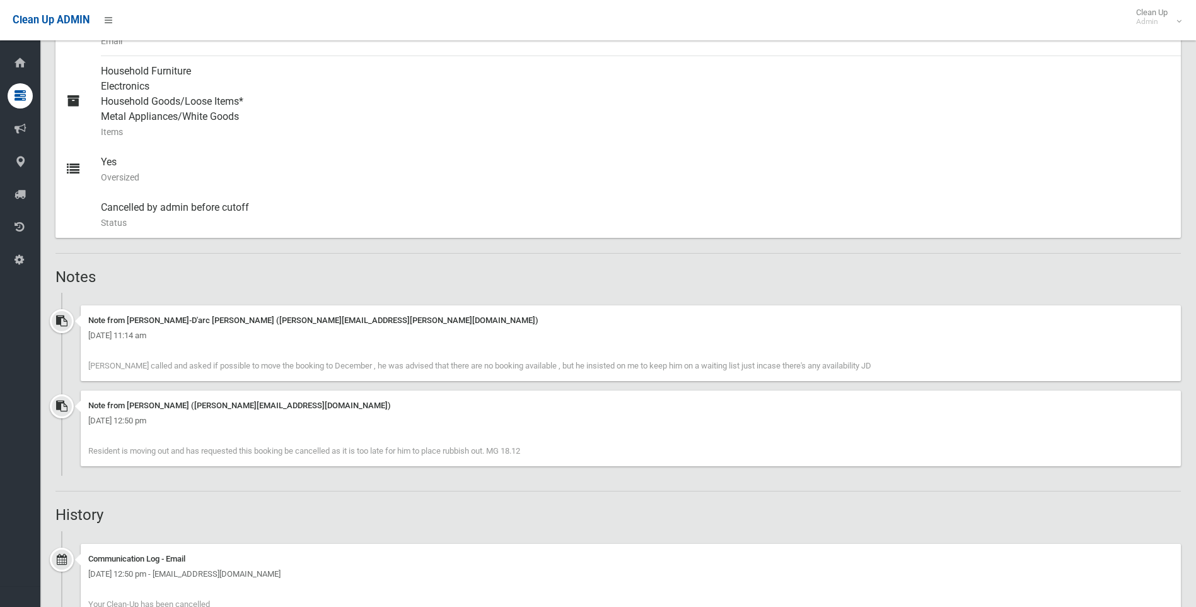
scroll to position [567, 0]
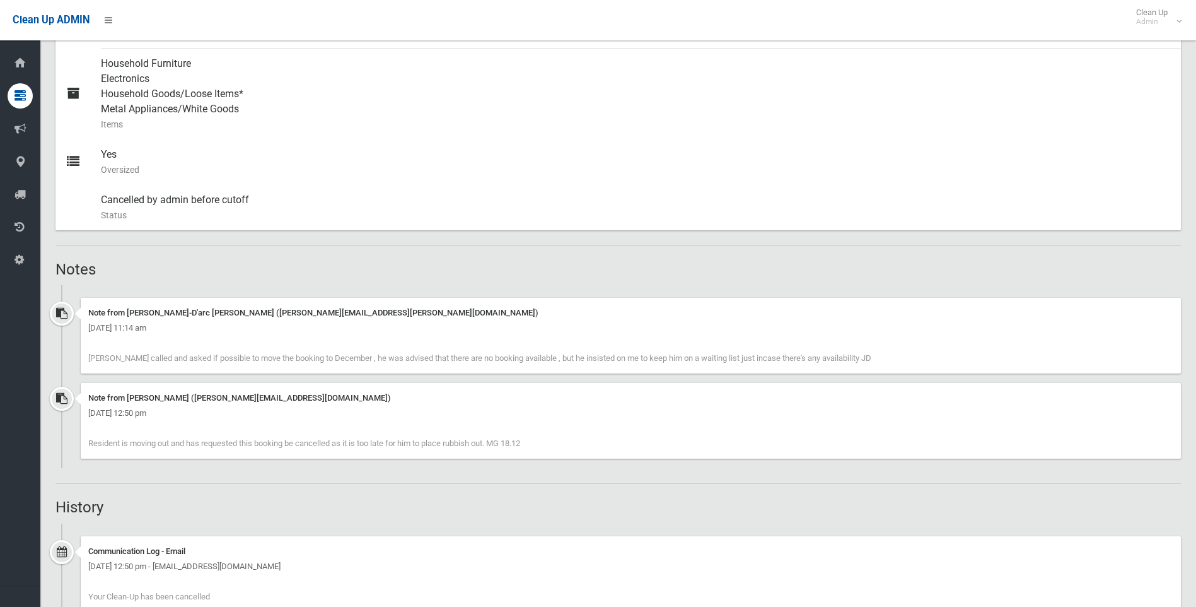
drag, startPoint x: 598, startPoint y: 449, endPoint x: 67, endPoint y: 238, distance: 571.1
click at [67, 238] on div "Booking Details Actions View Booking Edit Booking Clone Booking Add Booking Ima…" at bounding box center [617, 345] width 1125 height 1572
drag, startPoint x: 67, startPoint y: 238, endPoint x: 270, endPoint y: 270, distance: 205.5
click at [270, 270] on h2 "Notes" at bounding box center [617, 269] width 1125 height 16
drag, startPoint x: 99, startPoint y: 444, endPoint x: 570, endPoint y: 446, distance: 471.0
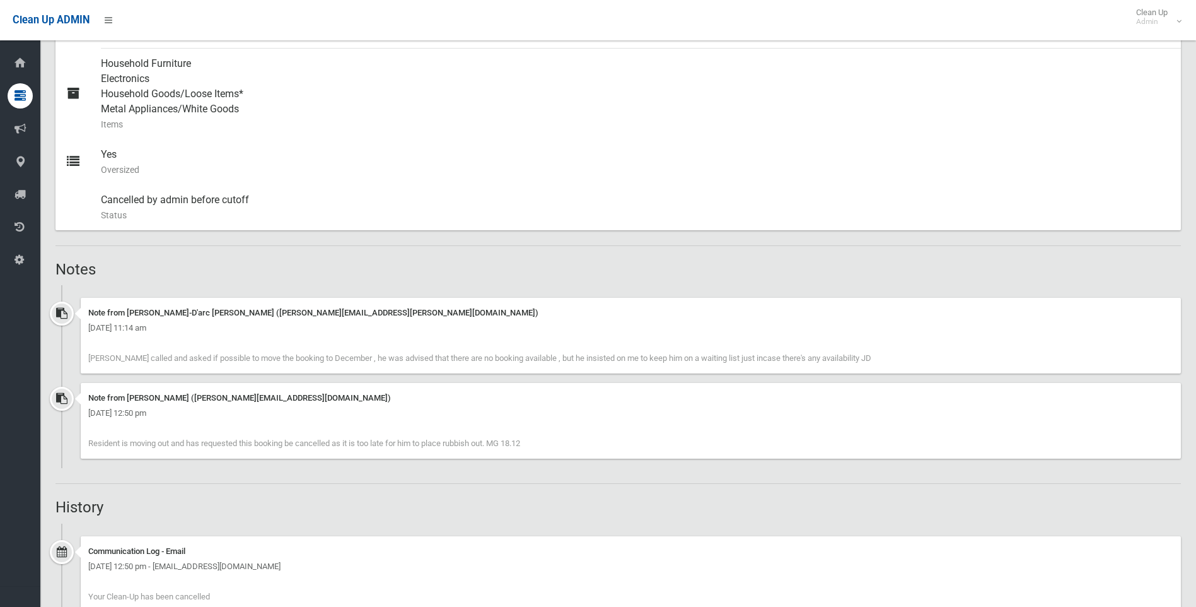
click at [570, 446] on div "Note from [PERSON_NAME] ([PERSON_NAME][EMAIL_ADDRESS][DOMAIN_NAME]) [DATE] 12:5…" at bounding box center [631, 421] width 1100 height 76
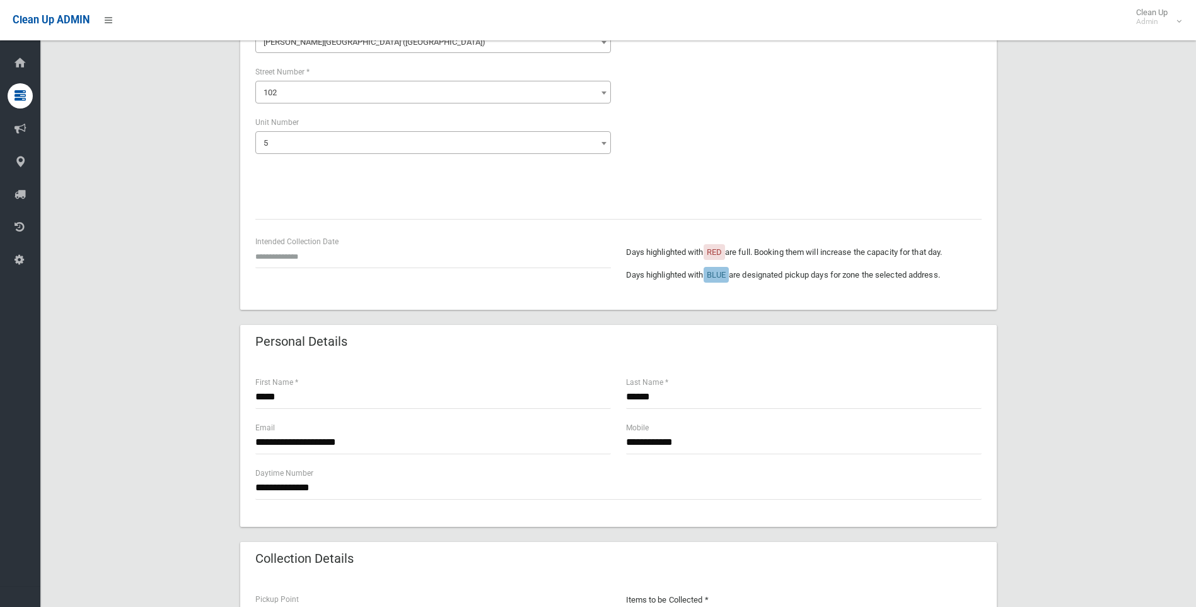
scroll to position [189, 0]
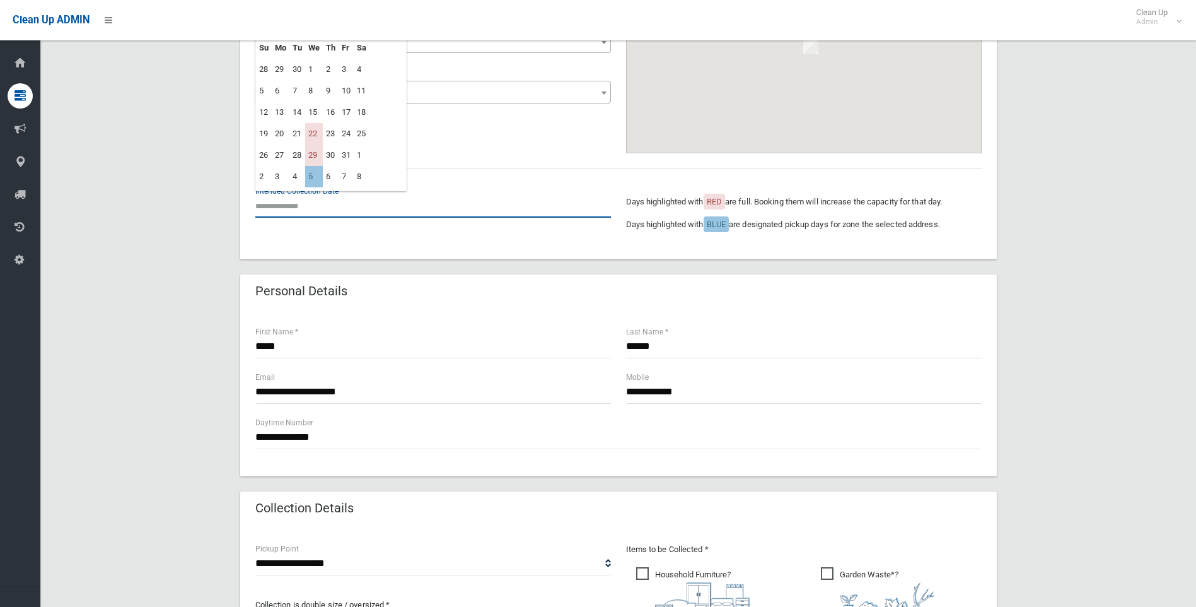
click at [283, 195] on input "text" at bounding box center [433, 205] width 356 height 23
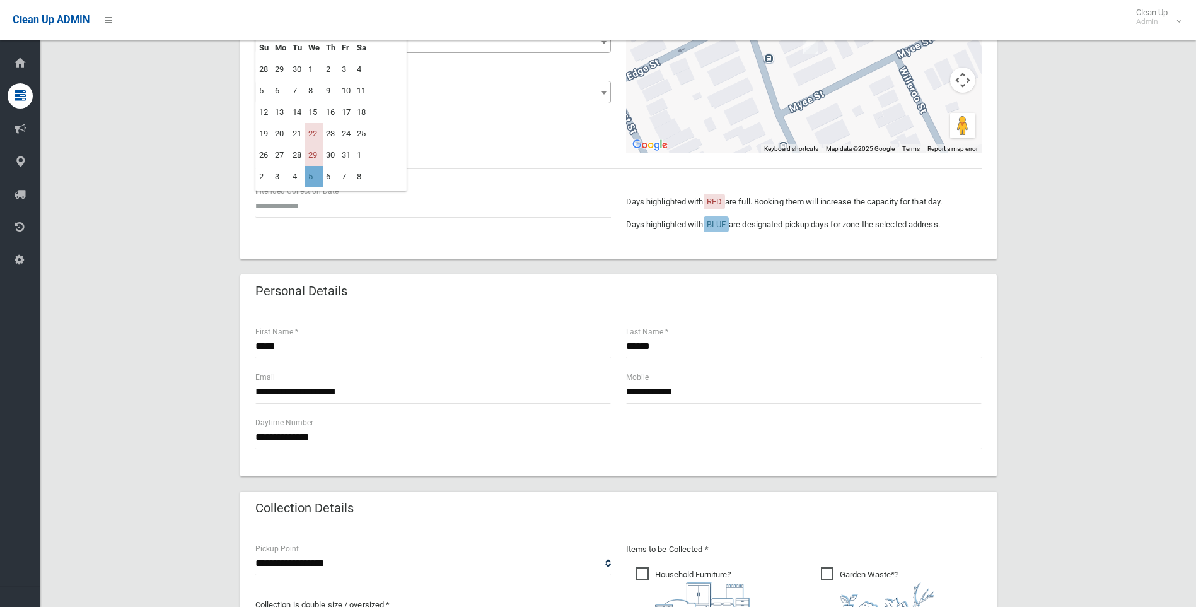
click at [308, 180] on td "5" at bounding box center [314, 176] width 18 height 21
type input "**********"
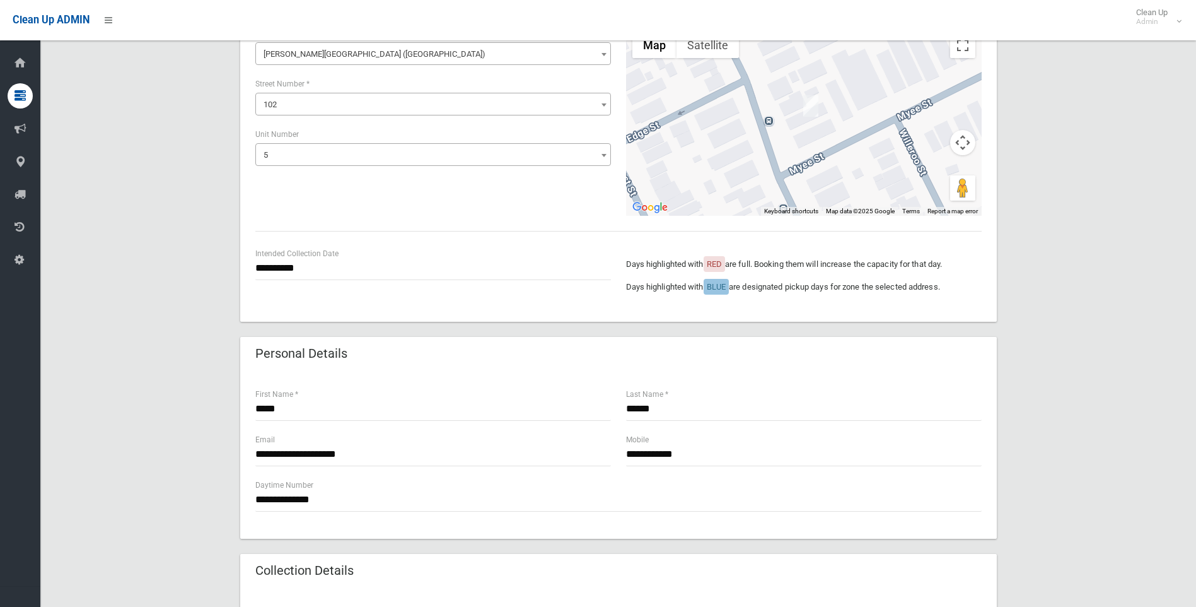
scroll to position [126, 0]
click at [252, 455] on div "**********" at bounding box center [618, 456] width 757 height 166
drag, startPoint x: 253, startPoint y: 456, endPoint x: 388, endPoint y: 462, distance: 135.7
click at [378, 455] on div "**********" at bounding box center [433, 455] width 371 height 45
drag, startPoint x: 388, startPoint y: 462, endPoint x: 219, endPoint y: 462, distance: 169.0
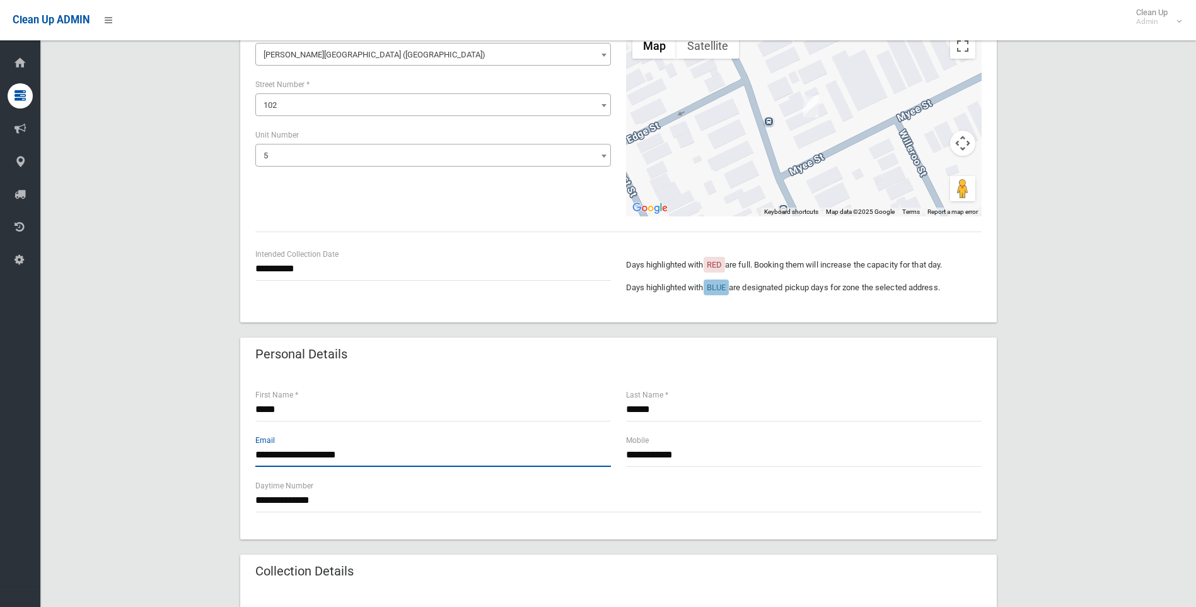
click at [219, 462] on div "**********" at bounding box center [617, 527] width 1125 height 1100
click at [271, 458] on input "**********" at bounding box center [433, 454] width 356 height 23
drag, startPoint x: 258, startPoint y: 457, endPoint x: 423, endPoint y: 456, distance: 164.6
click at [423, 456] on input "**********" at bounding box center [433, 454] width 356 height 23
click at [405, 462] on input "**********" at bounding box center [433, 454] width 356 height 23
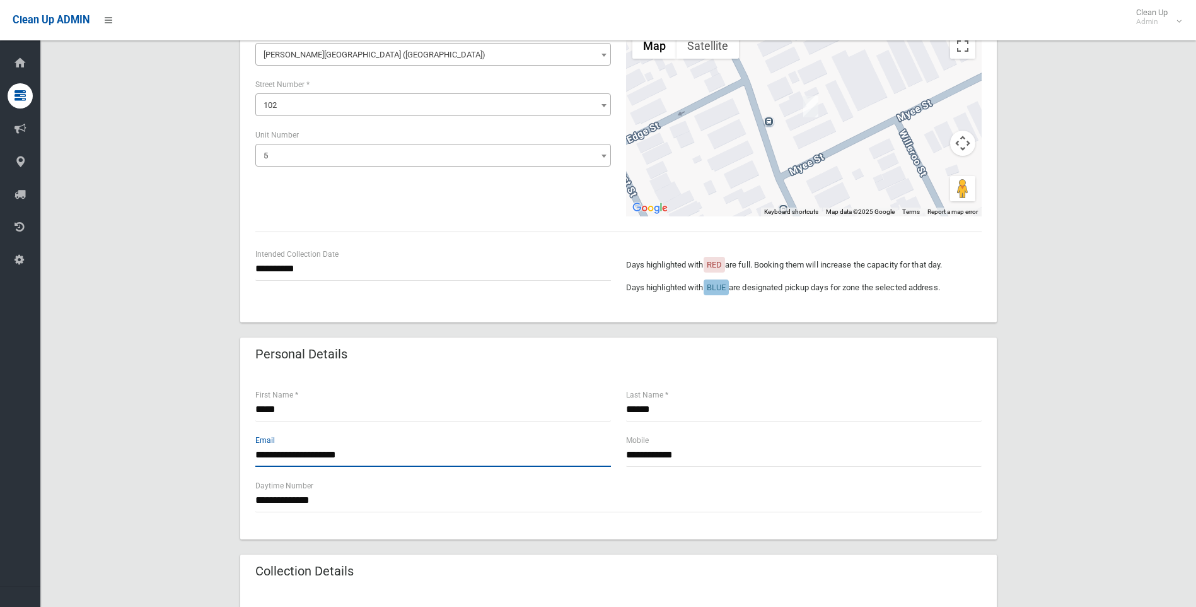
click at [384, 458] on input "**********" at bounding box center [433, 454] width 356 height 23
drag, startPoint x: 383, startPoint y: 456, endPoint x: 217, endPoint y: 456, distance: 165.8
click at [217, 456] on div "**********" at bounding box center [617, 527] width 1125 height 1100
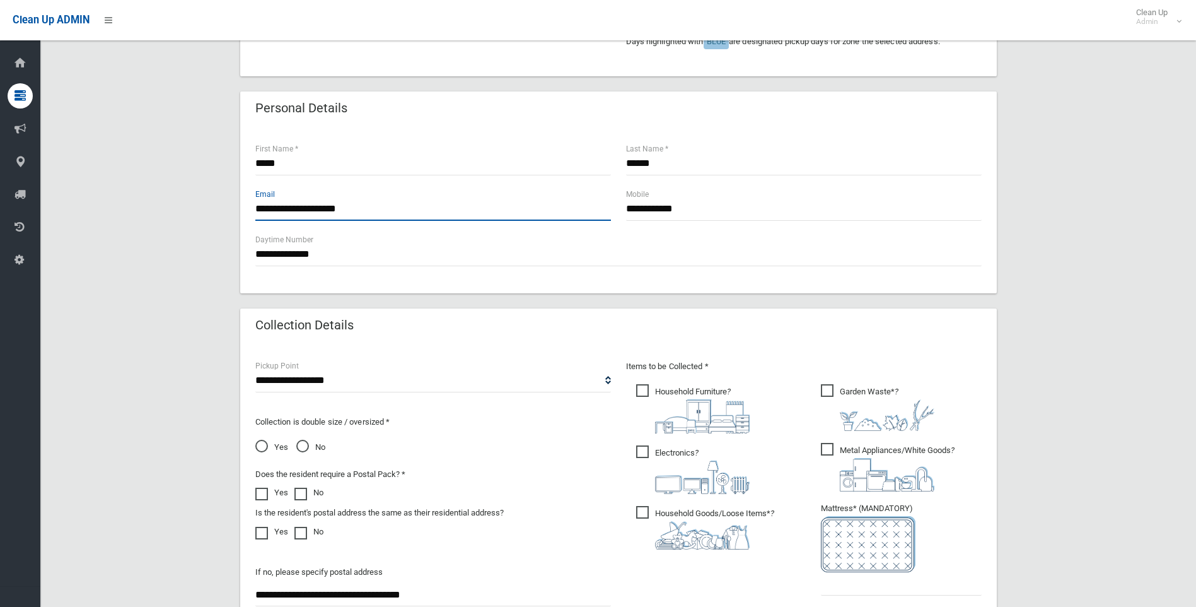
scroll to position [378, 0]
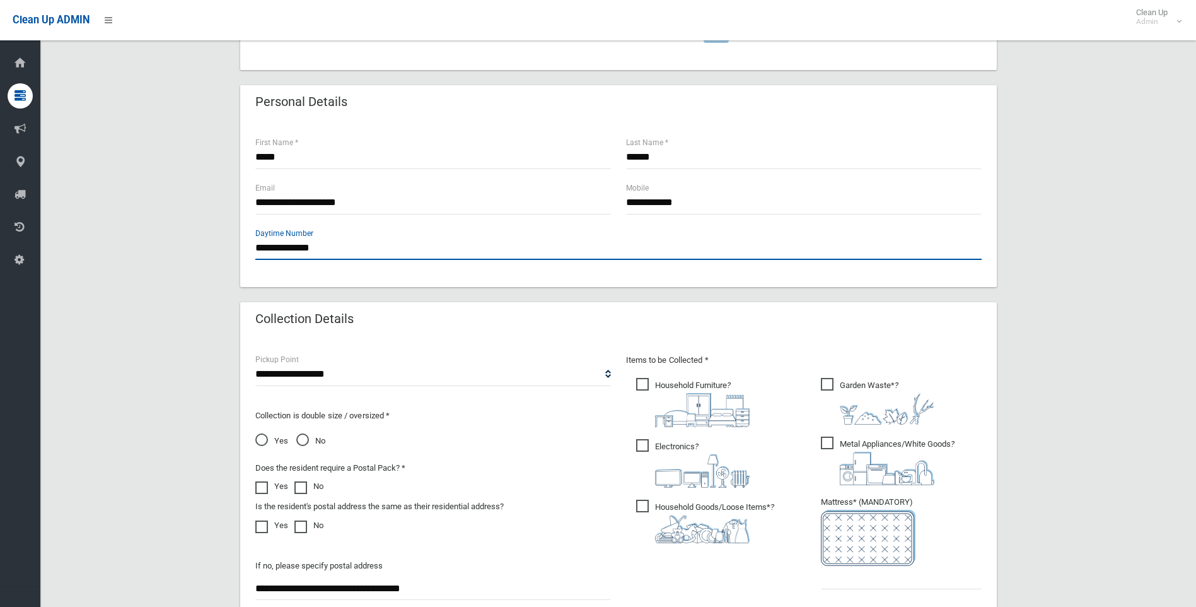
drag, startPoint x: 266, startPoint y: 241, endPoint x: 179, endPoint y: 240, distance: 87.0
click at [179, 240] on div "**********" at bounding box center [617, 274] width 1125 height 1100
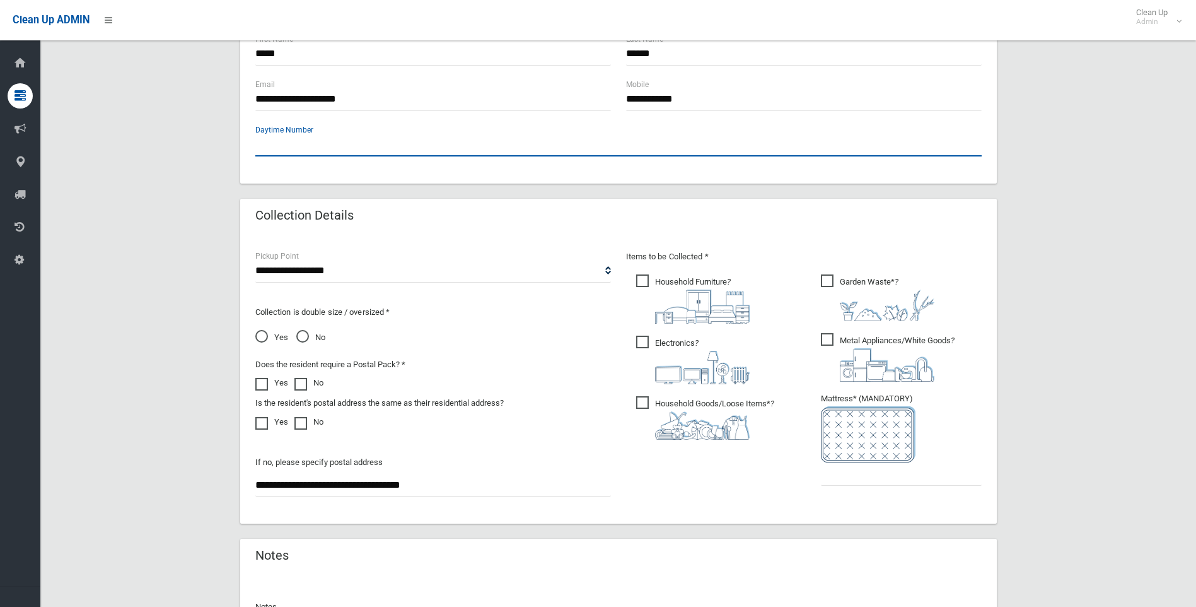
scroll to position [630, 0]
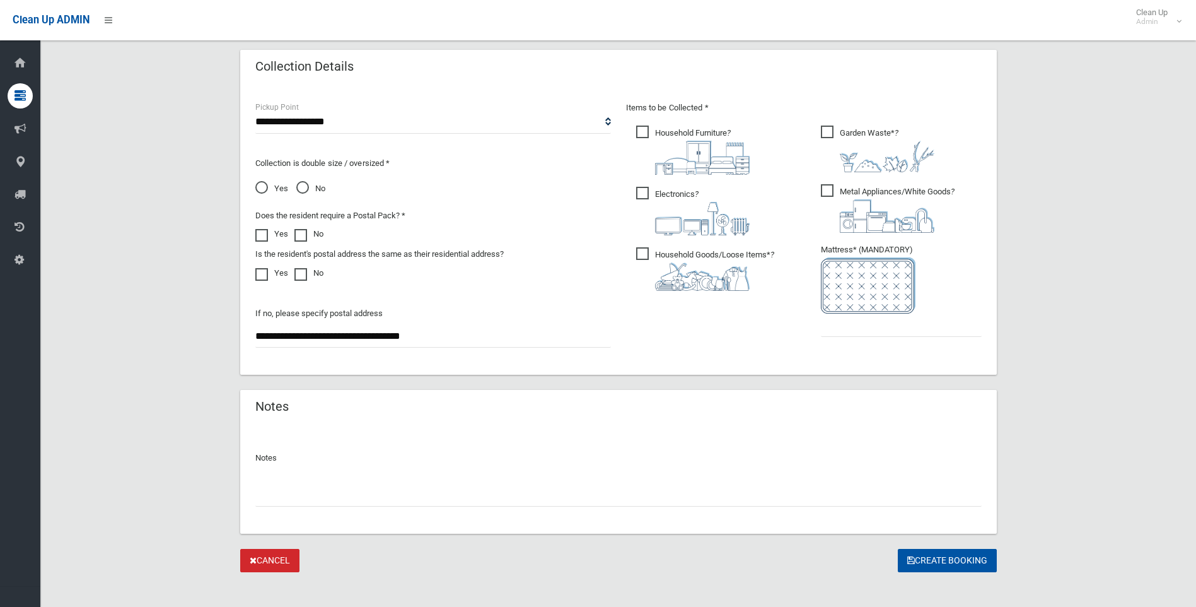
click at [883, 340] on ul "Garden Waste* ?" at bounding box center [896, 234] width 171 height 223
click at [876, 328] on input "text" at bounding box center [901, 324] width 161 height 23
type input "*"
click at [299, 185] on span "No" at bounding box center [310, 188] width 29 height 15
click at [859, 323] on input "*" at bounding box center [901, 324] width 161 height 23
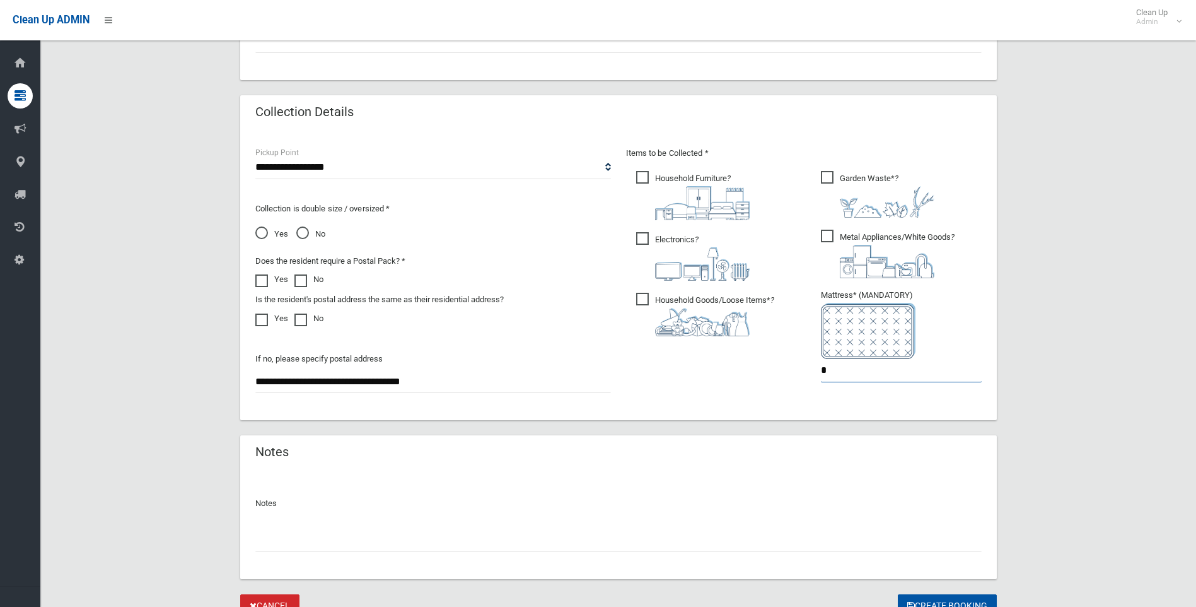
scroll to position [641, 0]
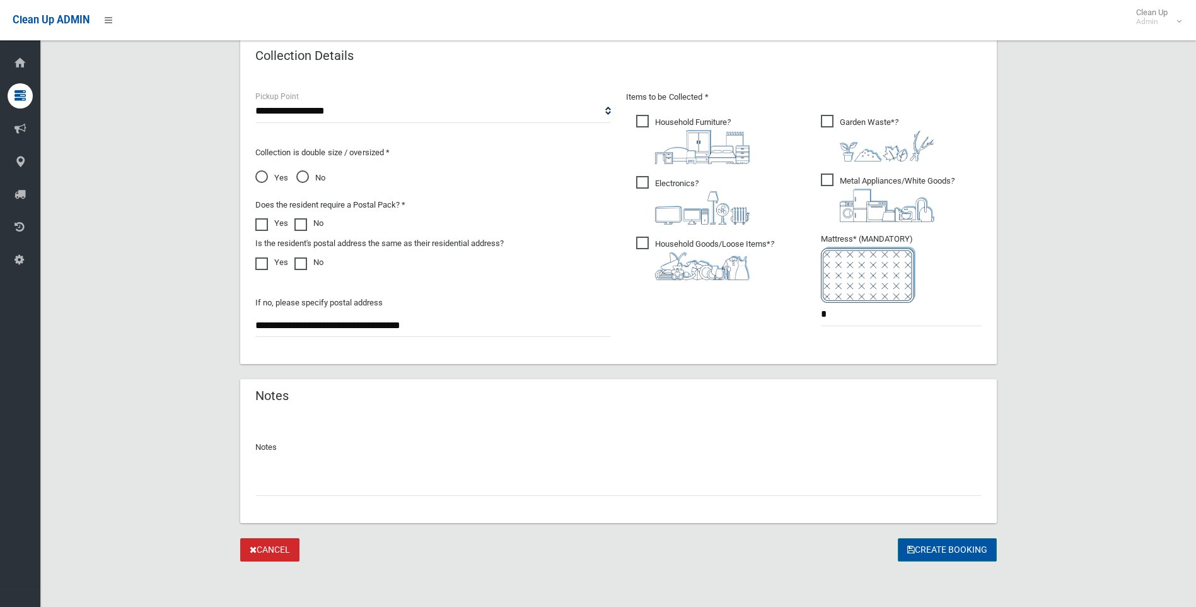
click at [949, 546] on button "Create Booking" at bounding box center [947, 549] width 99 height 23
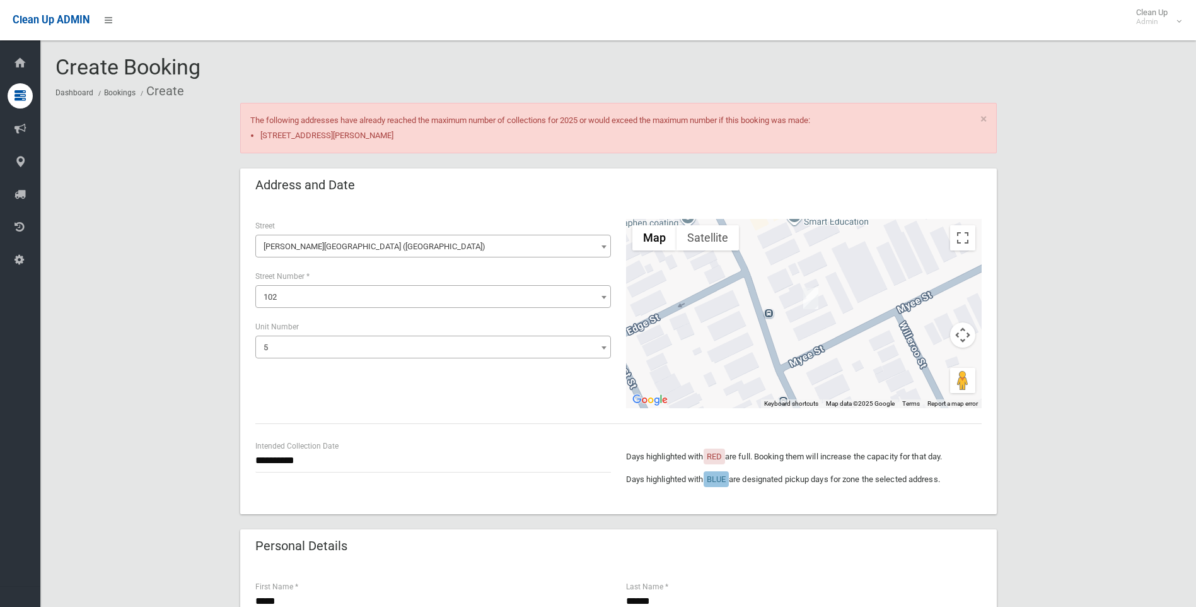
click at [493, 182] on div "Address and Date" at bounding box center [618, 185] width 757 height 35
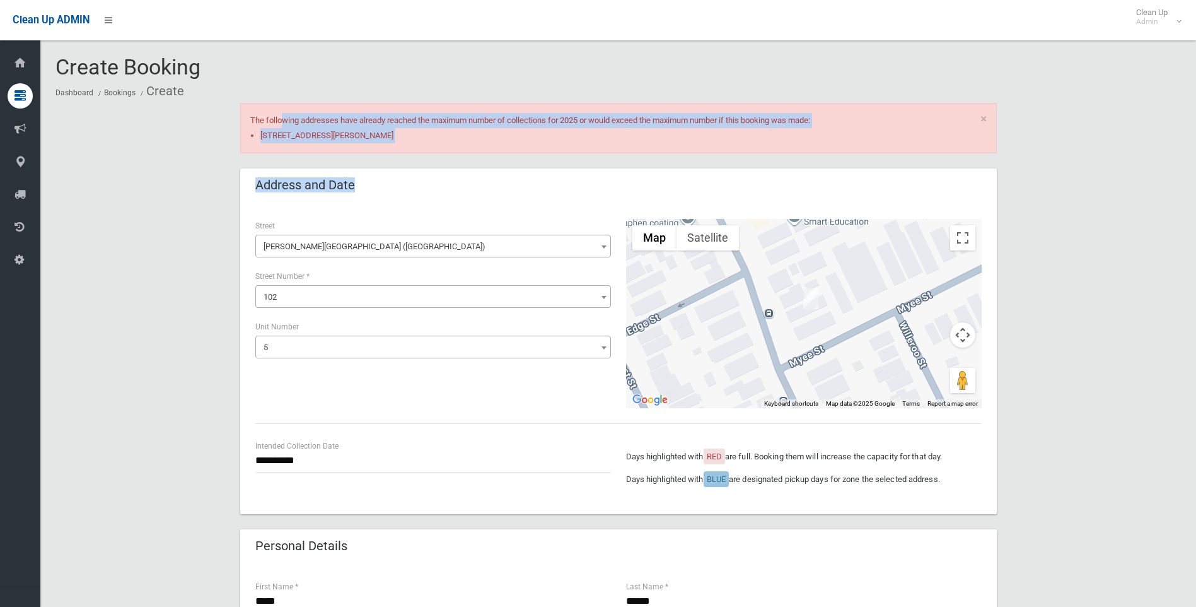
drag, startPoint x: 502, startPoint y: 202, endPoint x: 202, endPoint y: 109, distance: 313.7
drag, startPoint x: 202, startPoint y: 109, endPoint x: 368, endPoint y: 143, distance: 169.3
click at [363, 139] on li "5/102 Sproule Street, LAKEMBA NSW 2195" at bounding box center [623, 135] width 726 height 15
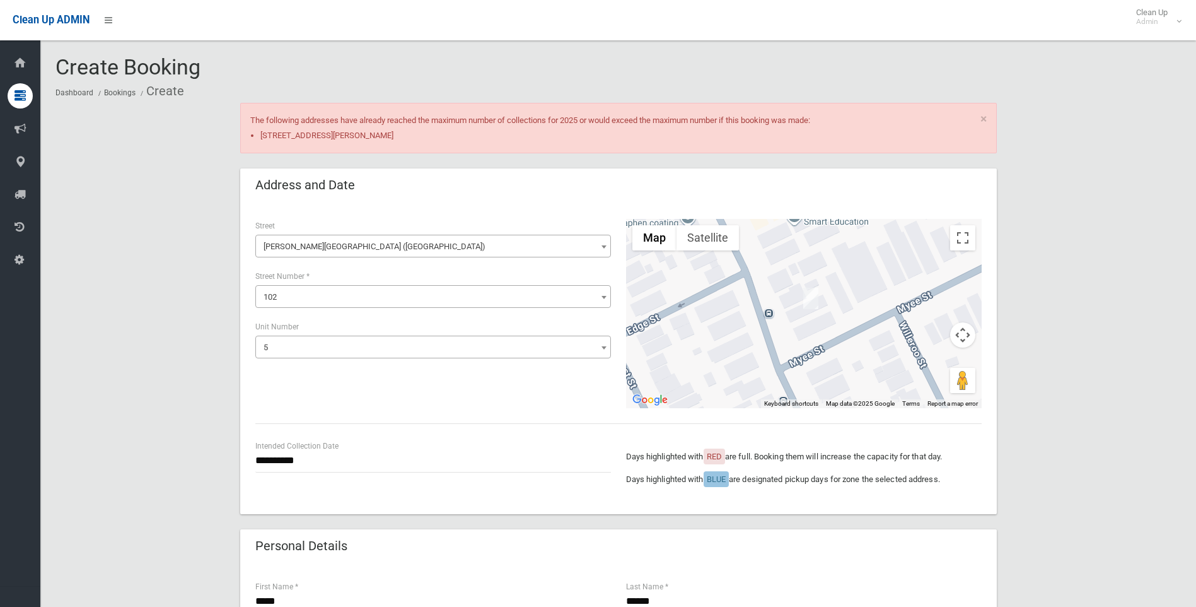
click at [468, 173] on div "Address and Date" at bounding box center [618, 185] width 757 height 35
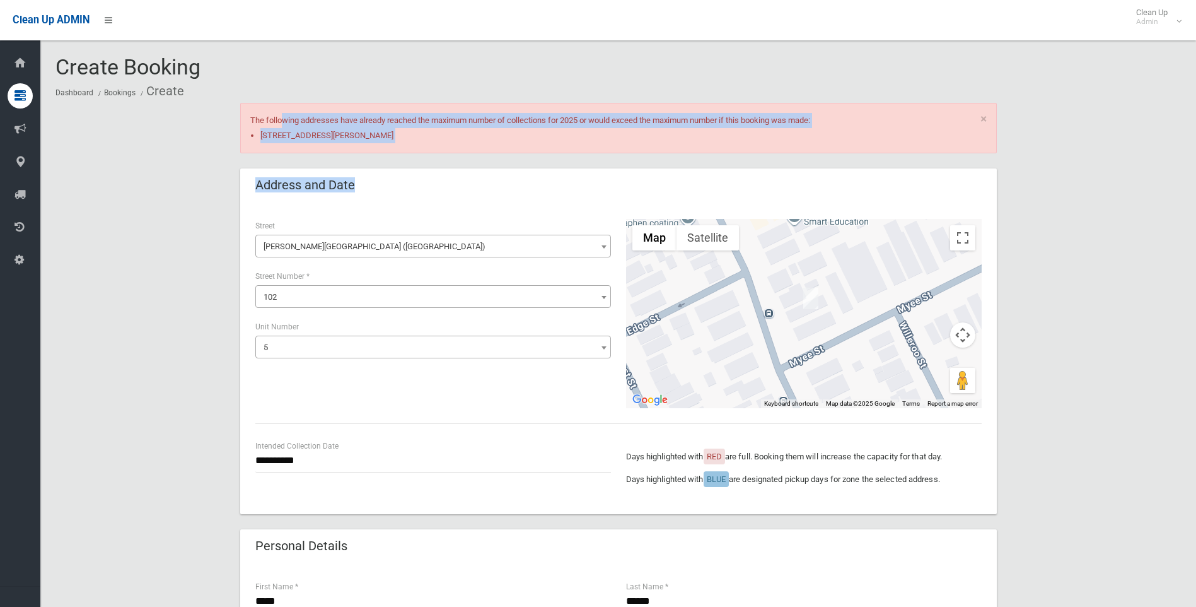
drag, startPoint x: 464, startPoint y: 192, endPoint x: 200, endPoint y: 109, distance: 276.4
drag, startPoint x: 200, startPoint y: 109, endPoint x: 367, endPoint y: 163, distance: 174.9
drag, startPoint x: 407, startPoint y: 187, endPoint x: 201, endPoint y: 100, distance: 223.8
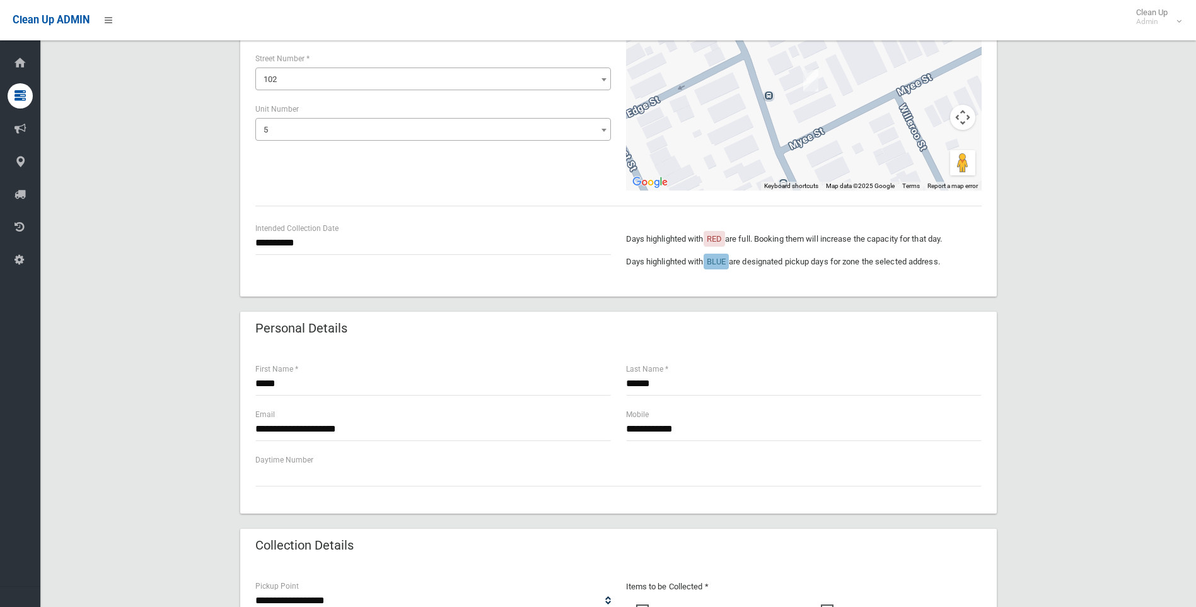
scroll to position [315, 0]
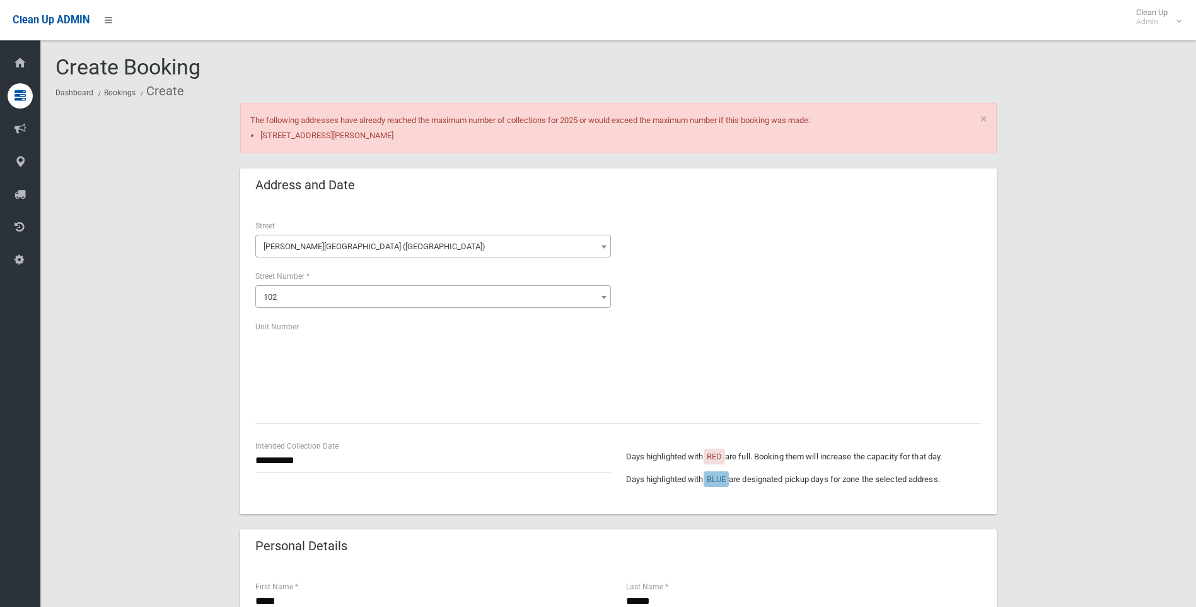
scroll to position [641, 0]
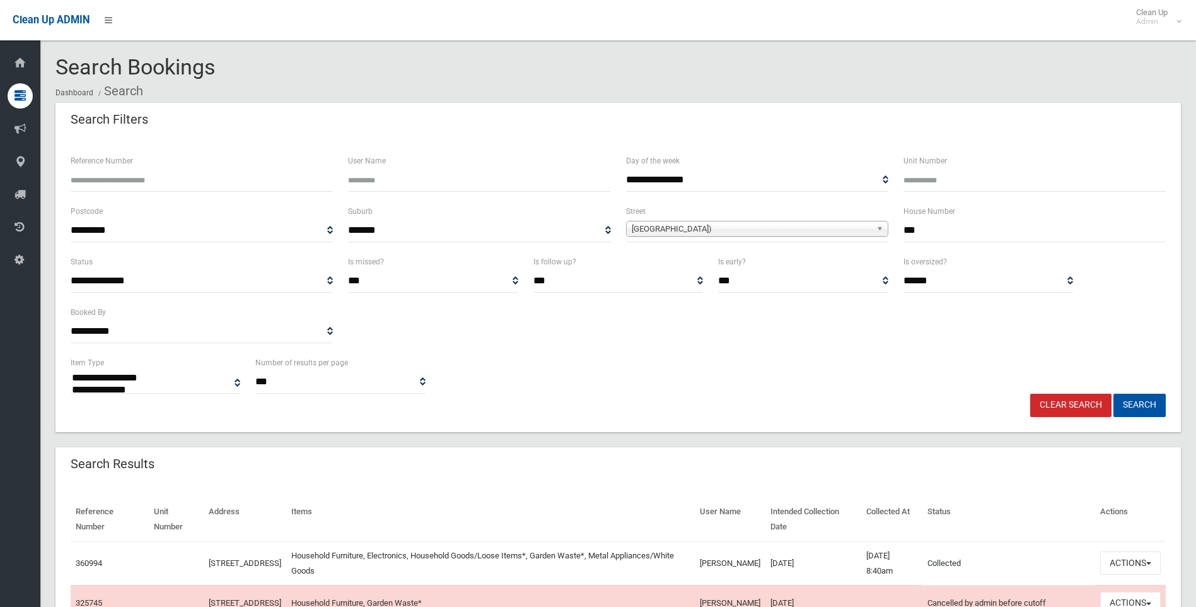
select select
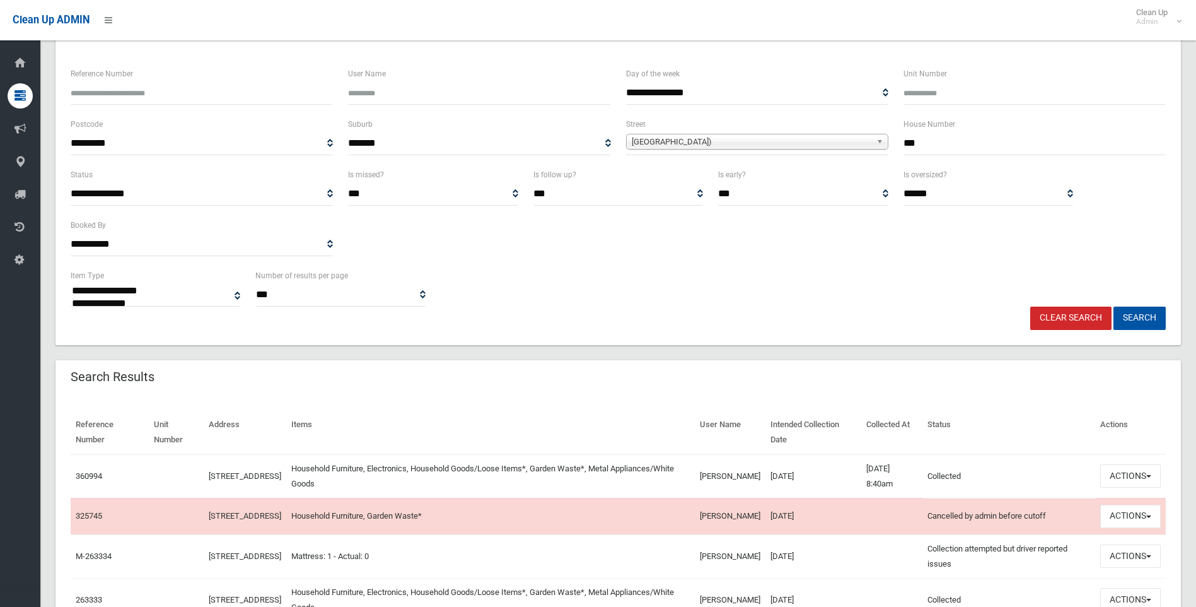
scroll to position [86, 0]
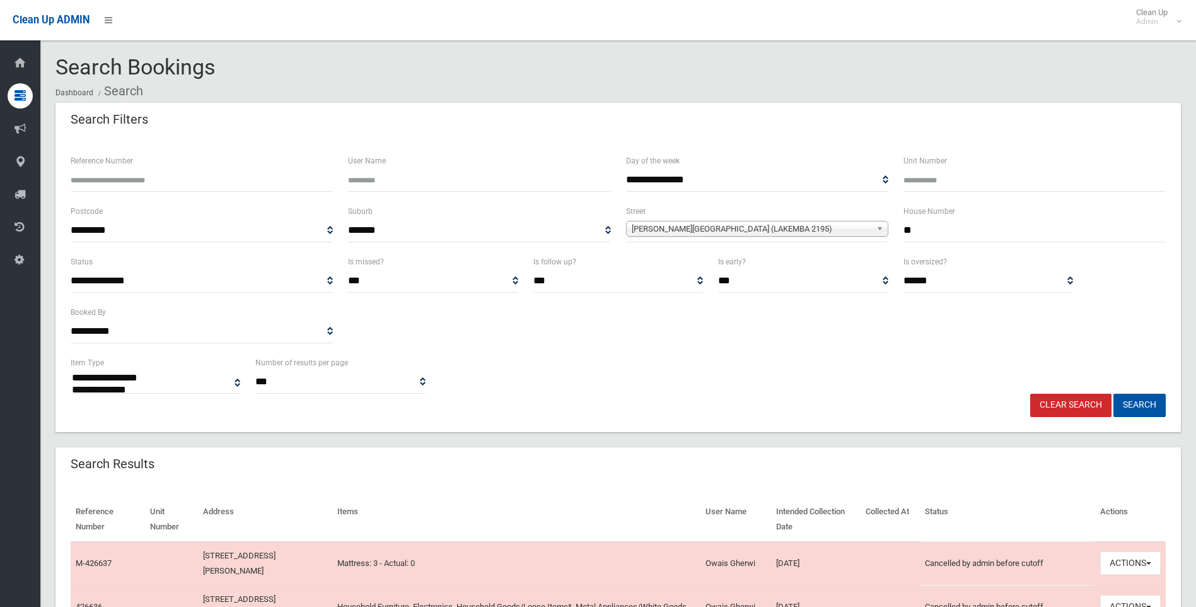
select select
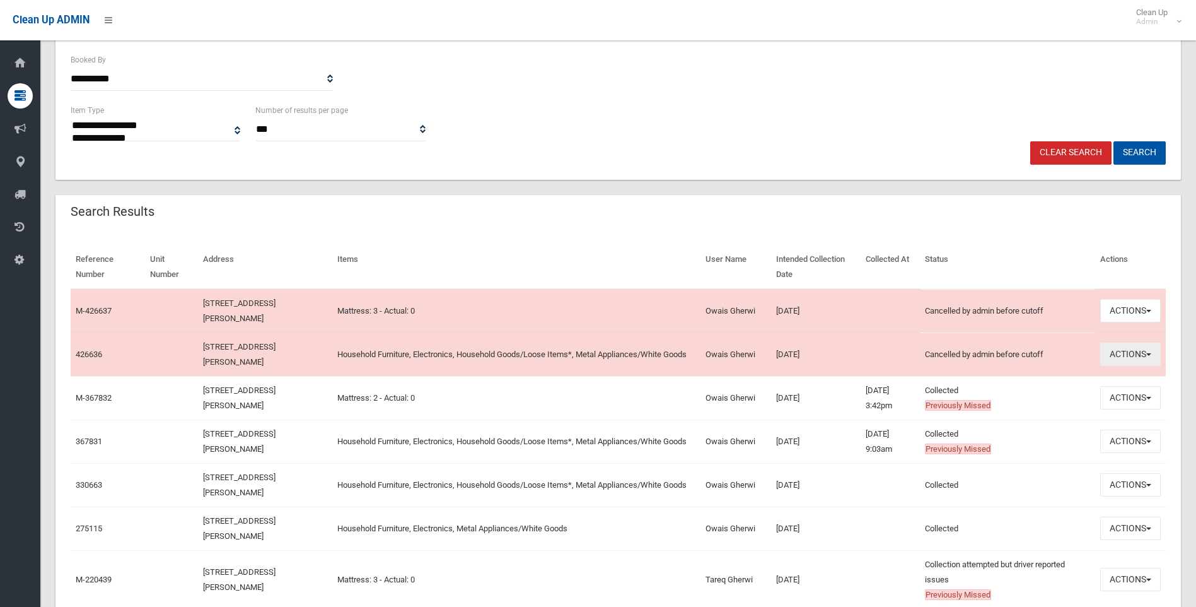
click at [1138, 351] on button "Actions" at bounding box center [1130, 353] width 61 height 23
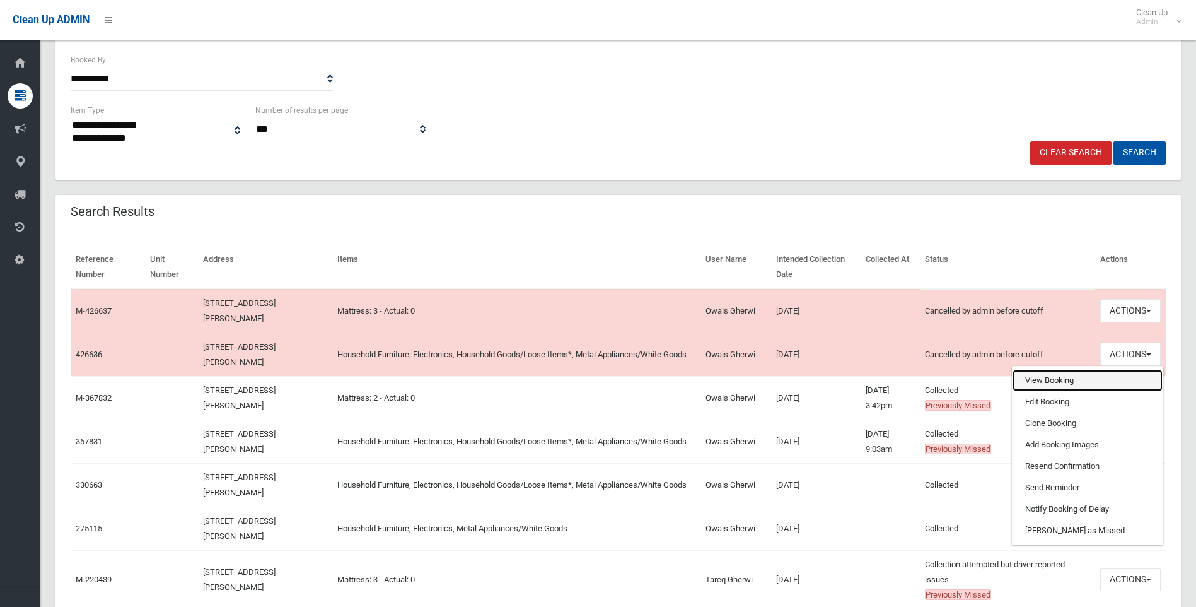
click at [1033, 380] on link "View Booking" at bounding box center [1088, 379] width 150 height 21
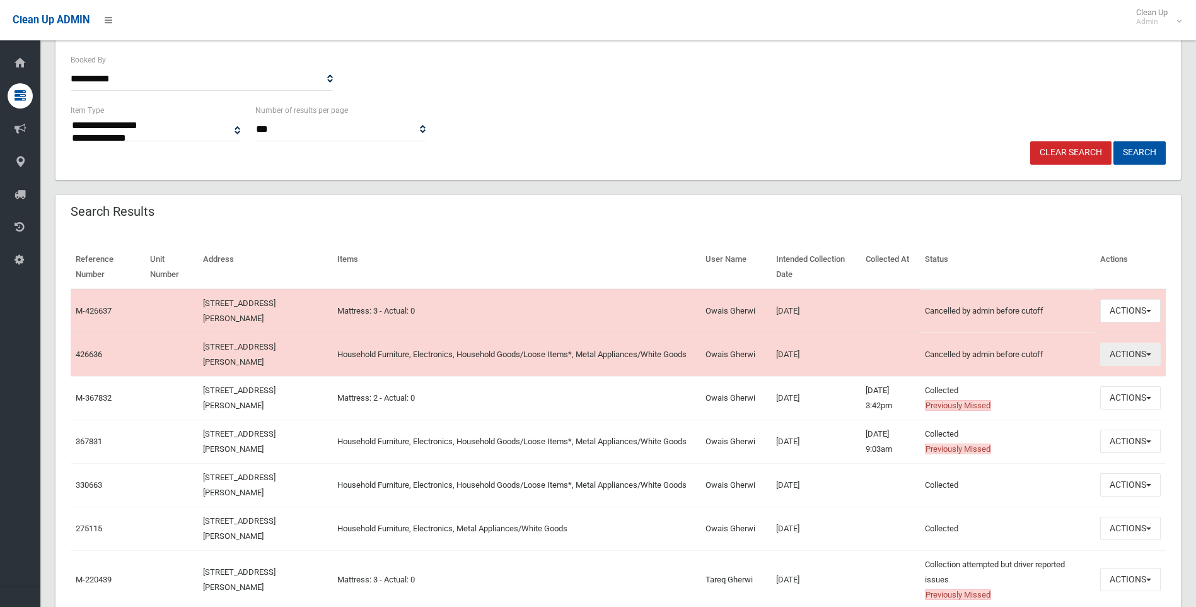
click at [1122, 351] on button "Actions" at bounding box center [1130, 353] width 61 height 23
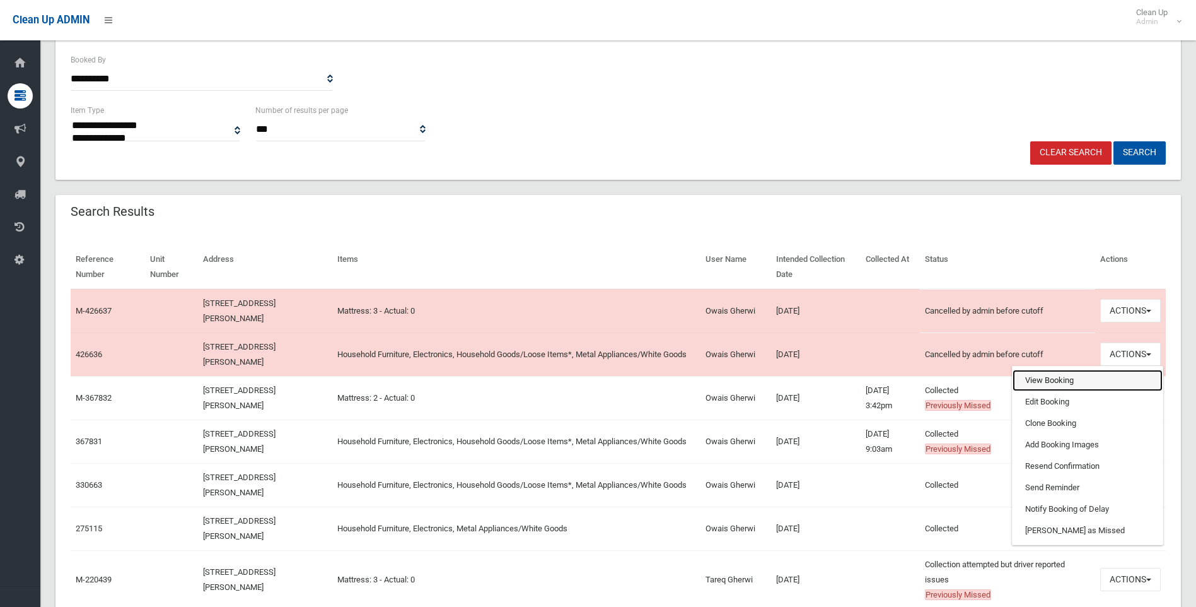
click at [1053, 380] on link "View Booking" at bounding box center [1088, 379] width 150 height 21
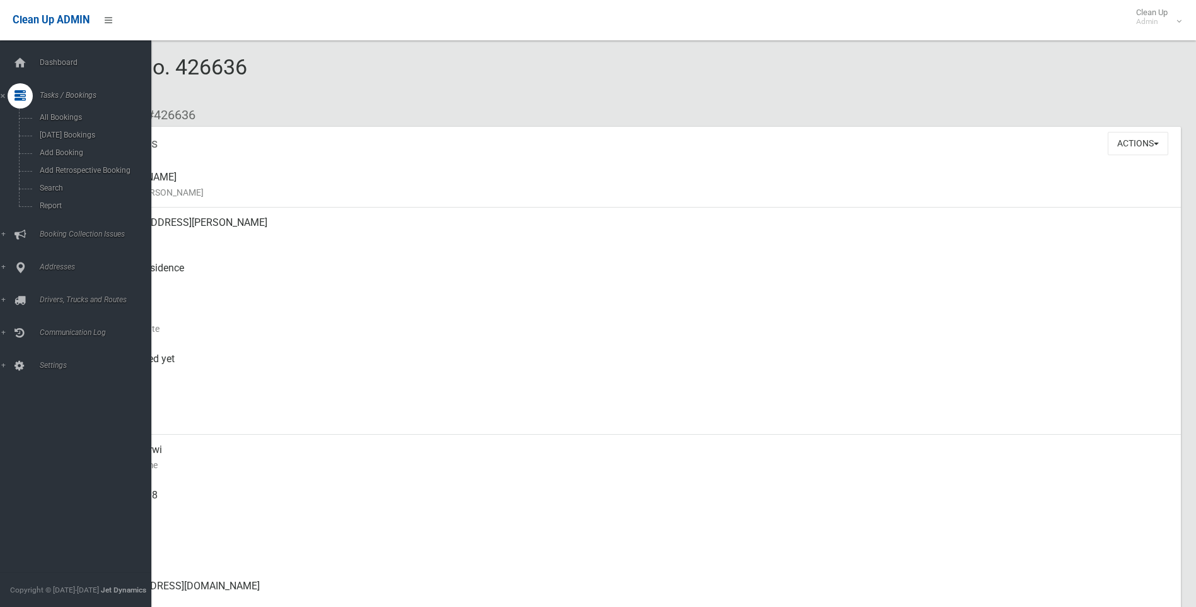
drag, startPoint x: 636, startPoint y: 452, endPoint x: -1, endPoint y: -11, distance: 787.2
click at [0, 0] on html "Clean Up ADMIN Clean Up Admin Logout Booking No. 426636 Created [DATE] Dashboar…" at bounding box center [598, 303] width 1196 height 607
